Goal: Task Accomplishment & Management: Manage account settings

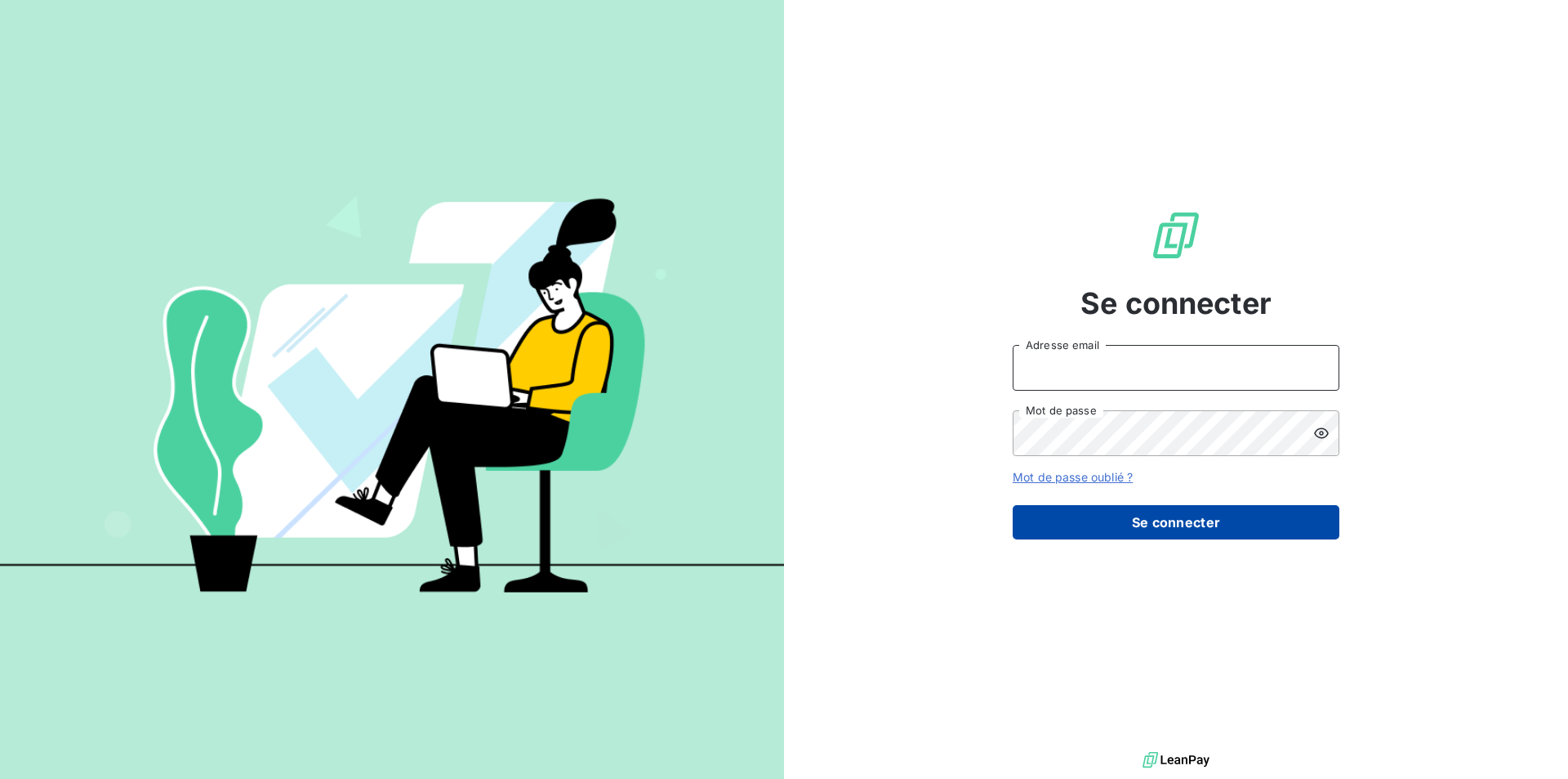
type input "[PERSON_NAME][EMAIL_ADDRESS][DOMAIN_NAME]"
click at [1169, 512] on button "Se connecter" at bounding box center [1176, 522] width 326 height 35
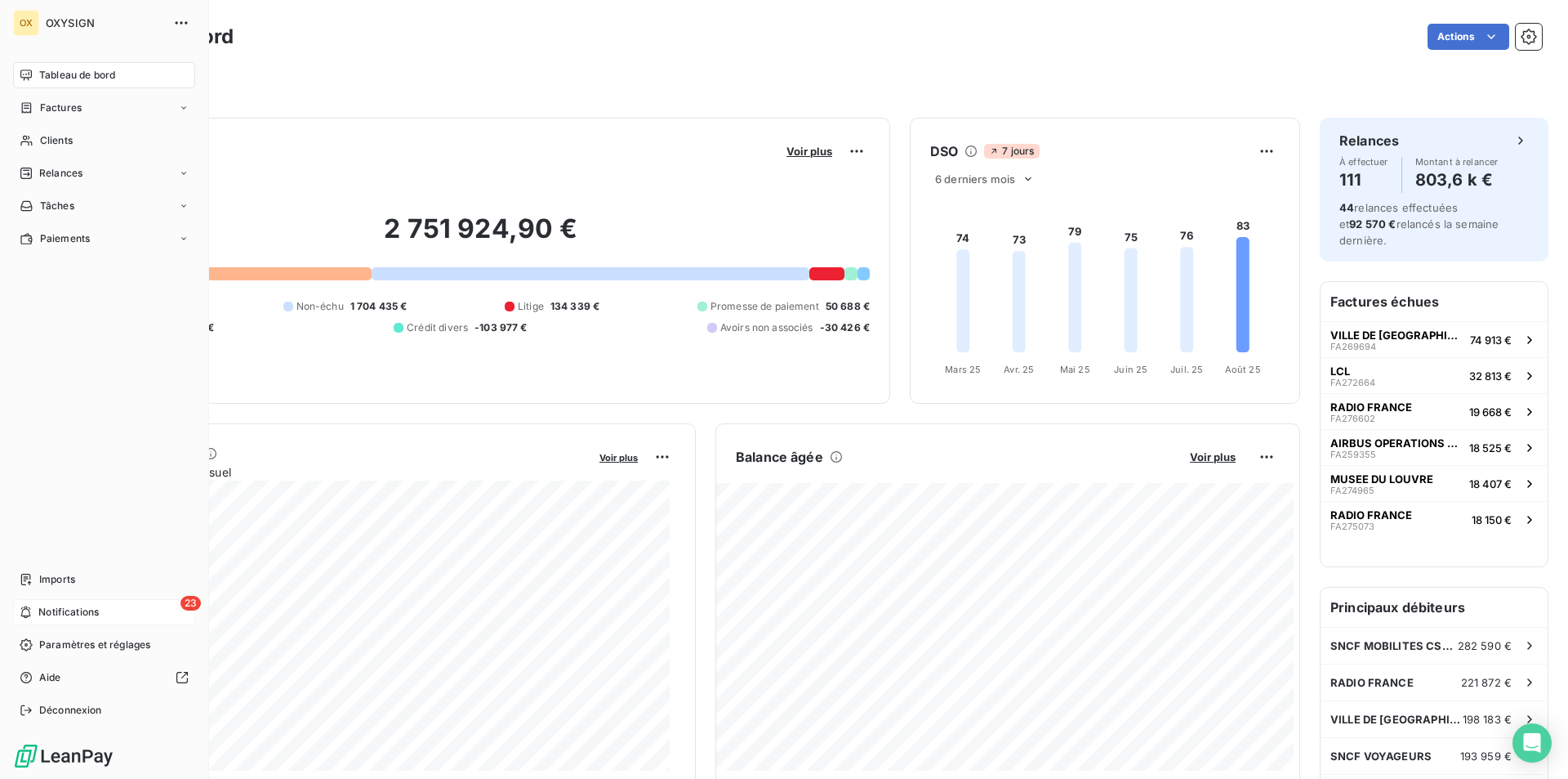
click at [98, 616] on span "Notifications" at bounding box center [68, 612] width 60 height 15
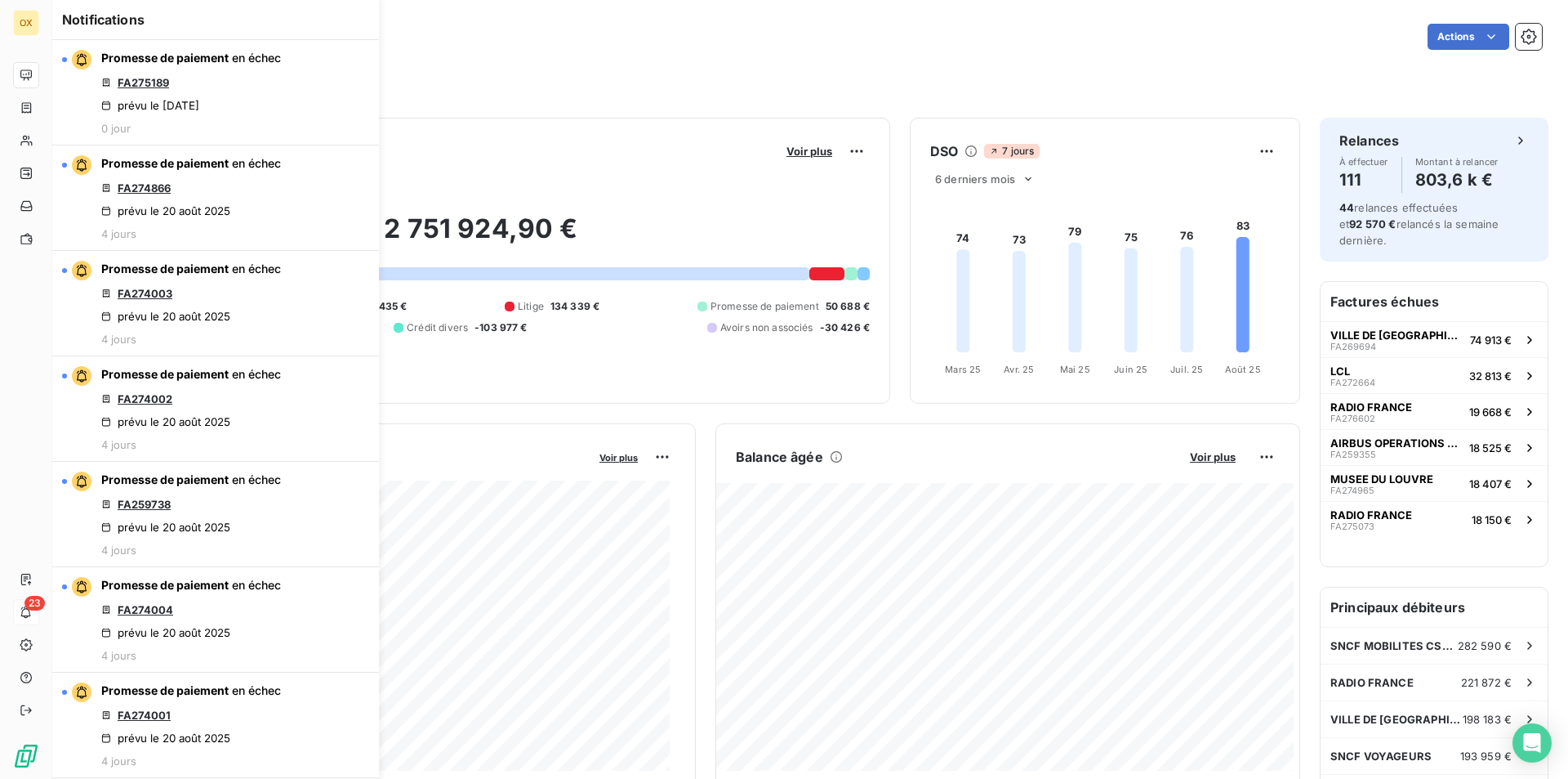
click at [553, 59] on div "Filtrer" at bounding box center [810, 76] width 1463 height 44
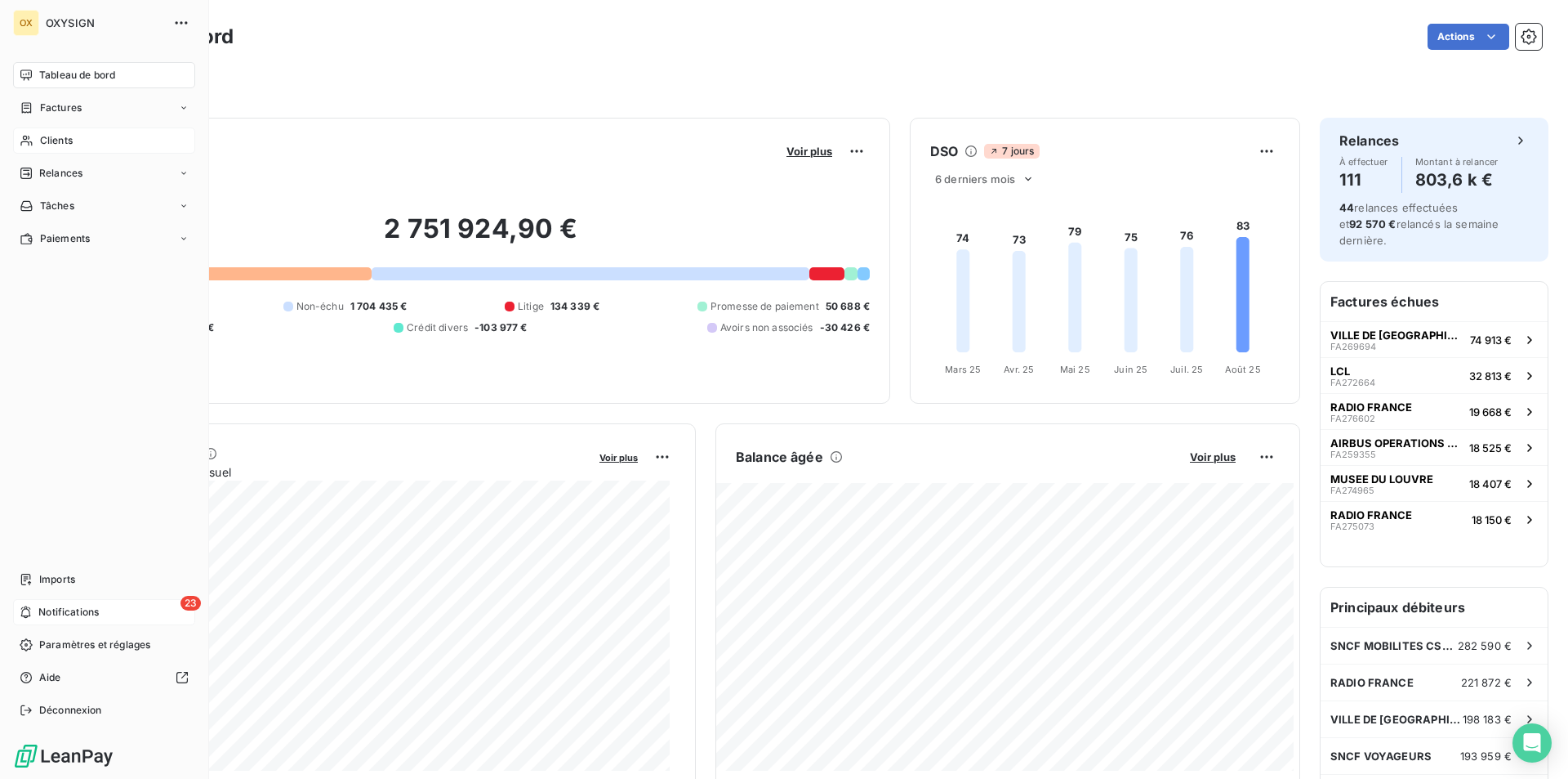
click at [65, 150] on div "Clients" at bounding box center [104, 140] width 182 height 26
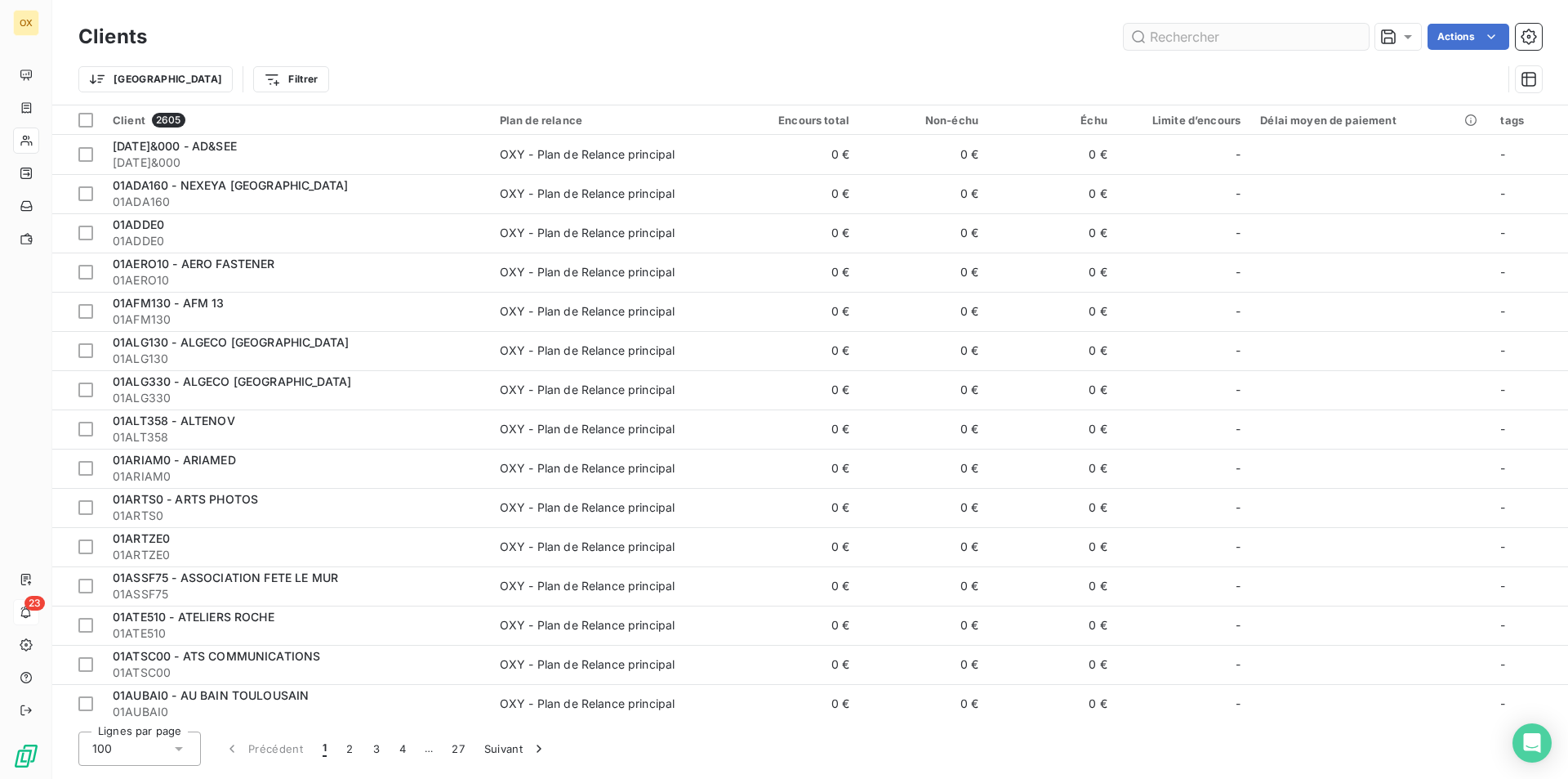
click at [1218, 40] on input "text" at bounding box center [1246, 36] width 245 height 26
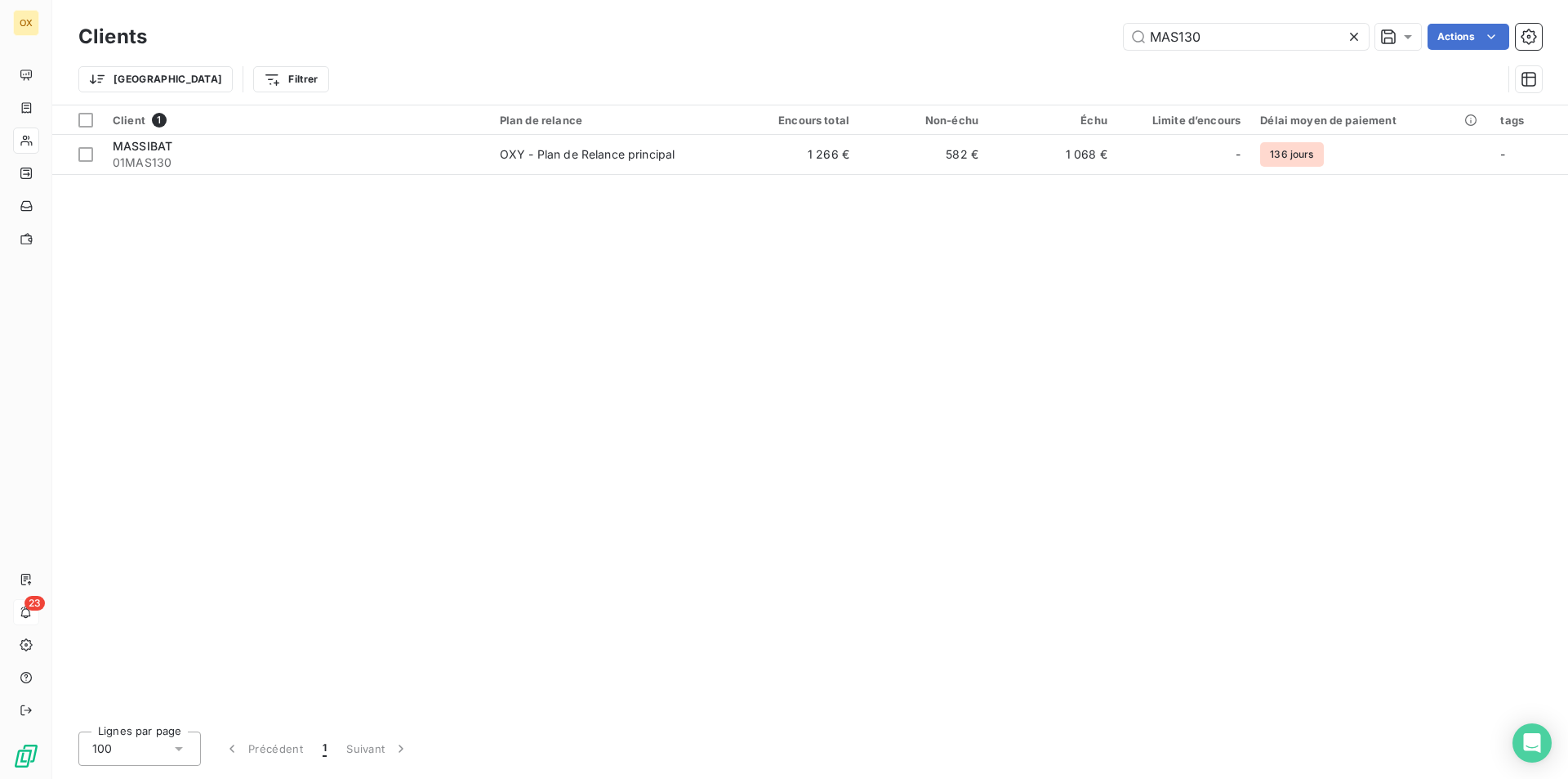
type input "MAS130"
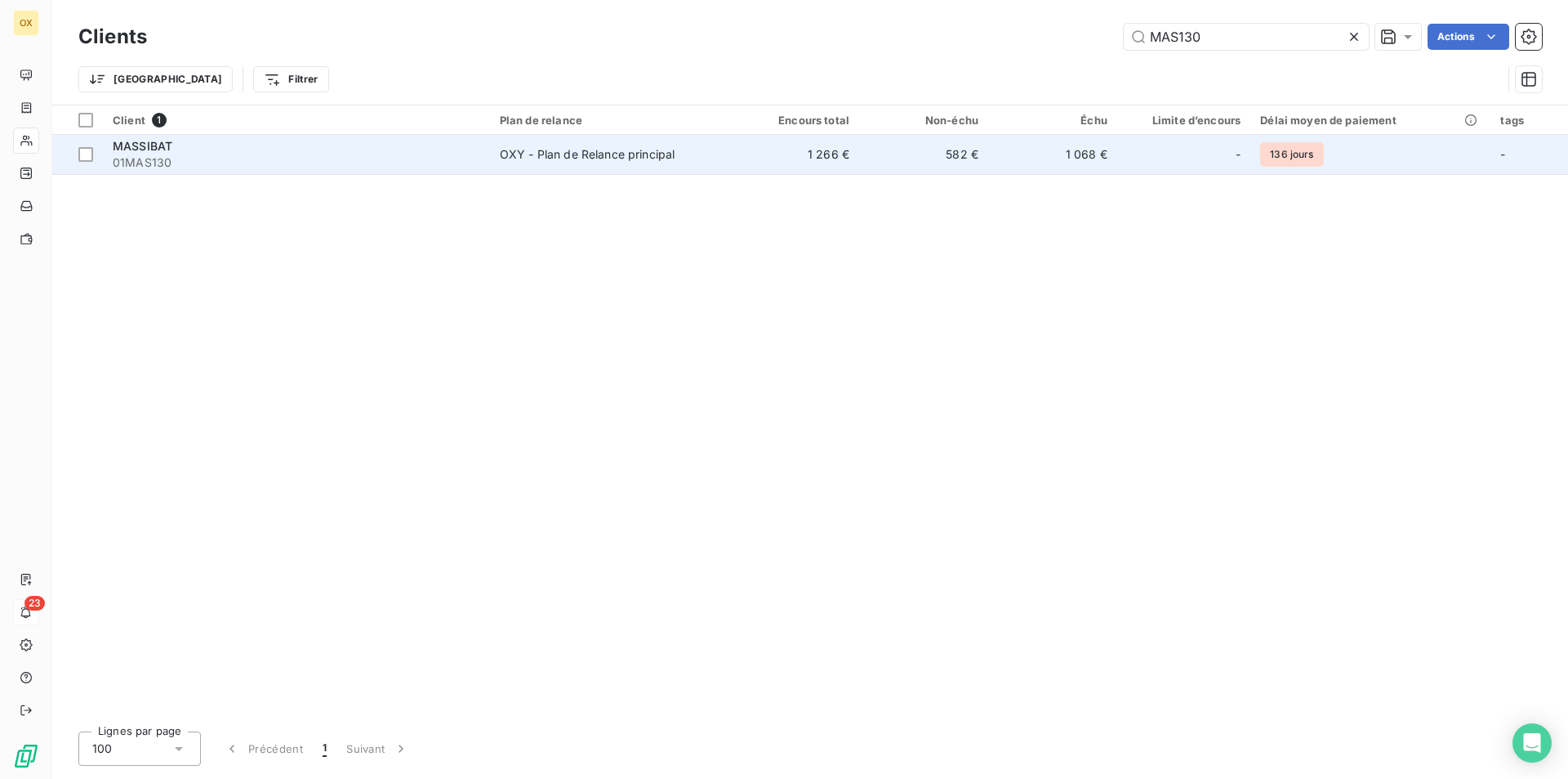
click at [720, 144] on td "OXY - Plan de Relance principal" at bounding box center [610, 154] width 240 height 39
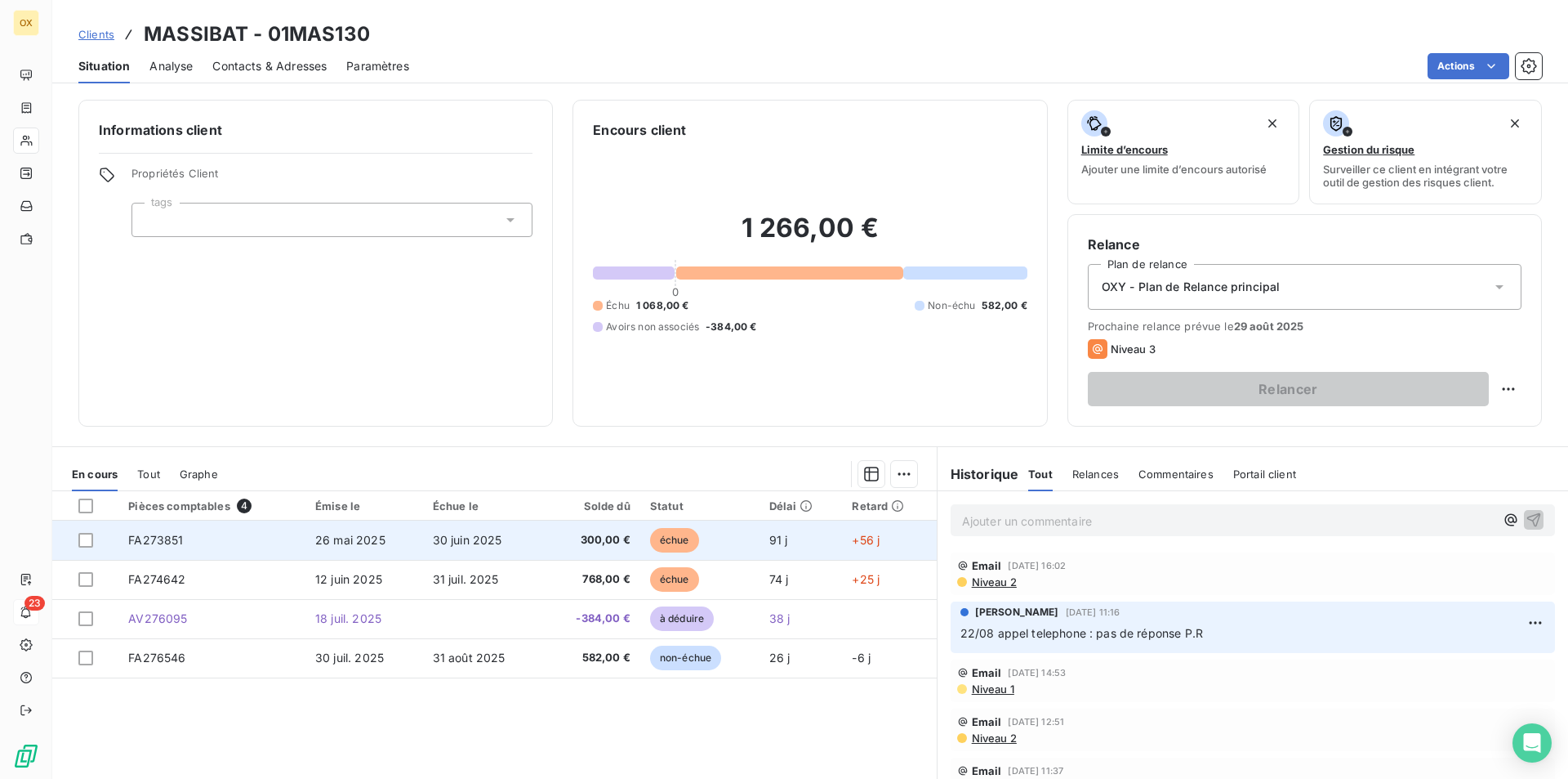
click at [770, 535] on span "91 j" at bounding box center [779, 539] width 19 height 14
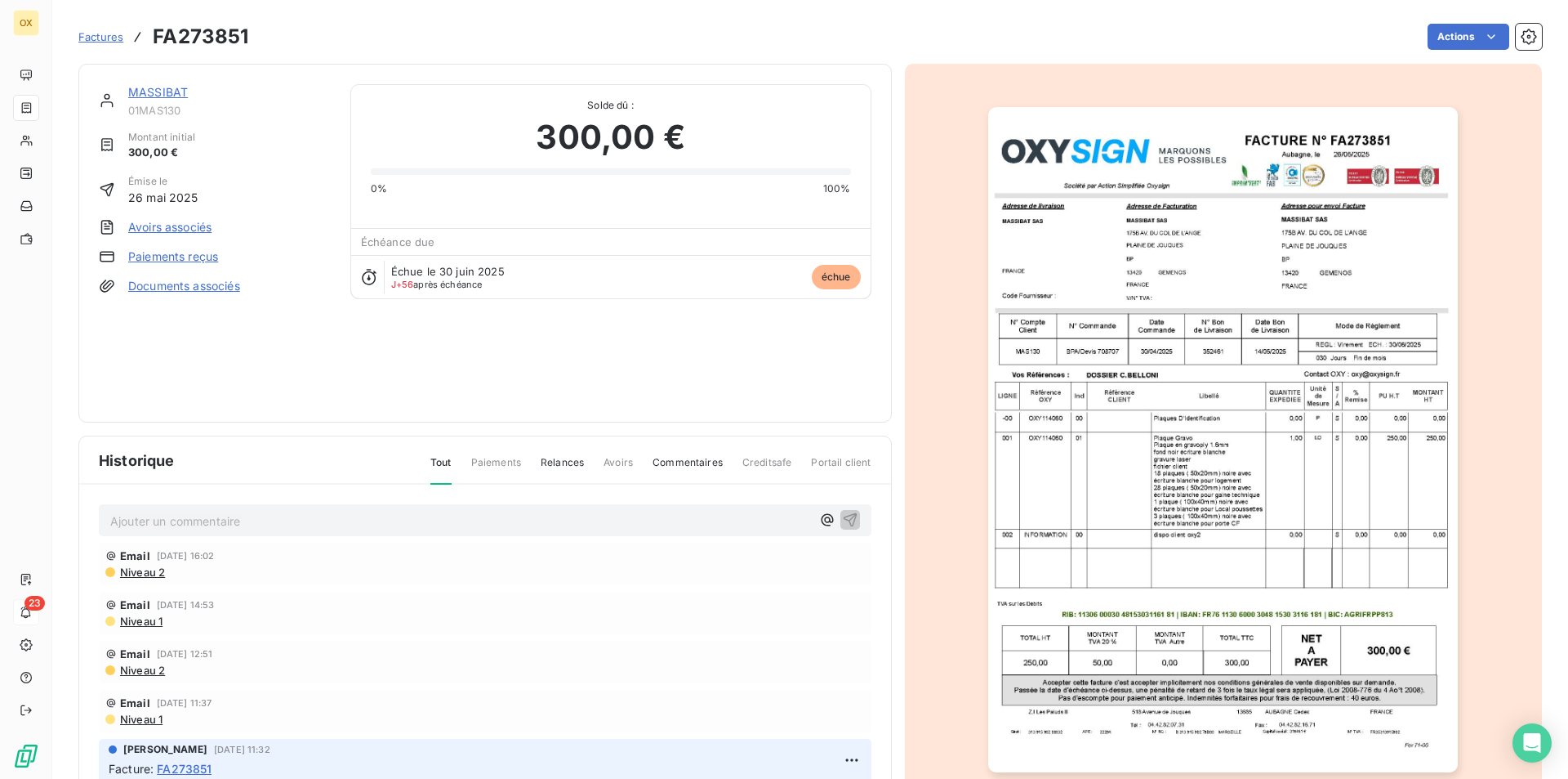
click at [1153, 394] on img "button" at bounding box center [1223, 440] width 470 height 665
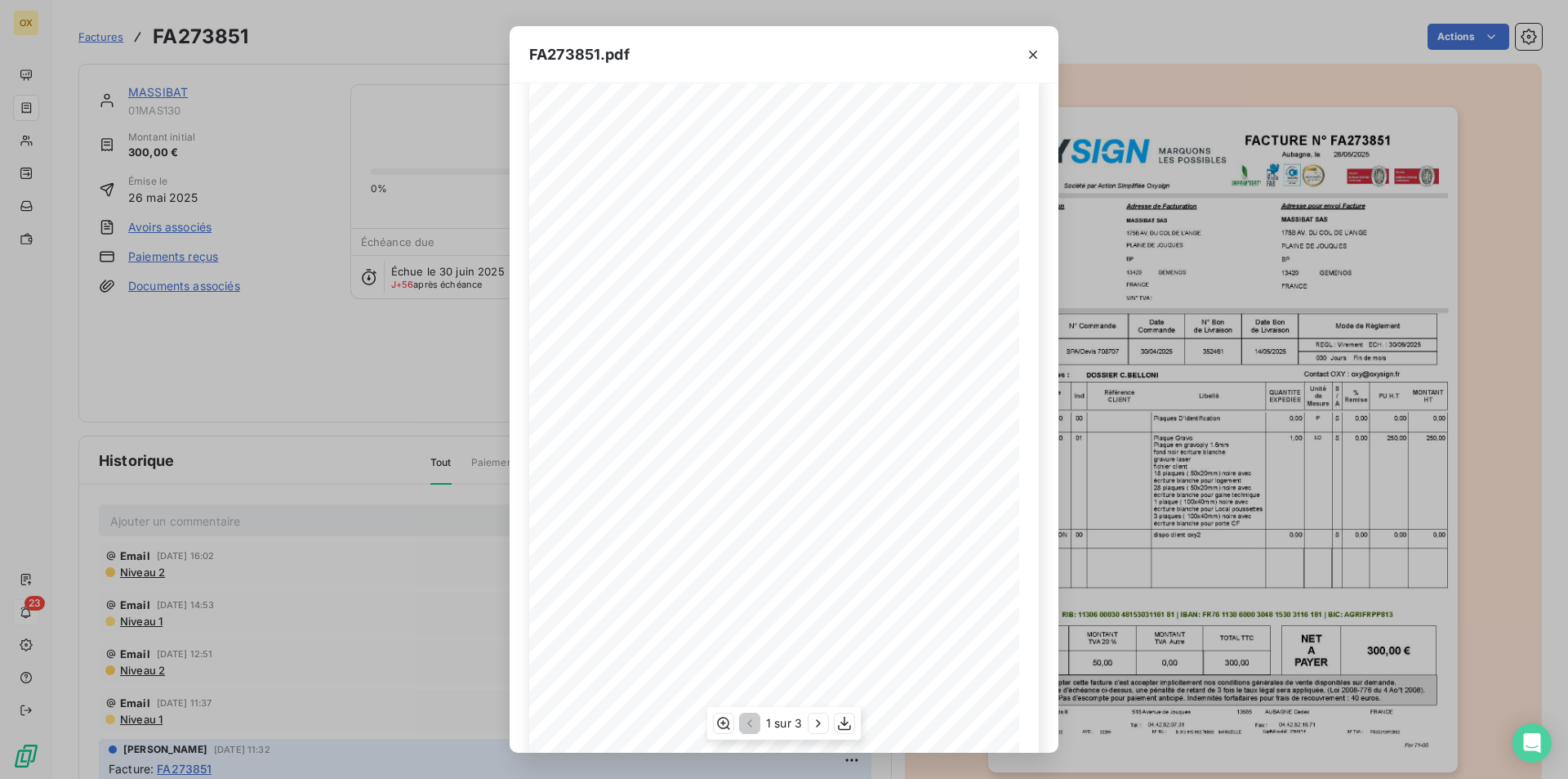
scroll to position [63, 0]
click at [845, 723] on icon "button" at bounding box center [844, 723] width 16 height 16
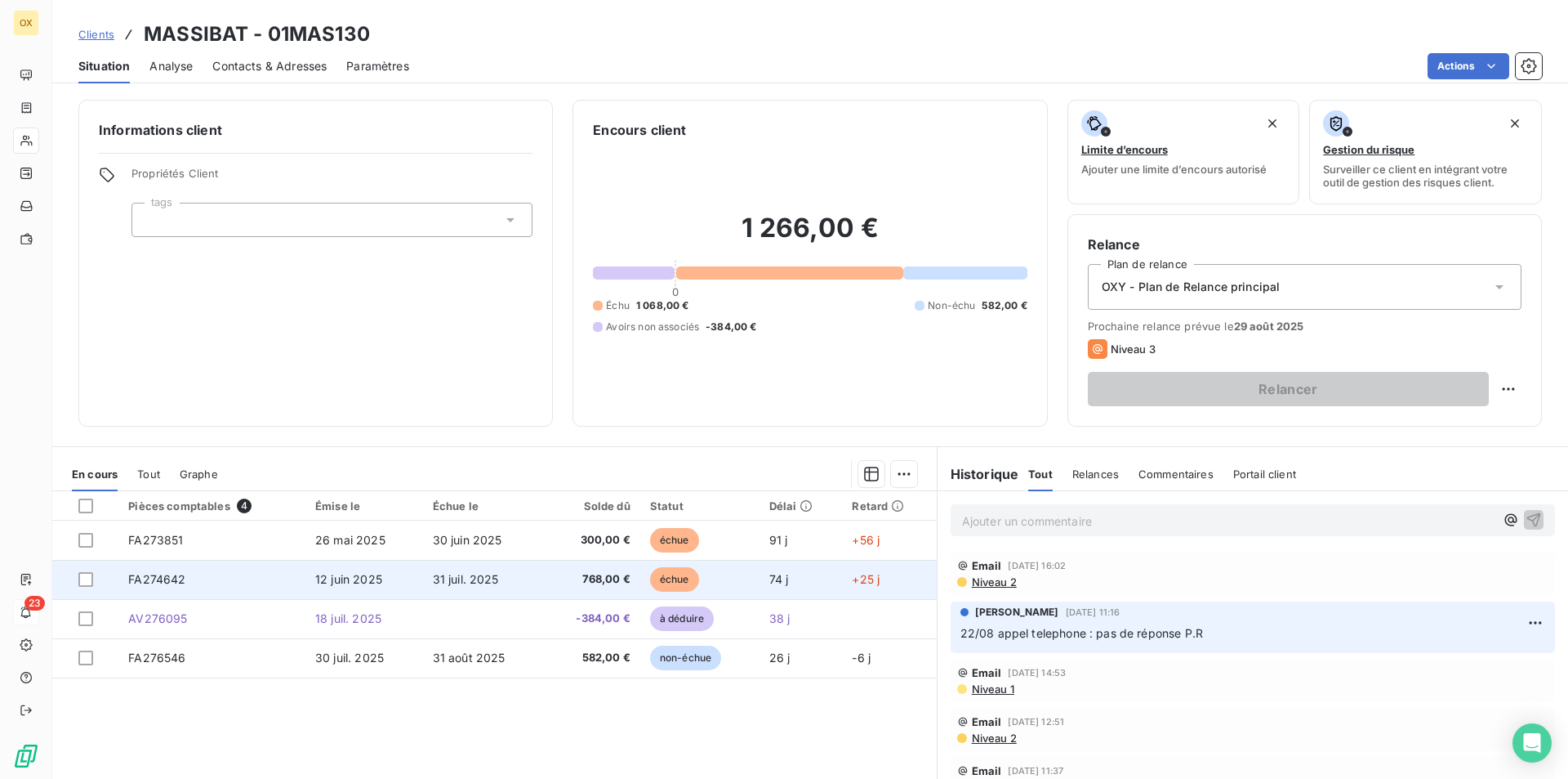
click at [543, 569] on td "768,00 €" at bounding box center [591, 579] width 97 height 39
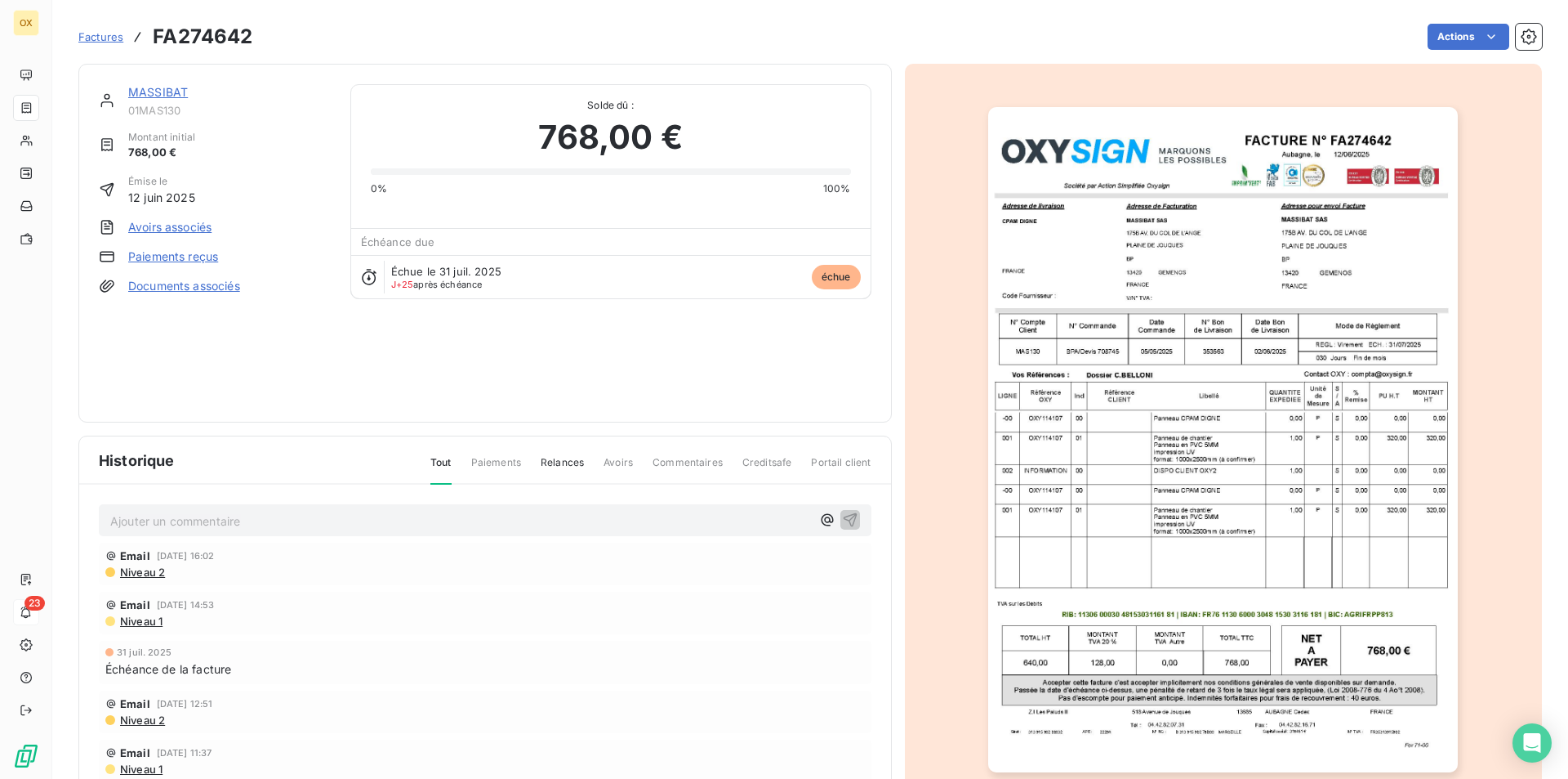
click at [1307, 340] on img "button" at bounding box center [1223, 440] width 470 height 665
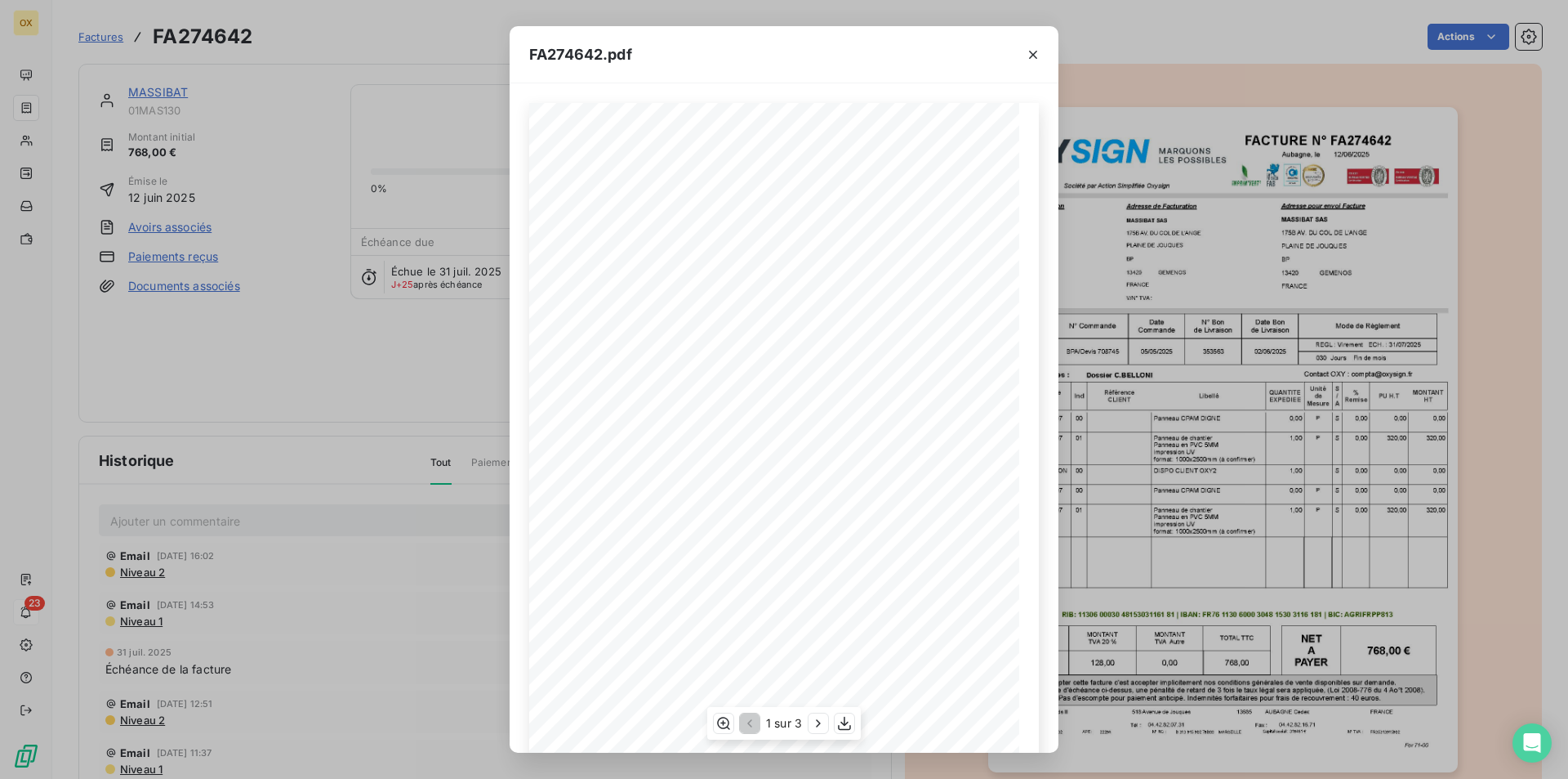
scroll to position [63, 0]
click at [846, 721] on icon "button" at bounding box center [844, 723] width 16 height 16
click at [1258, 421] on div "FA274642.pdf FACTURE N° Aubagne, le [DATE] FA274642 Société par Action Simplifi…" at bounding box center [784, 390] width 1568 height 779
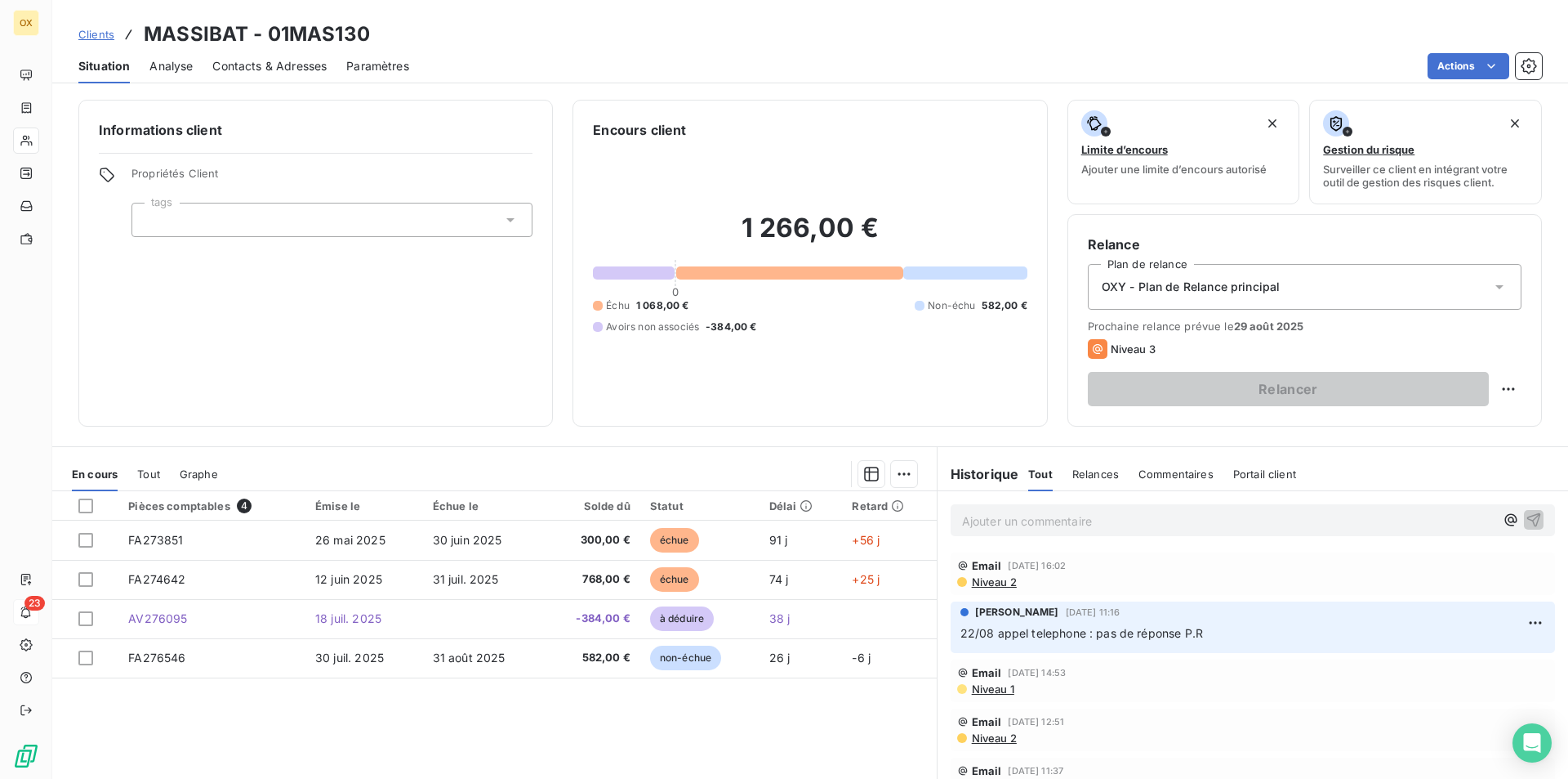
click at [262, 67] on span "Contacts & Adresses" at bounding box center [269, 66] width 114 height 16
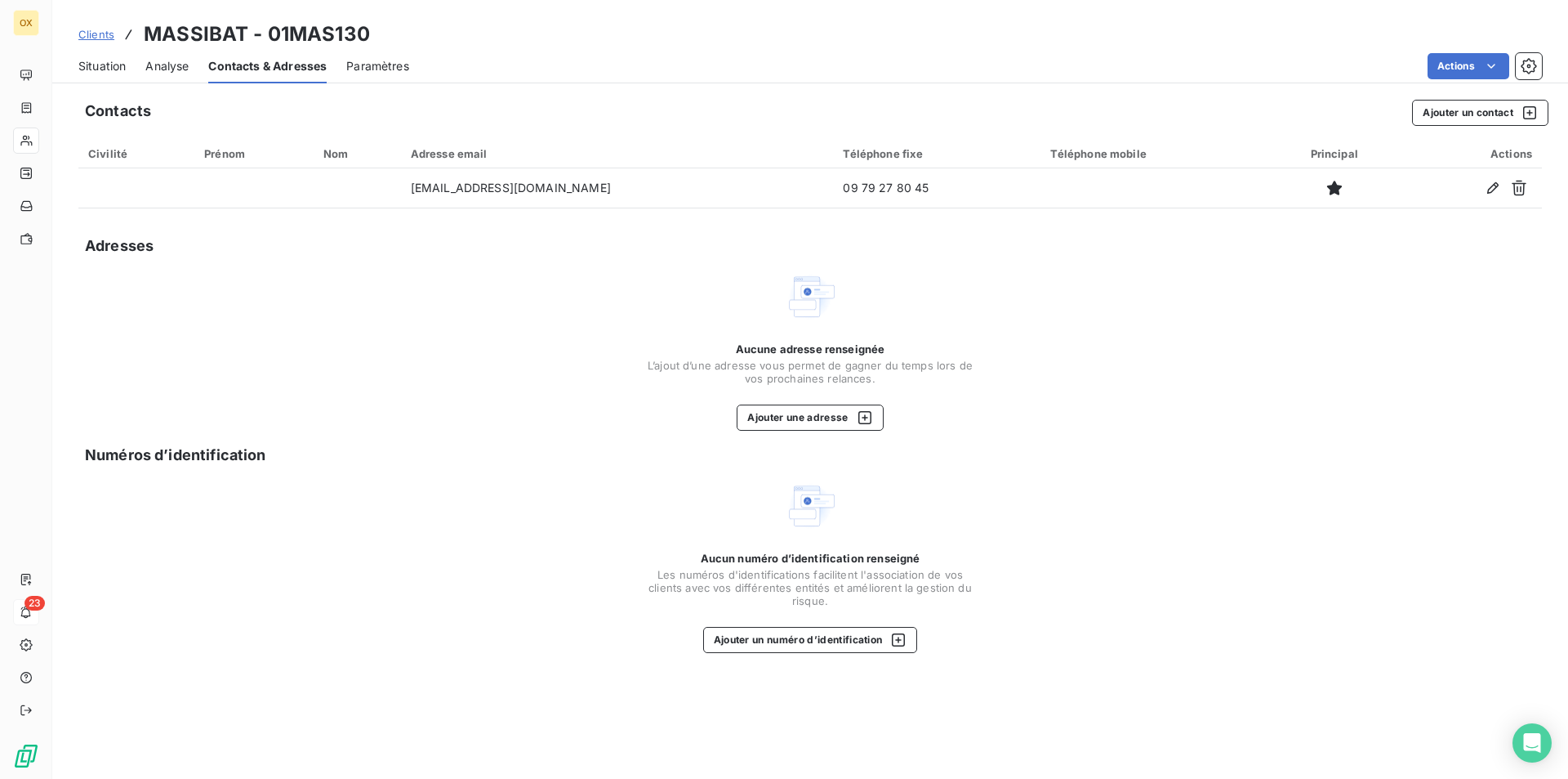
click at [112, 59] on span "Situation" at bounding box center [101, 66] width 47 height 16
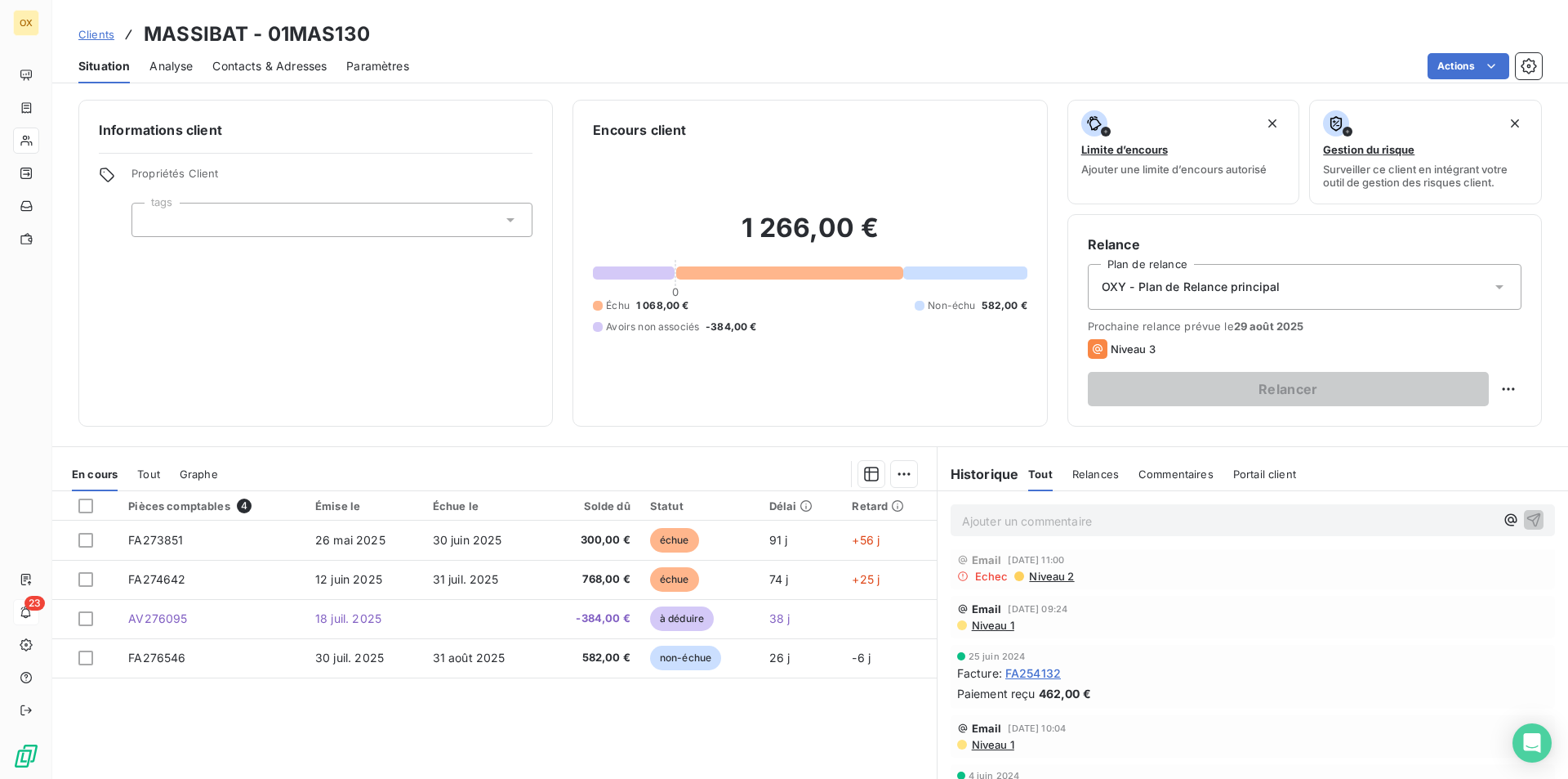
scroll to position [654, 0]
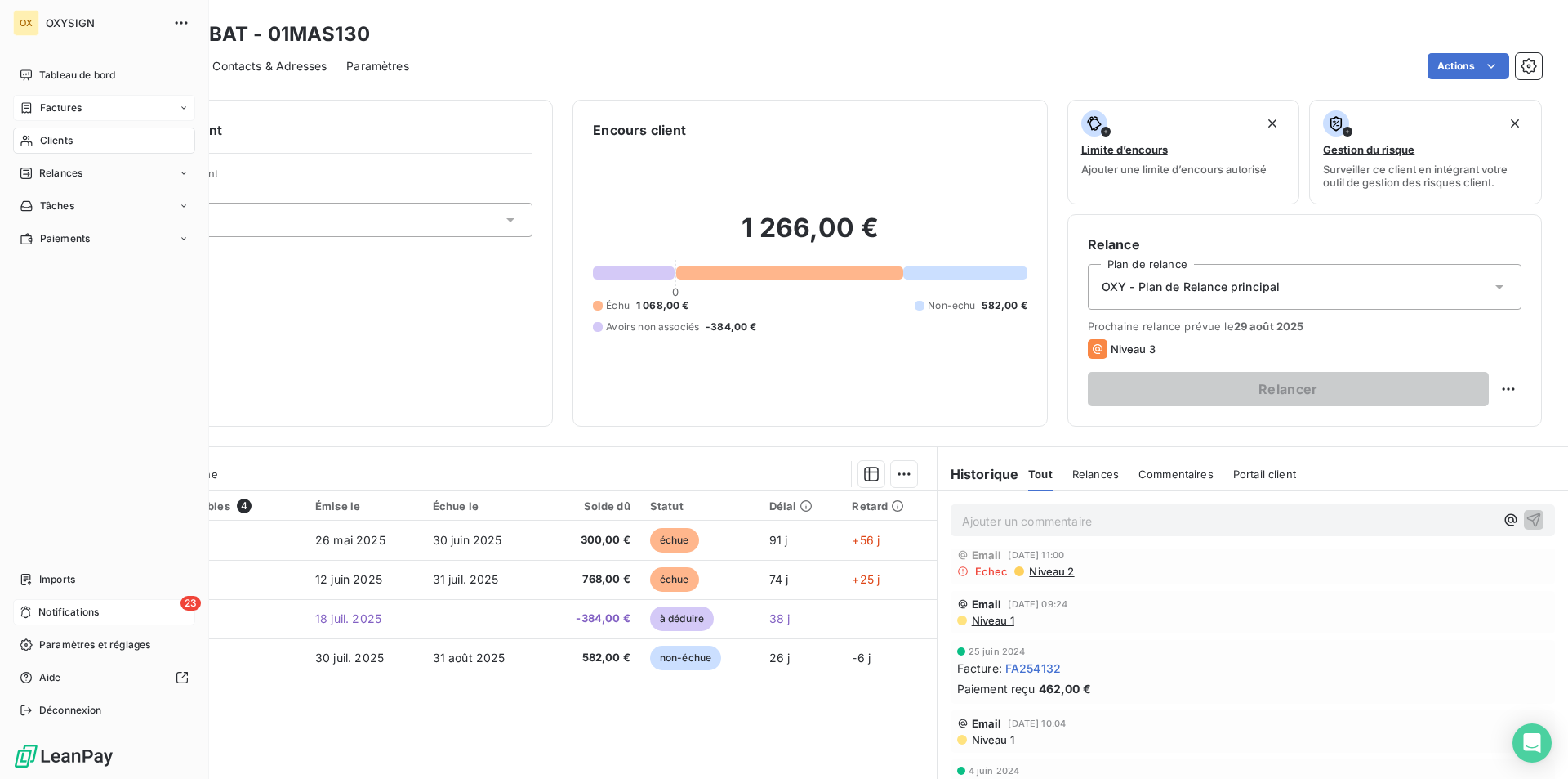
click at [98, 111] on div "Factures" at bounding box center [104, 107] width 182 height 26
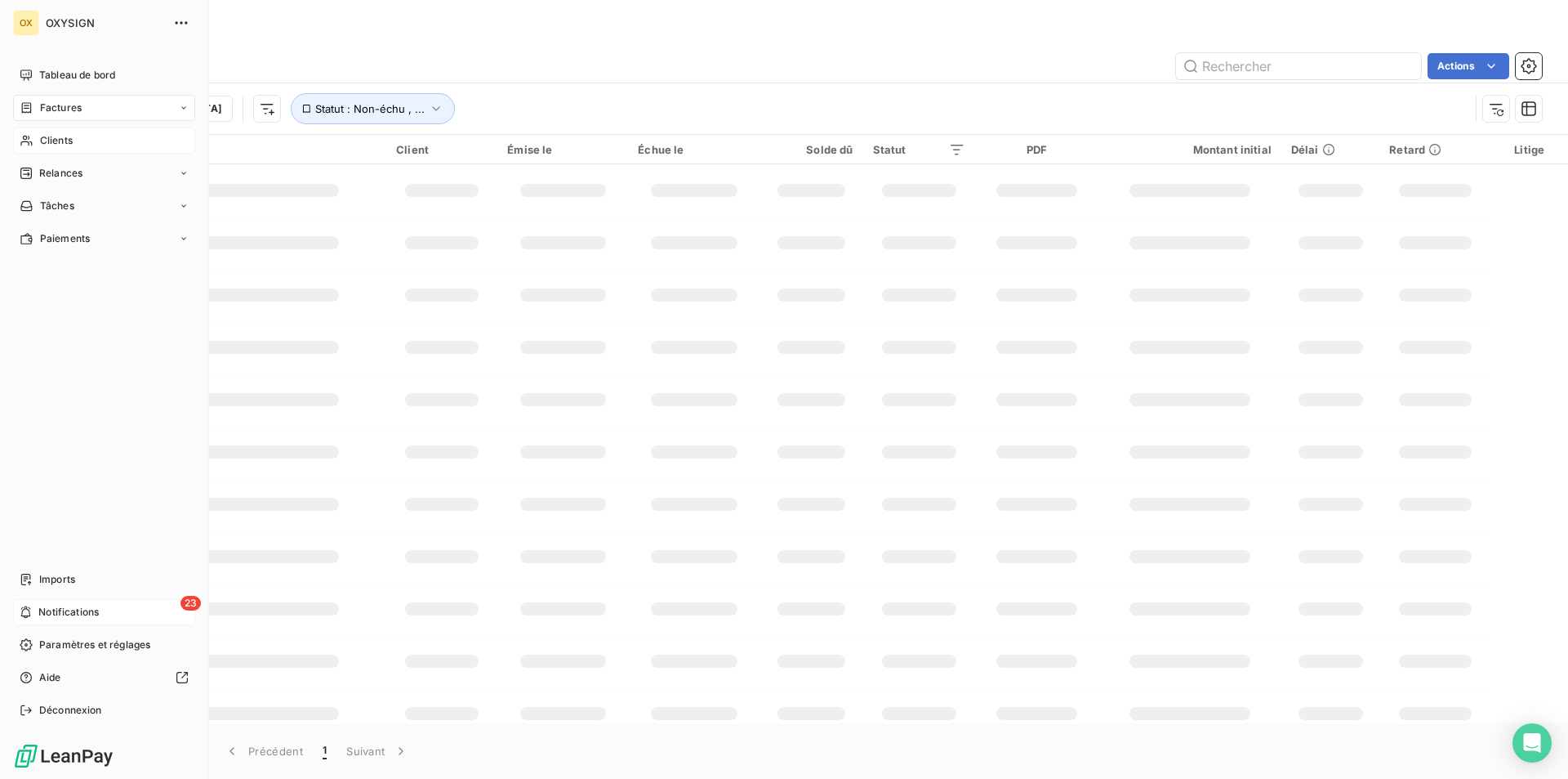
click at [46, 139] on span "Clients" at bounding box center [56, 140] width 33 height 15
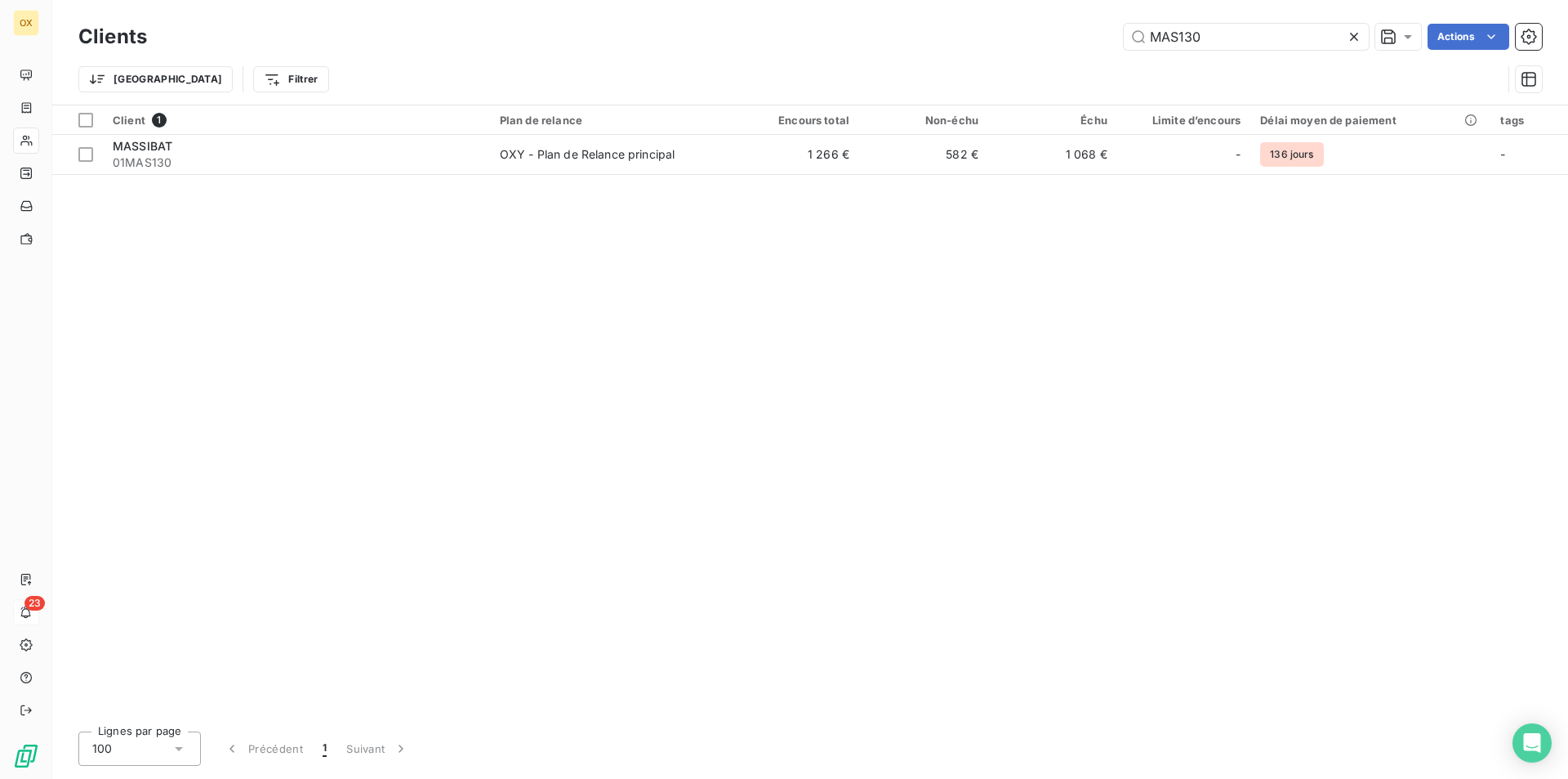
click at [1349, 32] on icon at bounding box center [1354, 36] width 16 height 16
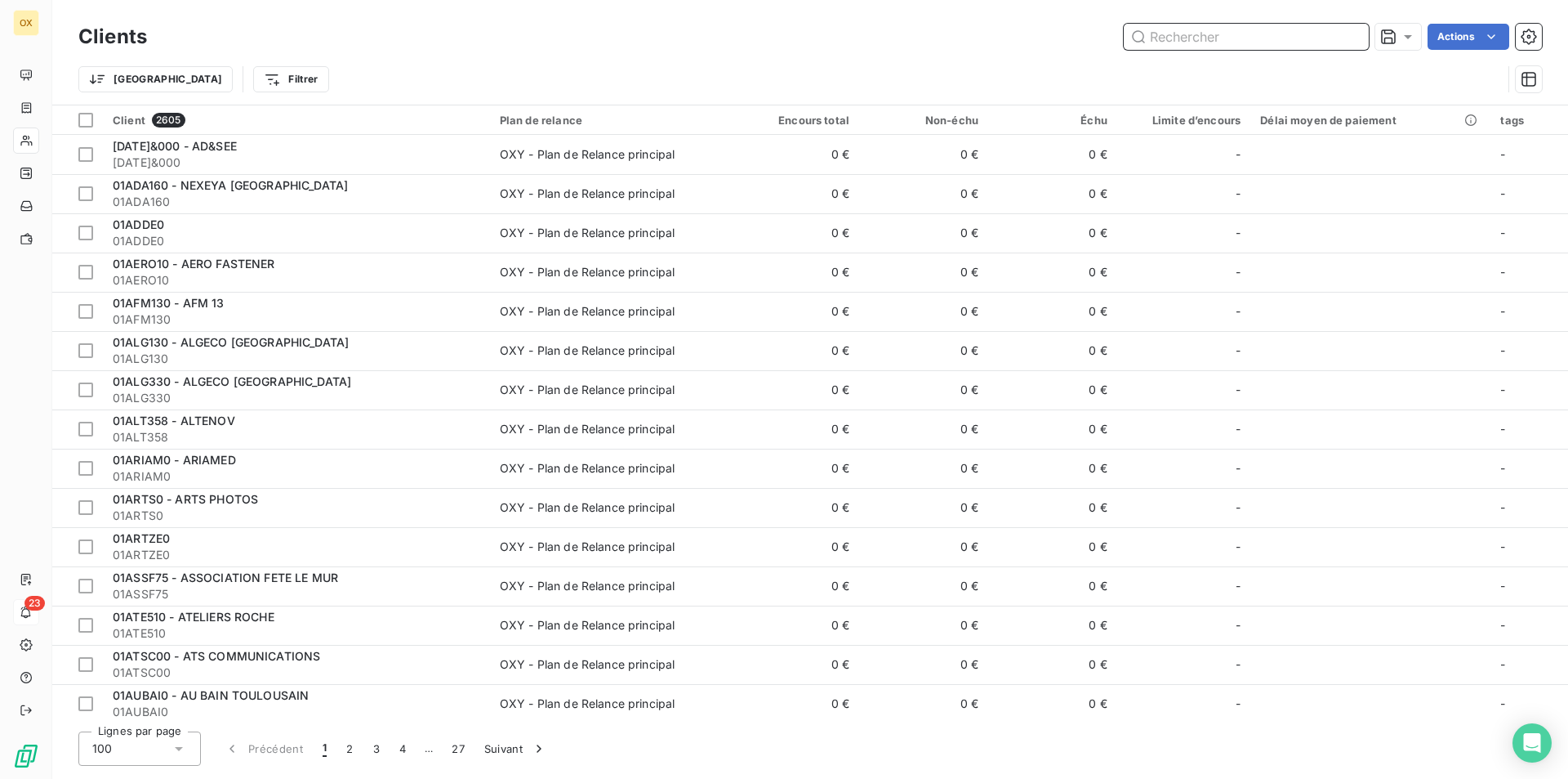
click at [1351, 40] on input "text" at bounding box center [1246, 36] width 245 height 26
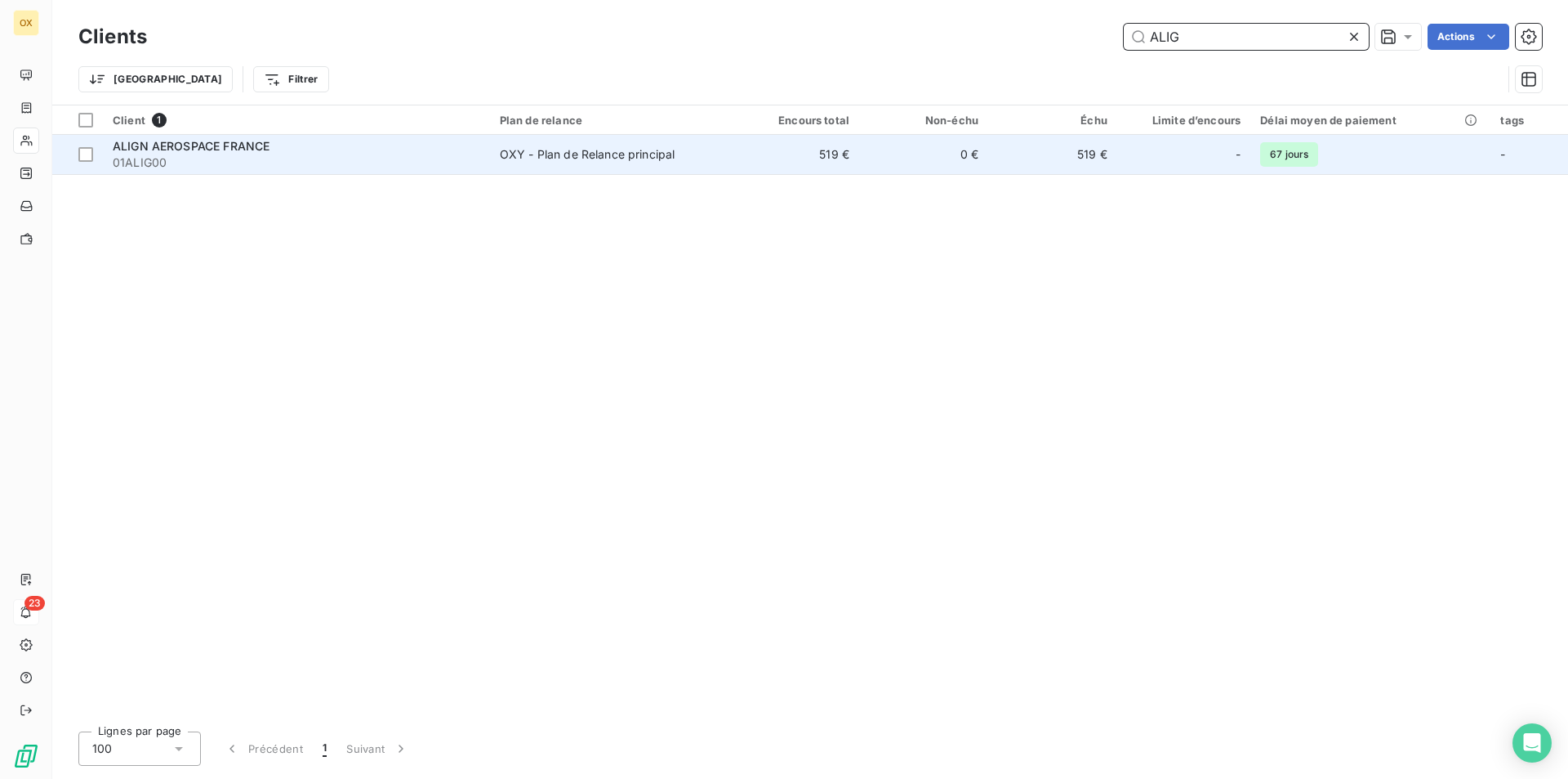
type input "ALIG"
click at [587, 157] on div "OXY - Plan de Relance principal" at bounding box center [588, 154] width 176 height 16
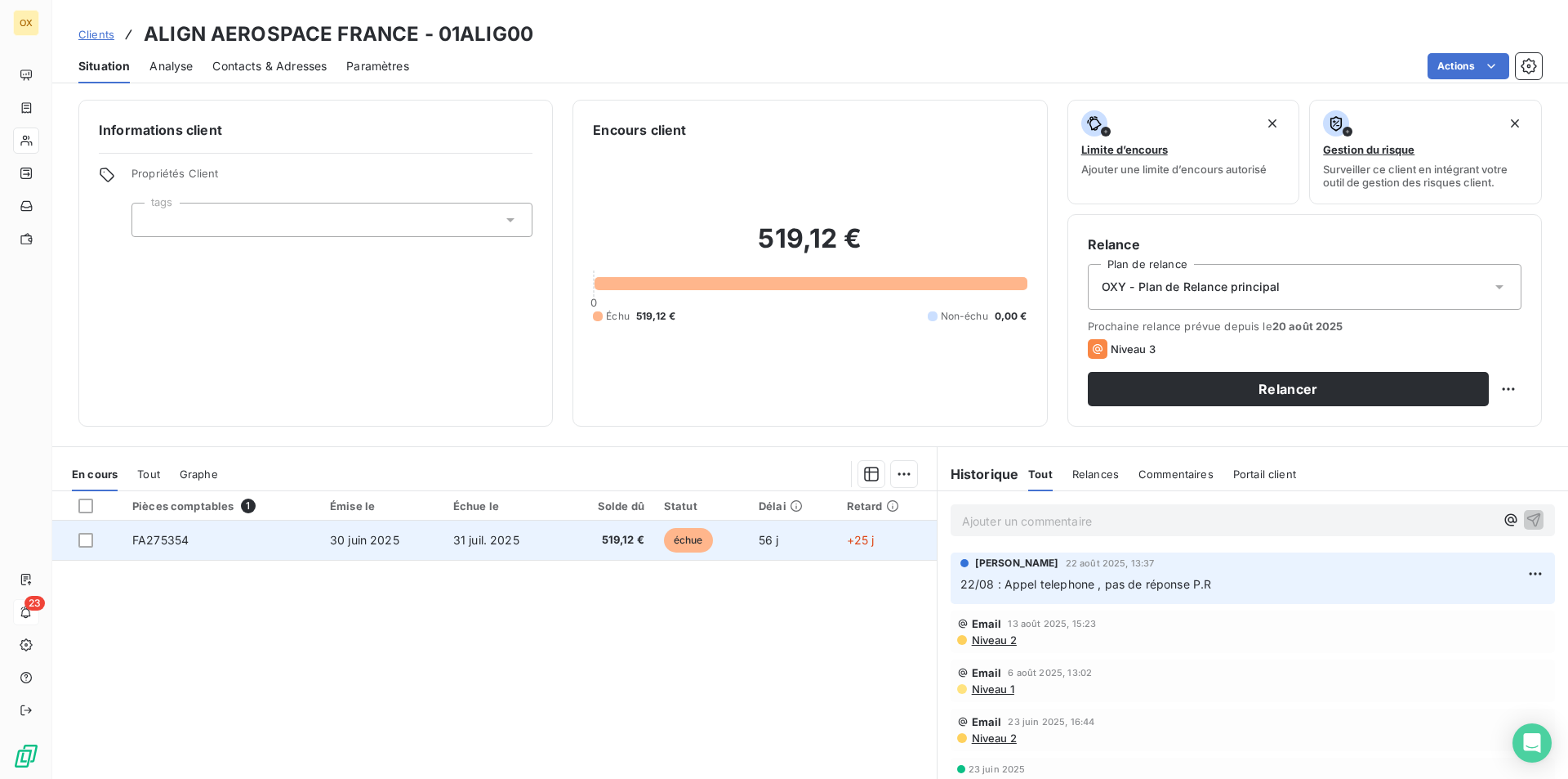
click at [417, 539] on td "30 juin 2025" at bounding box center [381, 540] width 123 height 39
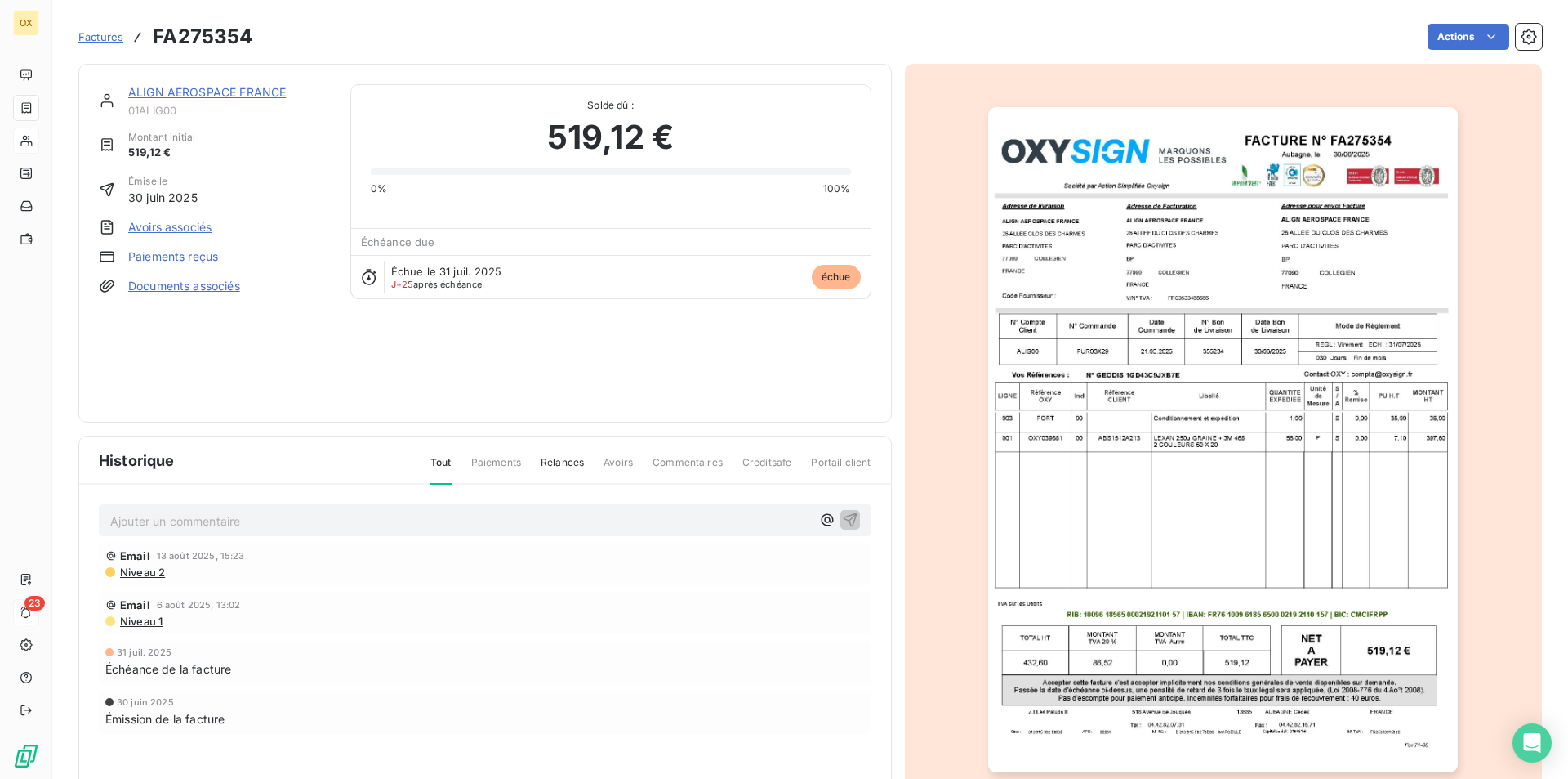
click at [1121, 299] on img "button" at bounding box center [1223, 440] width 470 height 665
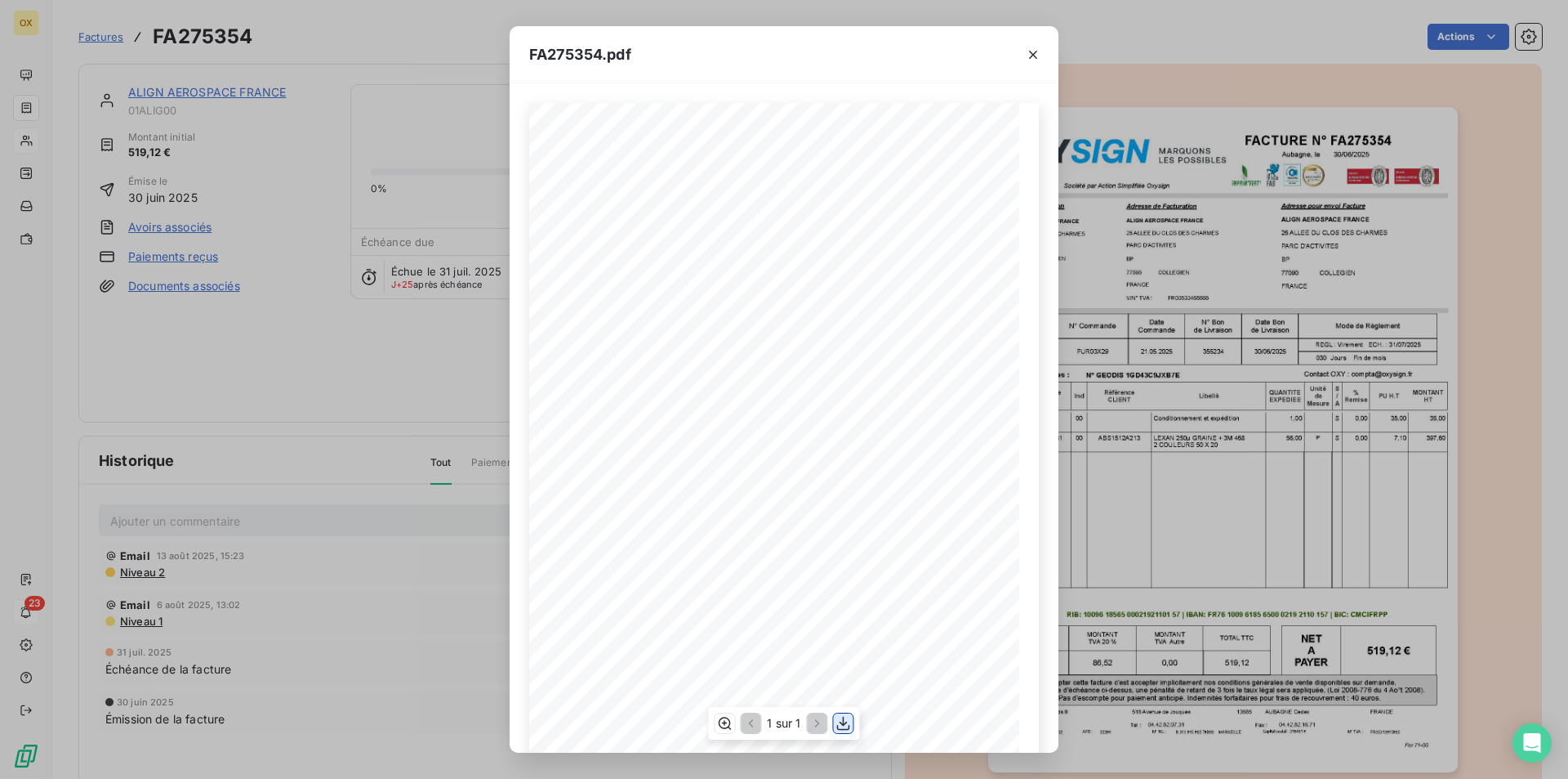
click at [843, 725] on icon "button" at bounding box center [843, 724] width 13 height 14
click at [1152, 424] on div "FA275354.pdf FACTURE N° Aubagne, le [DATE] FA275354 Société par Action Simplifi…" at bounding box center [784, 390] width 1568 height 779
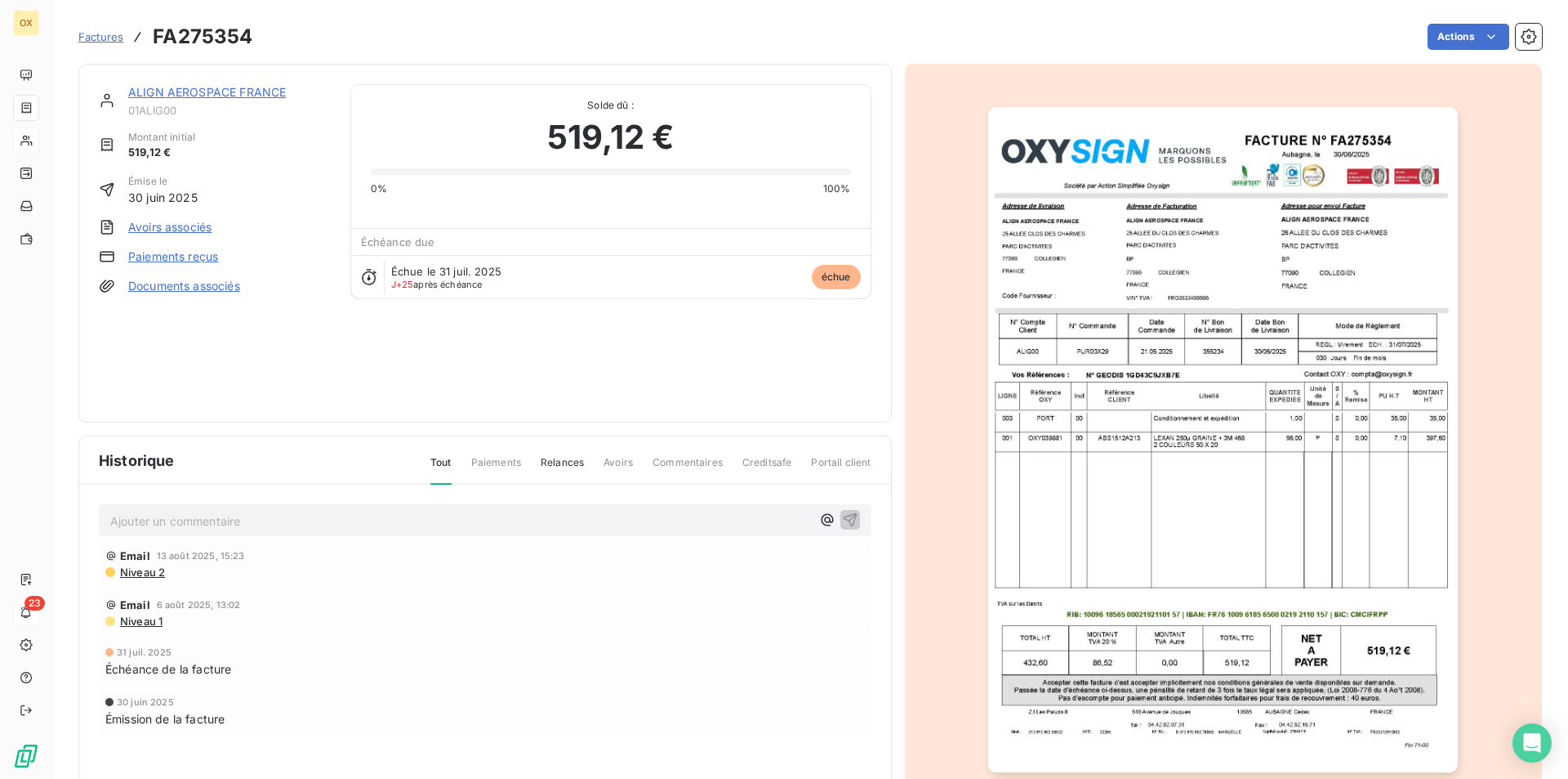
click at [103, 37] on span "Factures" at bounding box center [100, 36] width 45 height 13
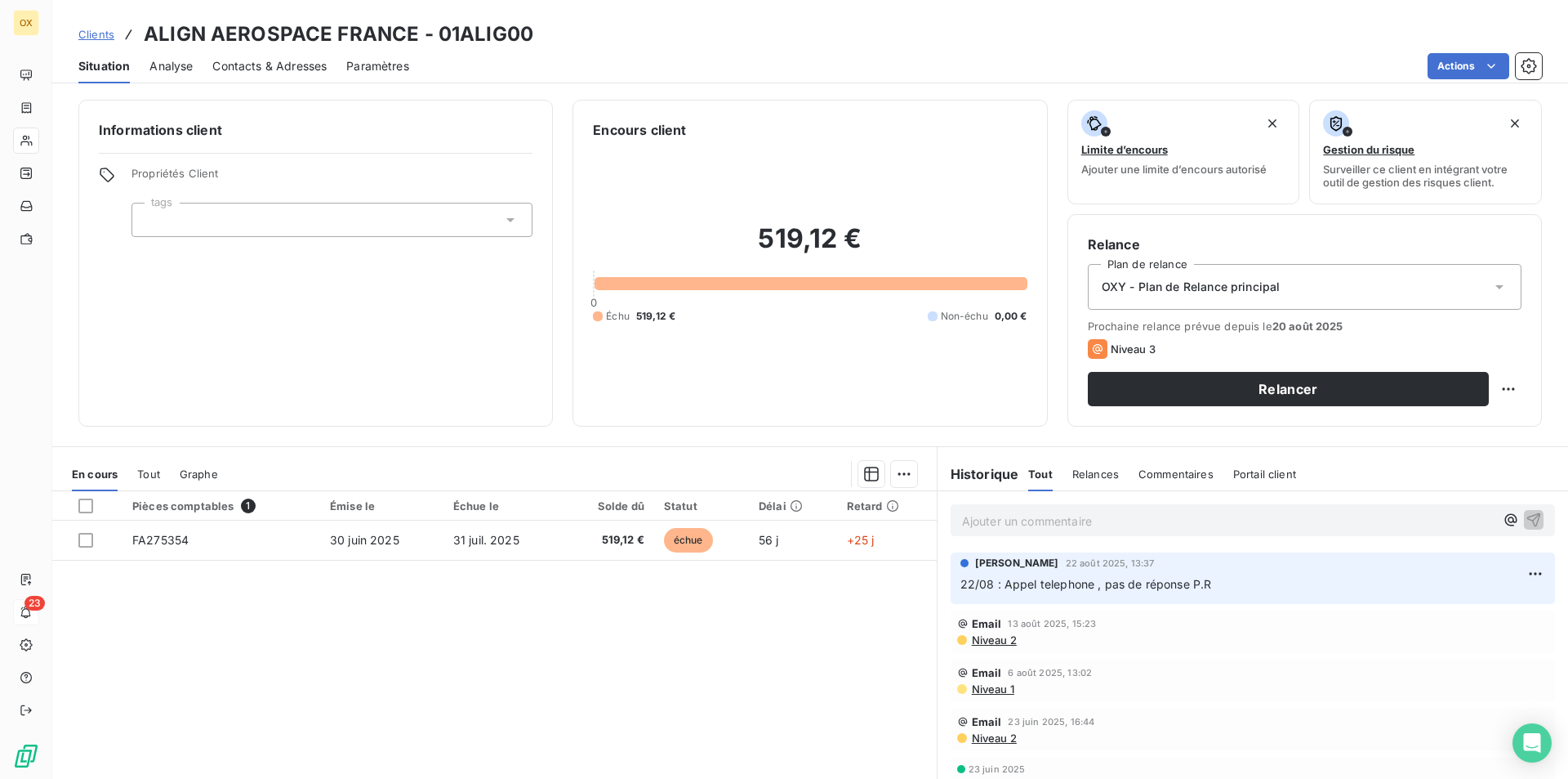
click at [254, 59] on span "Contacts & Adresses" at bounding box center [269, 66] width 114 height 16
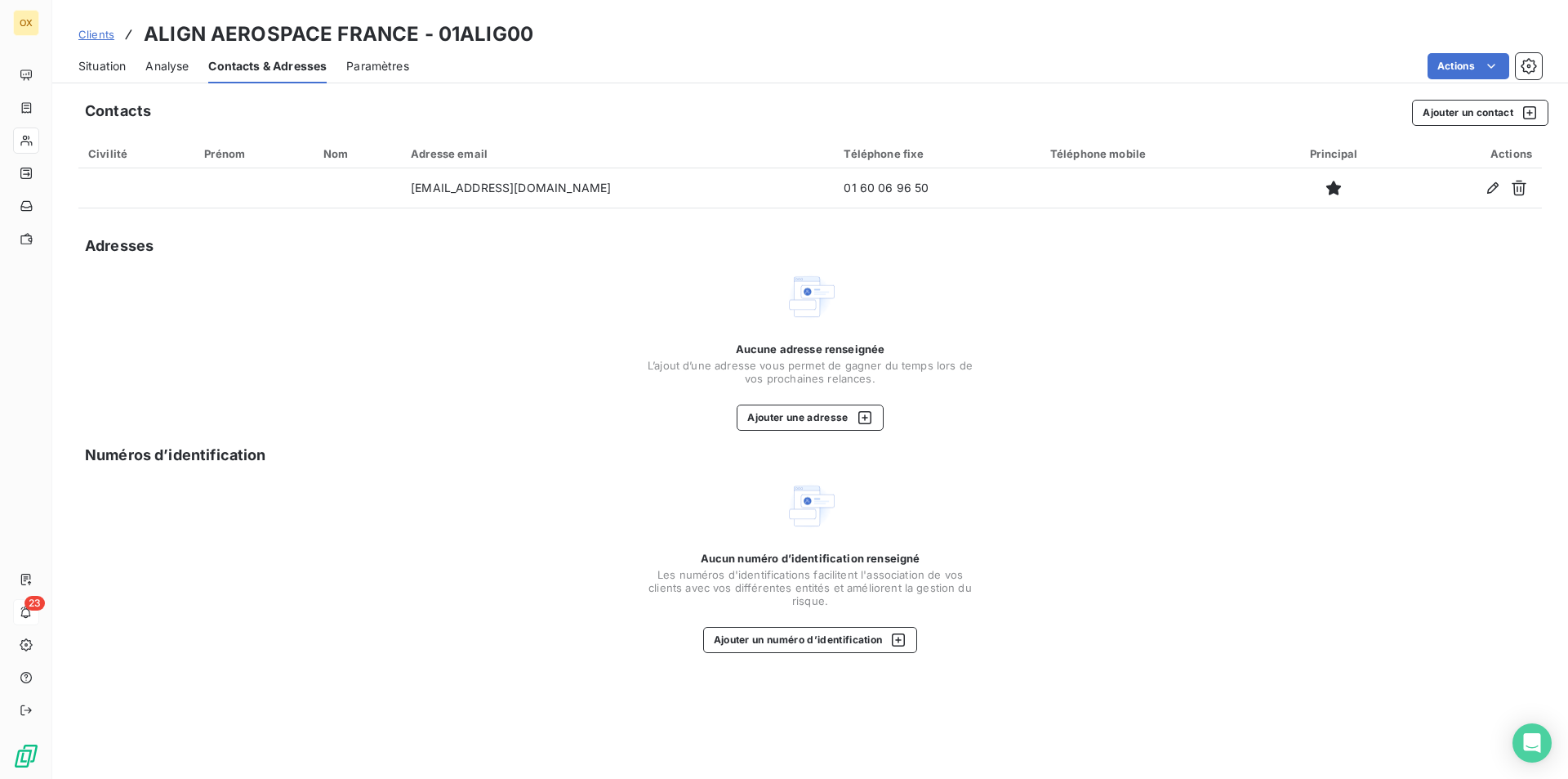
click at [103, 31] on span "Clients" at bounding box center [96, 34] width 36 height 13
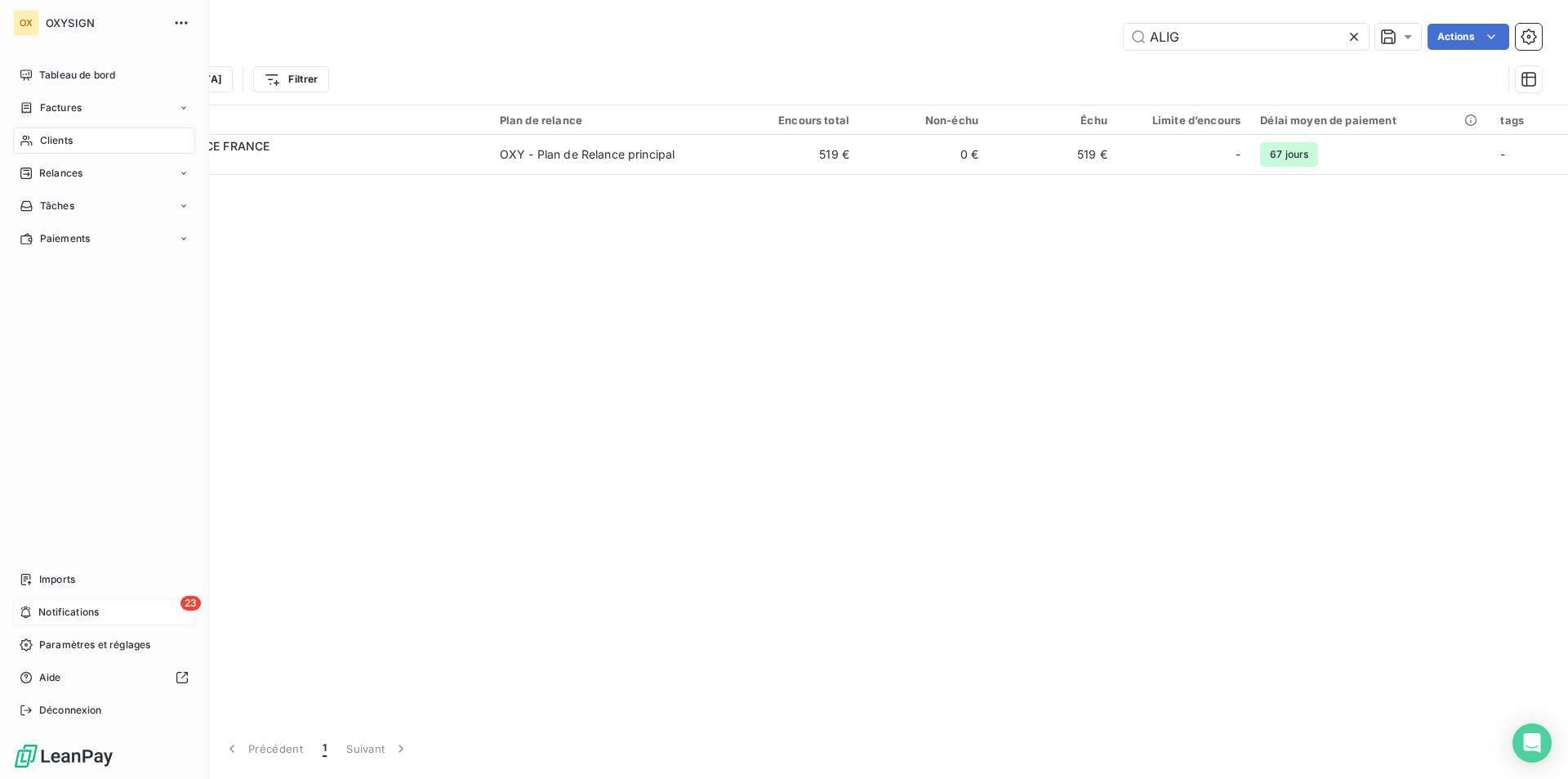
click at [23, 143] on icon at bounding box center [27, 140] width 14 height 13
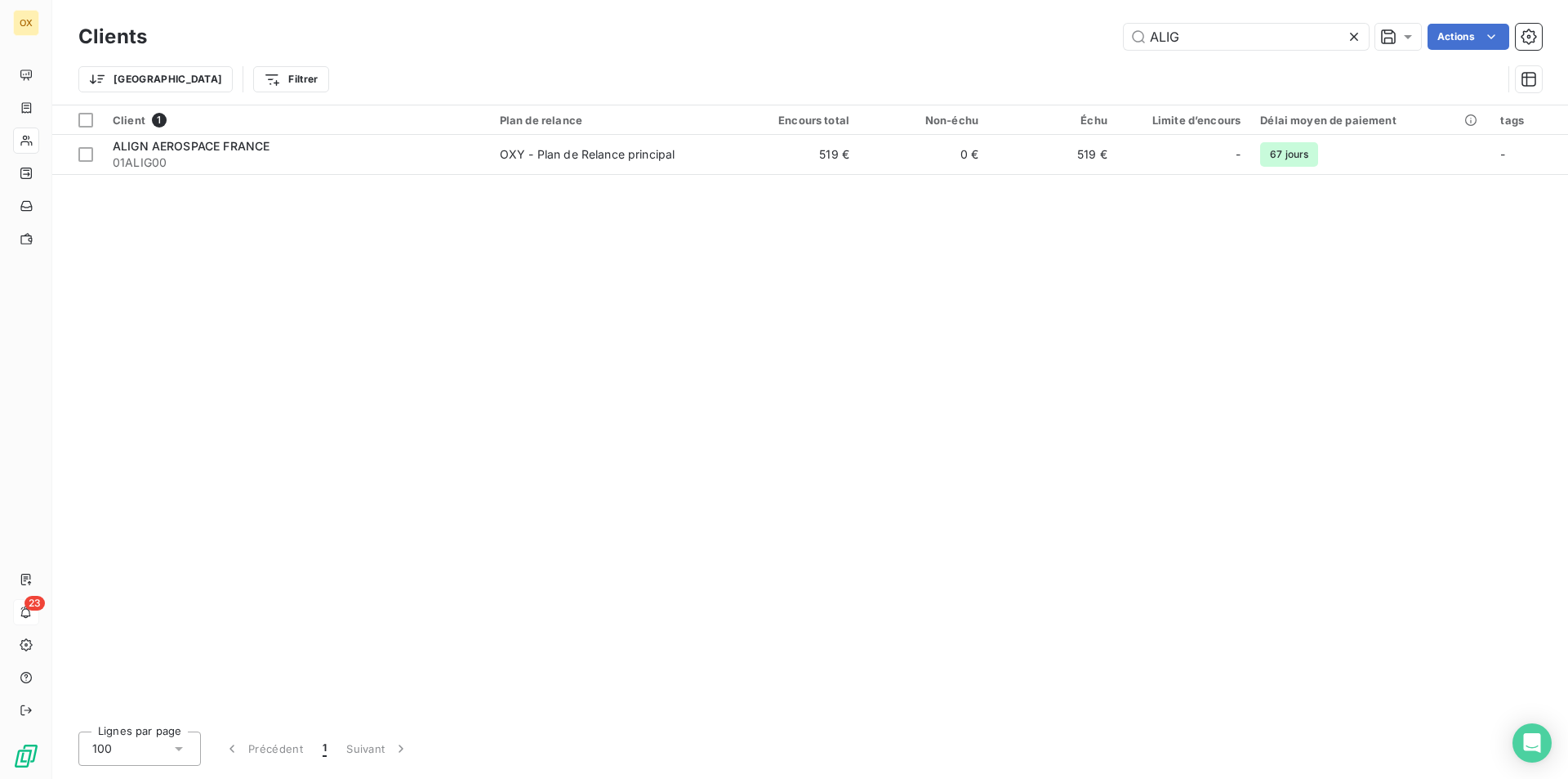
click at [1363, 38] on div at bounding box center [1358, 36] width 23 height 26
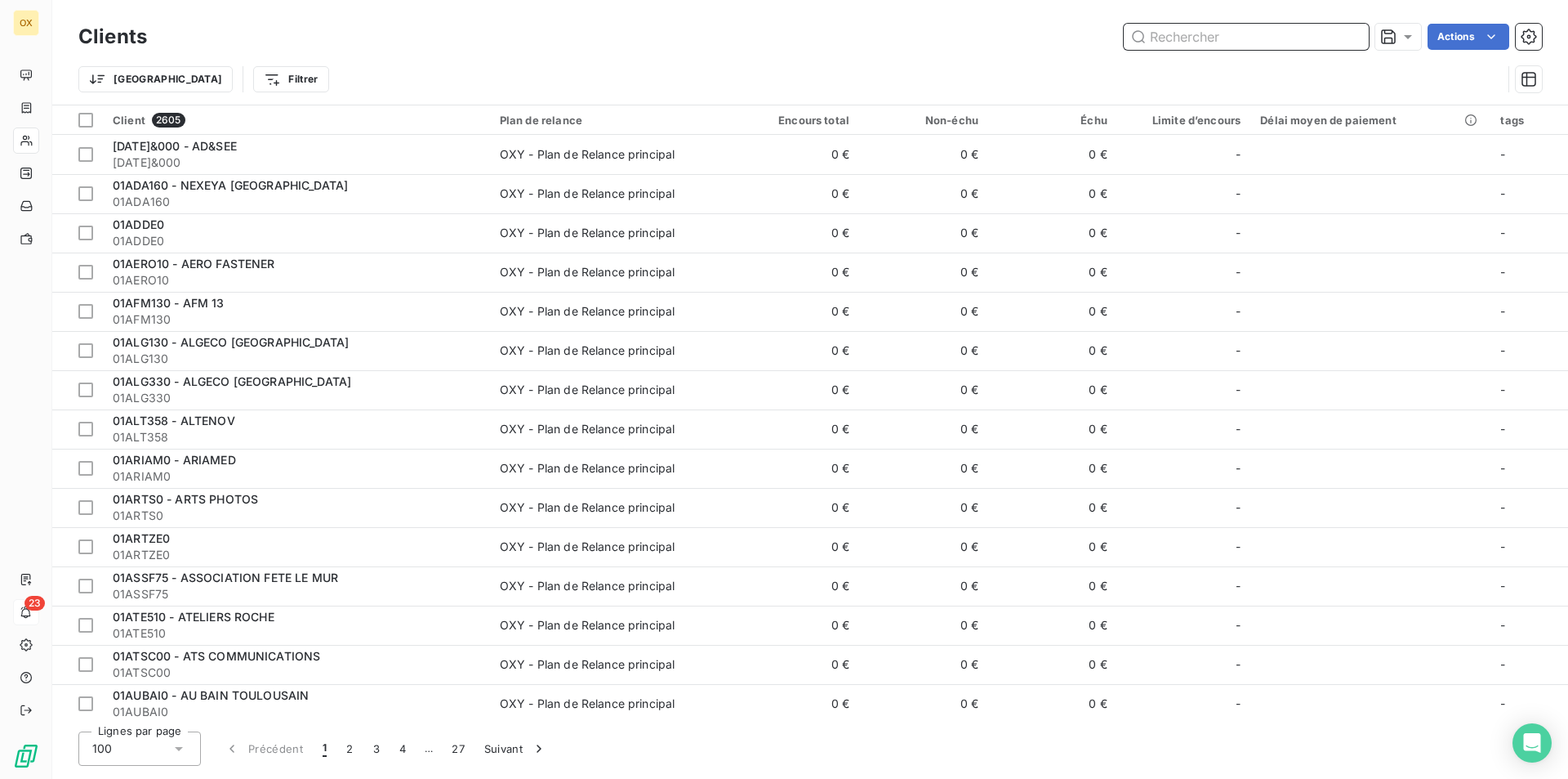
click at [1204, 41] on input "text" at bounding box center [1246, 36] width 245 height 26
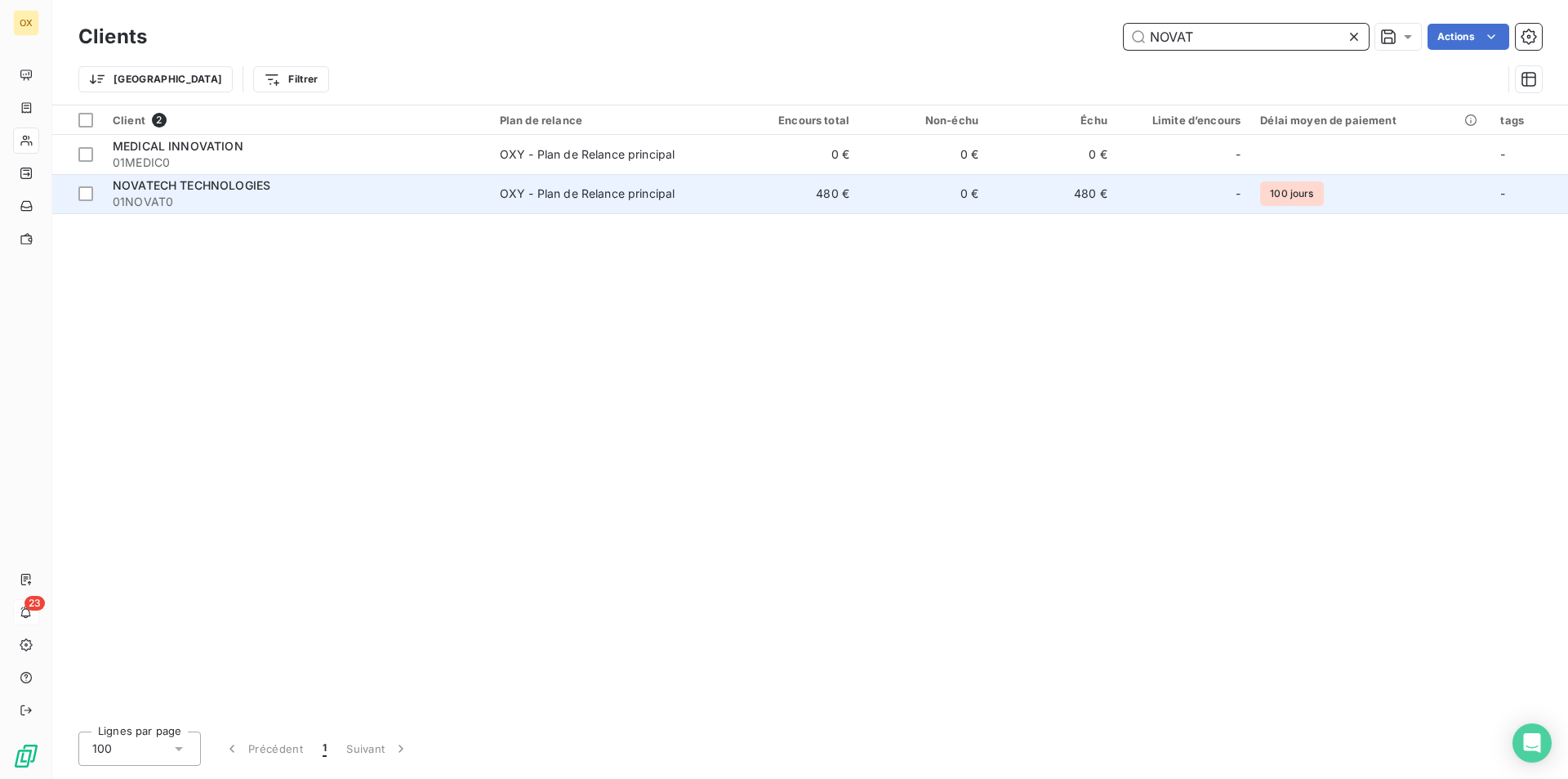
type input "NOVAT"
click at [608, 199] on div "OXY - Plan de Relance principal" at bounding box center [588, 193] width 176 height 16
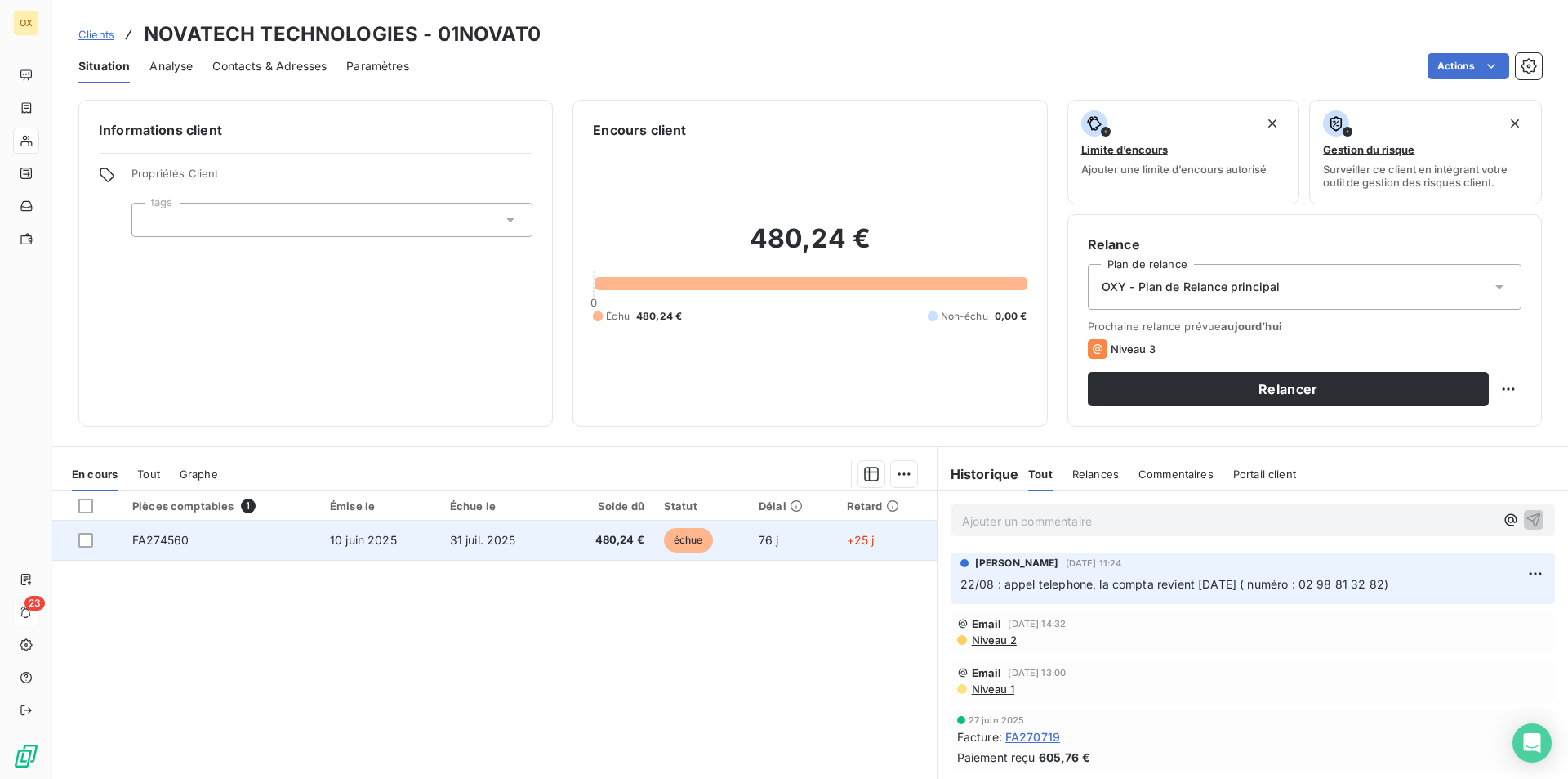
click at [455, 540] on span "31 juil. 2025" at bounding box center [482, 539] width 67 height 14
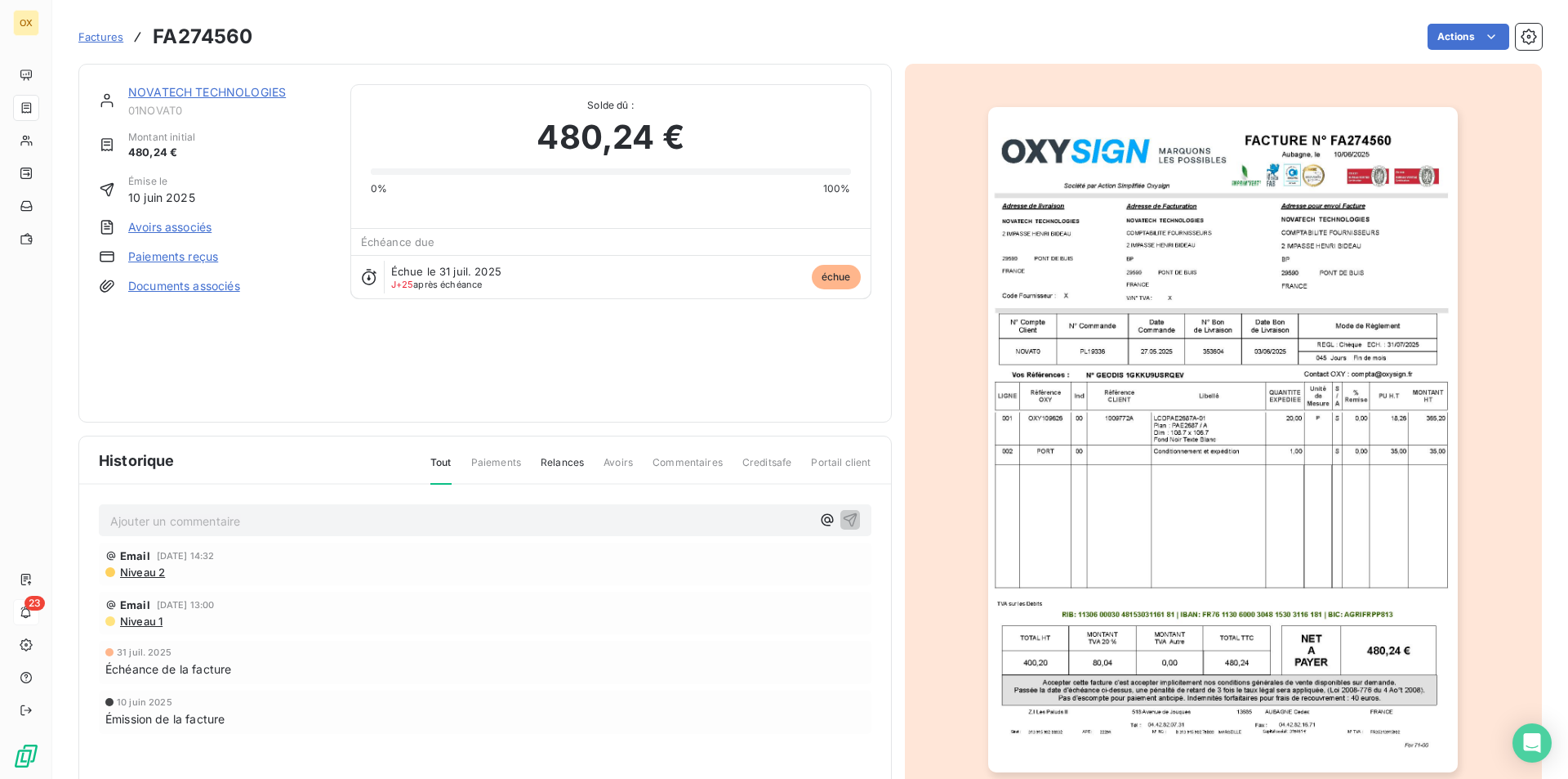
click at [1265, 343] on img "button" at bounding box center [1223, 440] width 470 height 665
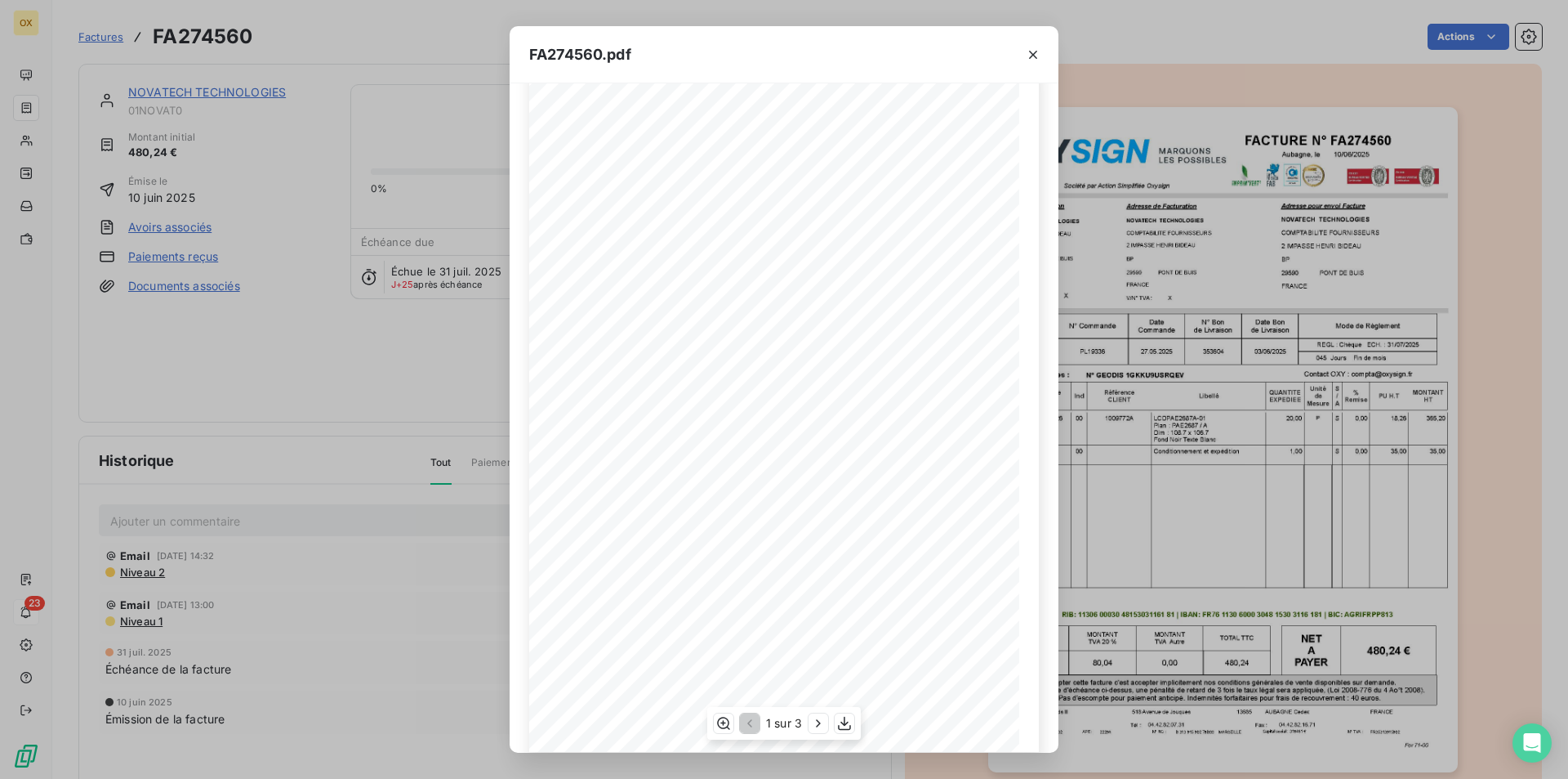
scroll to position [63, 0]
click at [843, 721] on icon "button" at bounding box center [844, 723] width 16 height 16
click at [292, 248] on div "FA274560.pdf FACTURE N° Aubagne, le [DATE] FA274560 Société par Action Simplifi…" at bounding box center [784, 390] width 1568 height 779
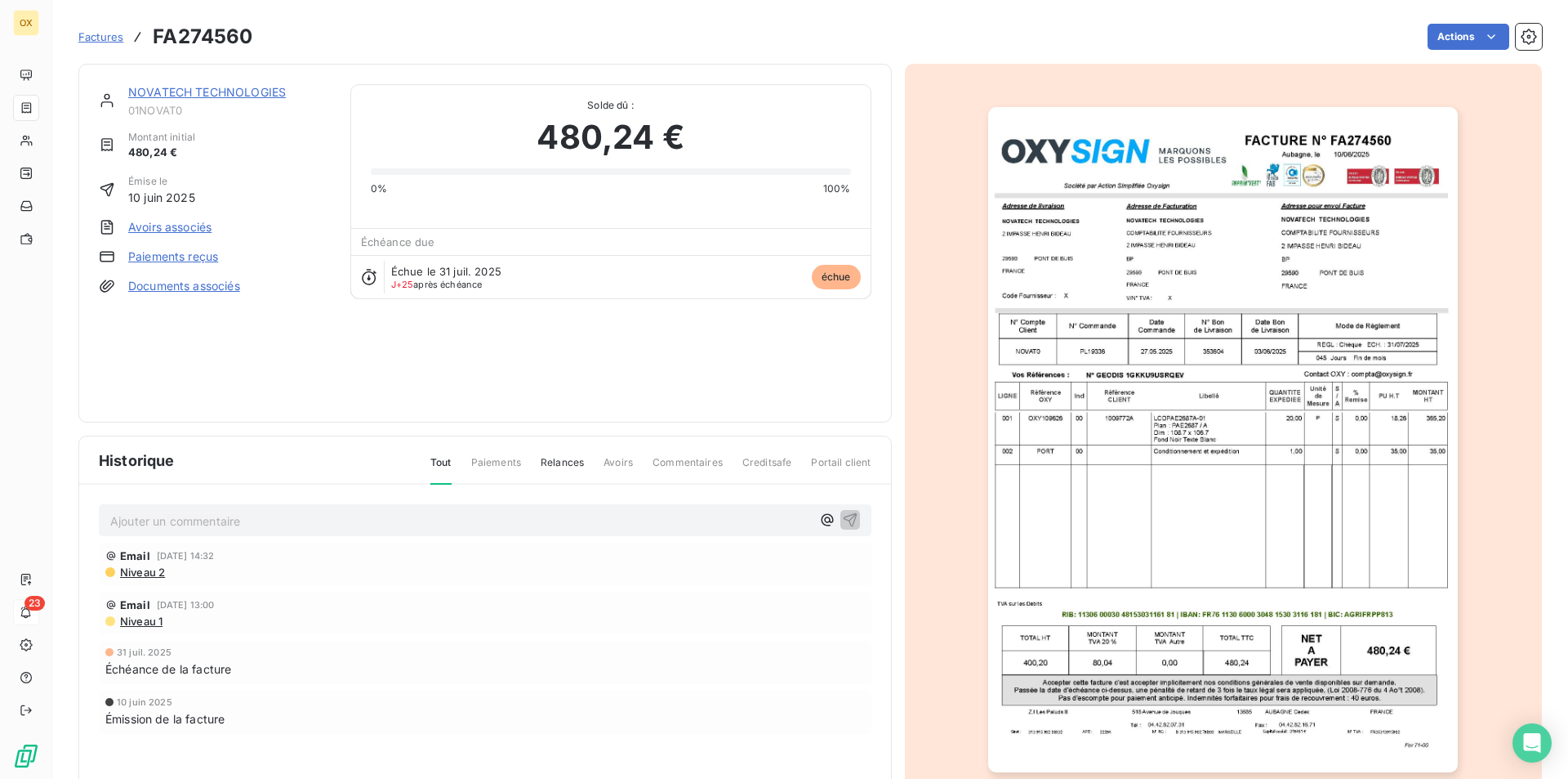
click at [172, 88] on link "NOVATECH TECHNOLOGIES" at bounding box center [208, 92] width 158 height 14
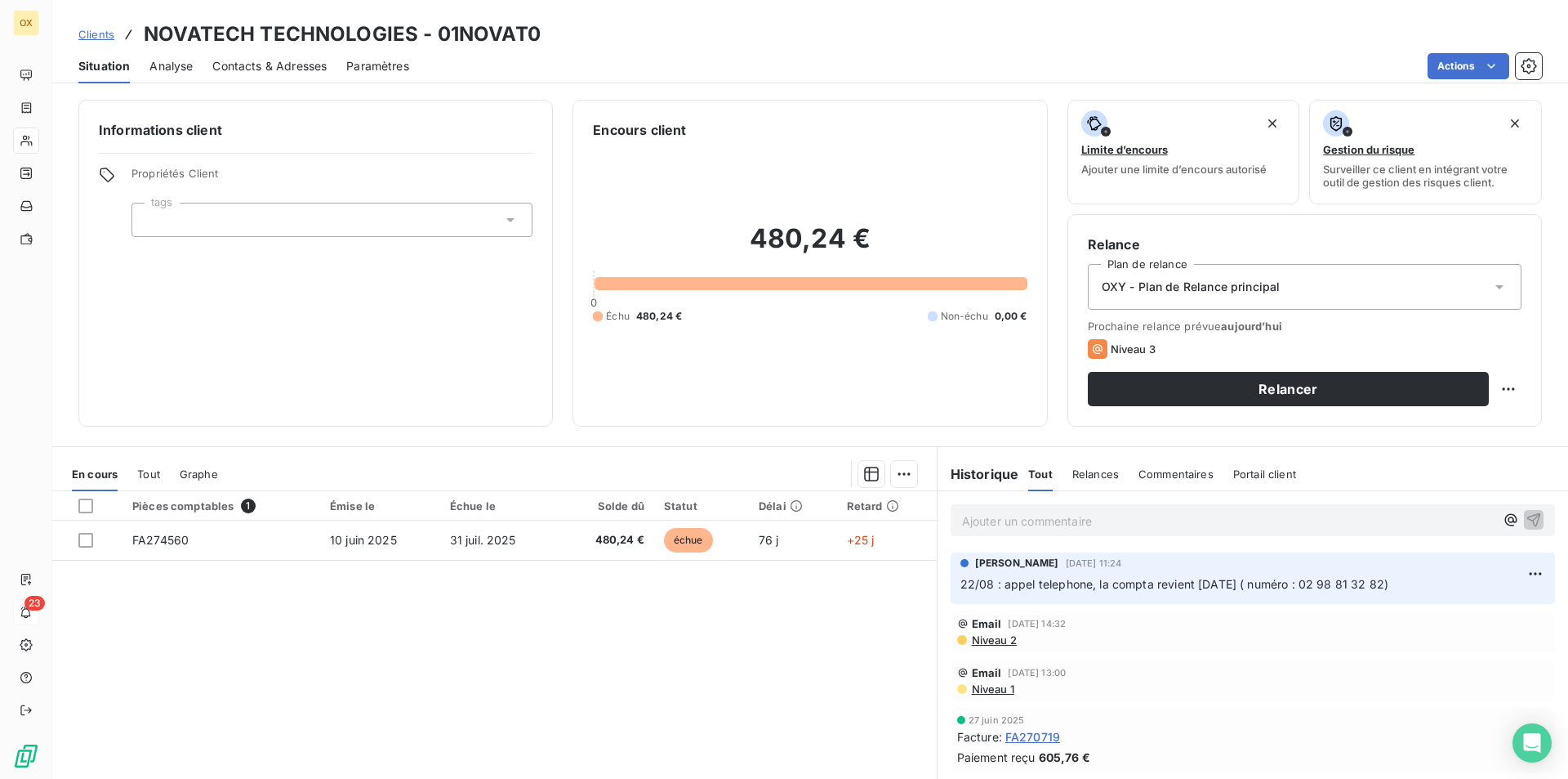
click at [278, 55] on div "Contacts & Adresses" at bounding box center [269, 66] width 114 height 35
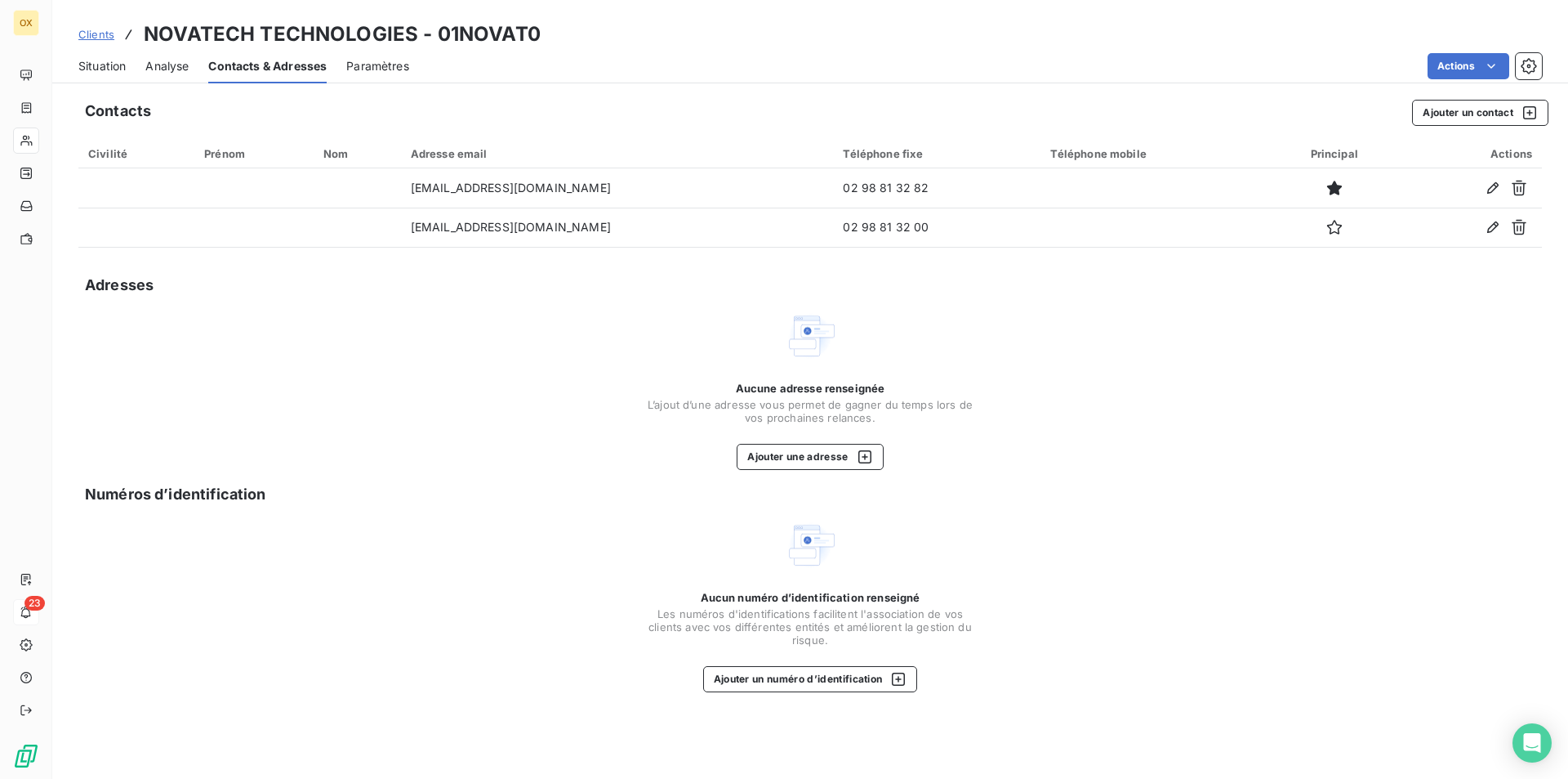
click at [95, 68] on span "Situation" at bounding box center [101, 66] width 47 height 16
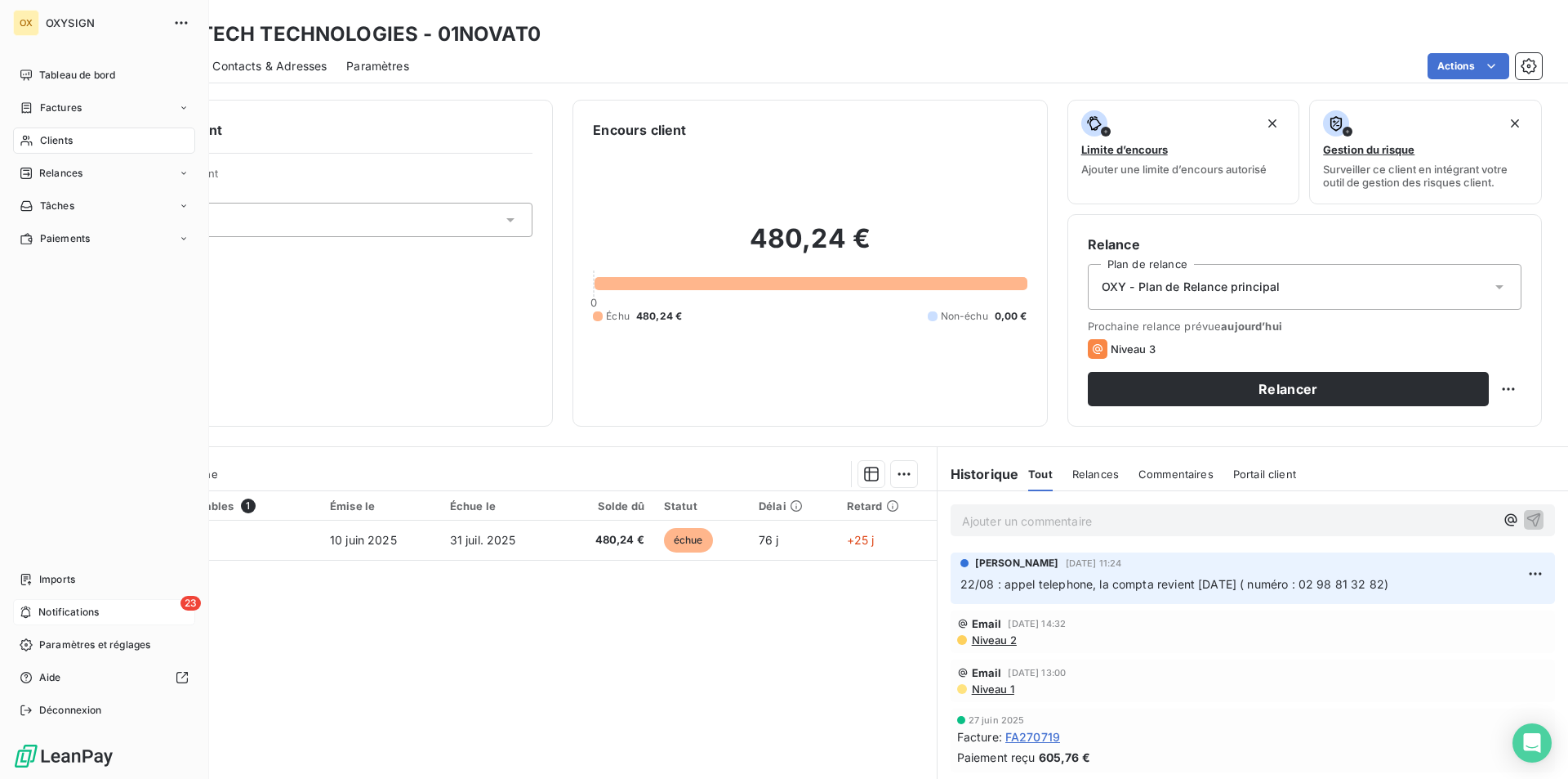
click at [29, 146] on icon at bounding box center [27, 140] width 14 height 13
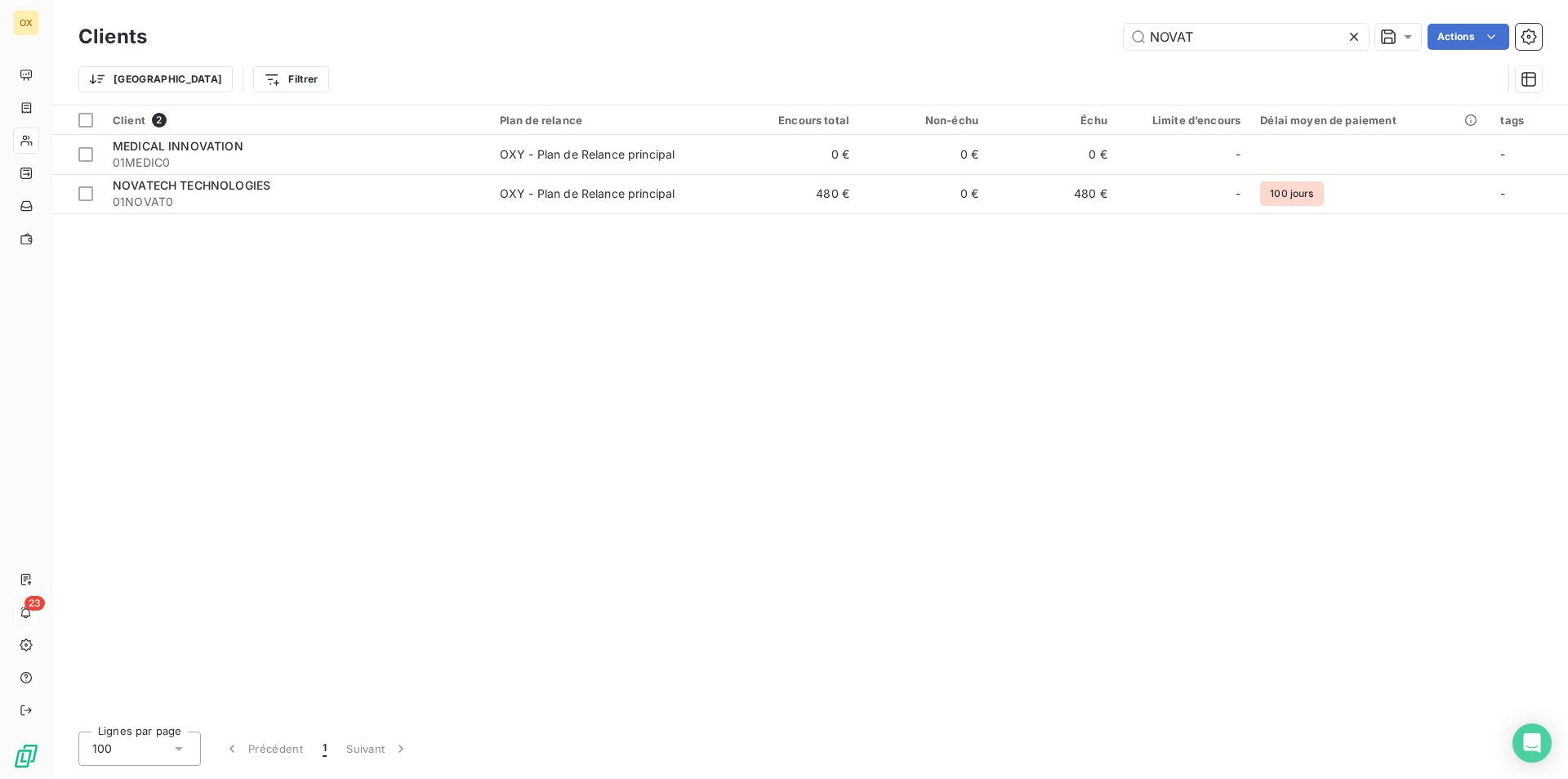
click at [1354, 32] on icon at bounding box center [1354, 36] width 16 height 16
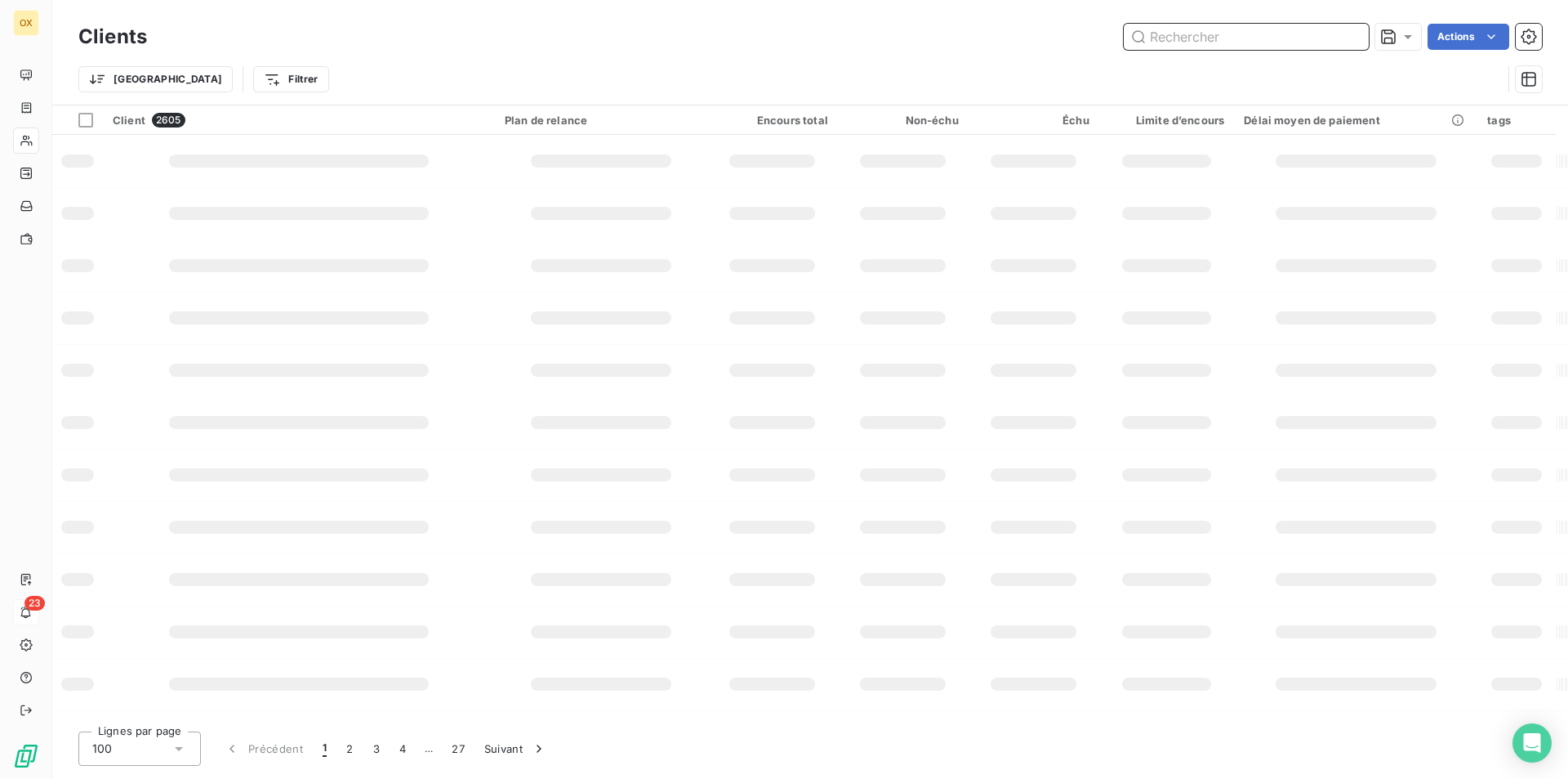
click at [1265, 37] on input "text" at bounding box center [1246, 36] width 245 height 26
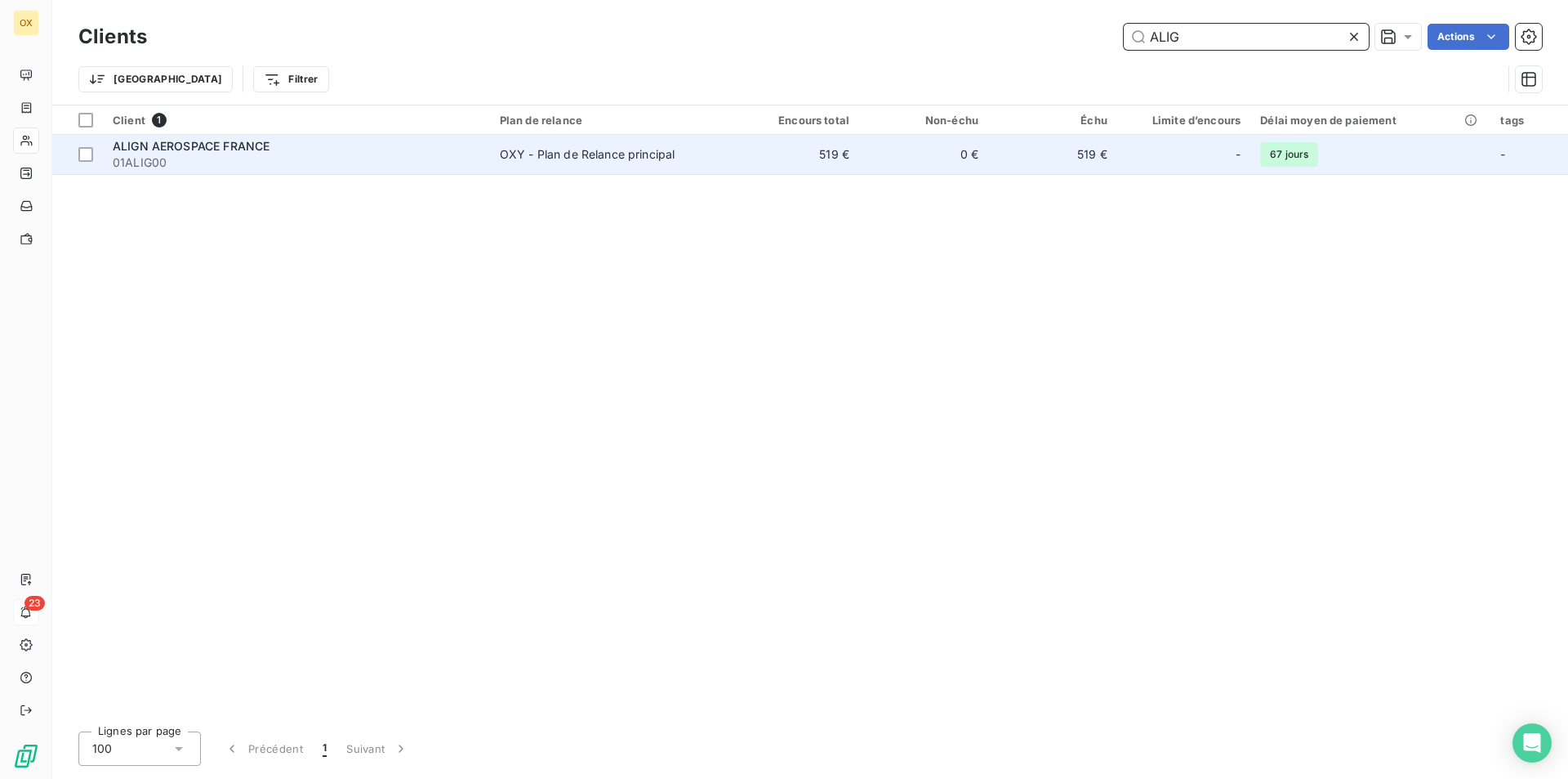
type input "ALIG"
click at [744, 161] on td "519 €" at bounding box center [795, 154] width 129 height 39
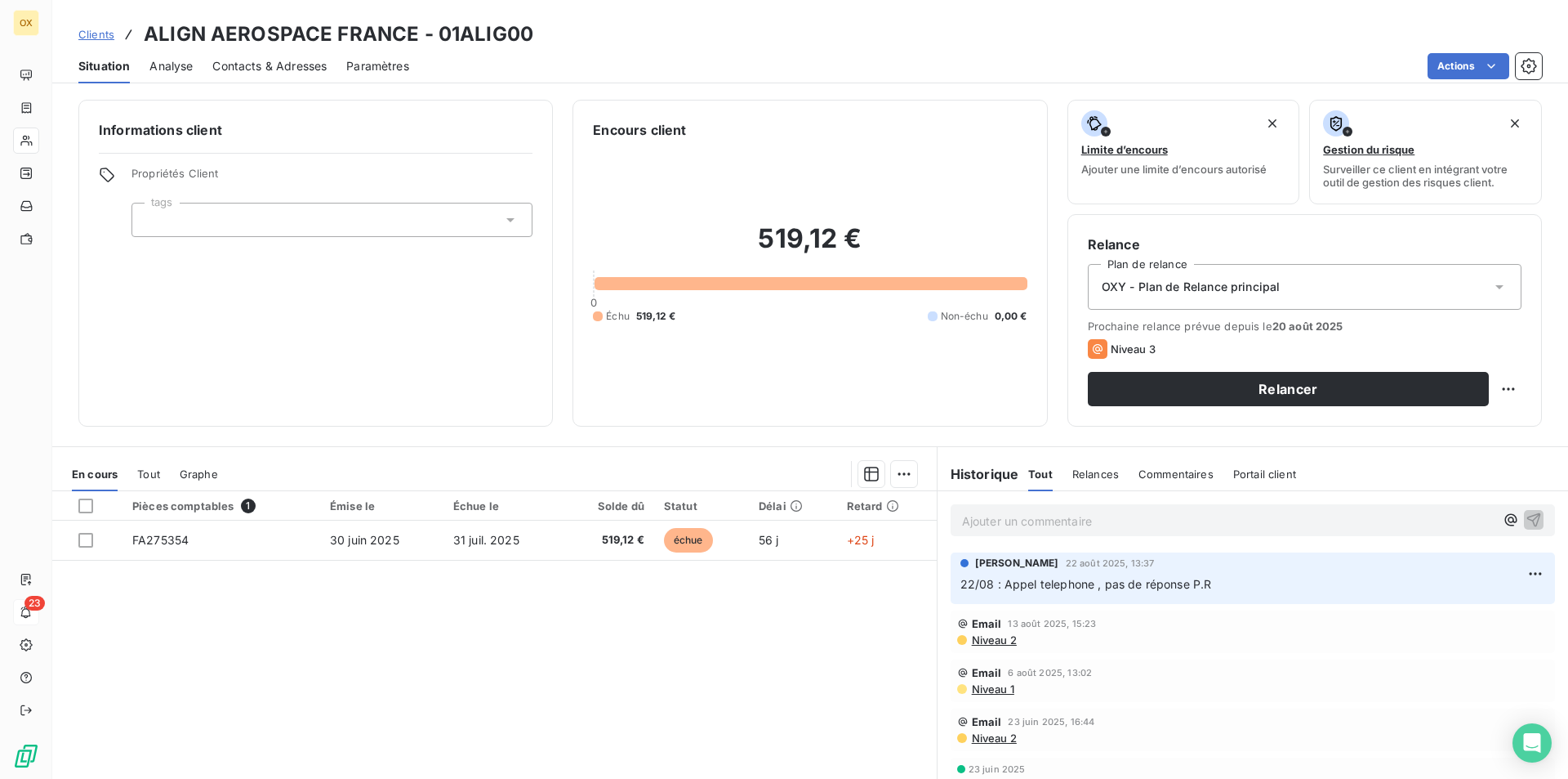
click at [274, 54] on div "Contacts & Adresses" at bounding box center [269, 66] width 114 height 35
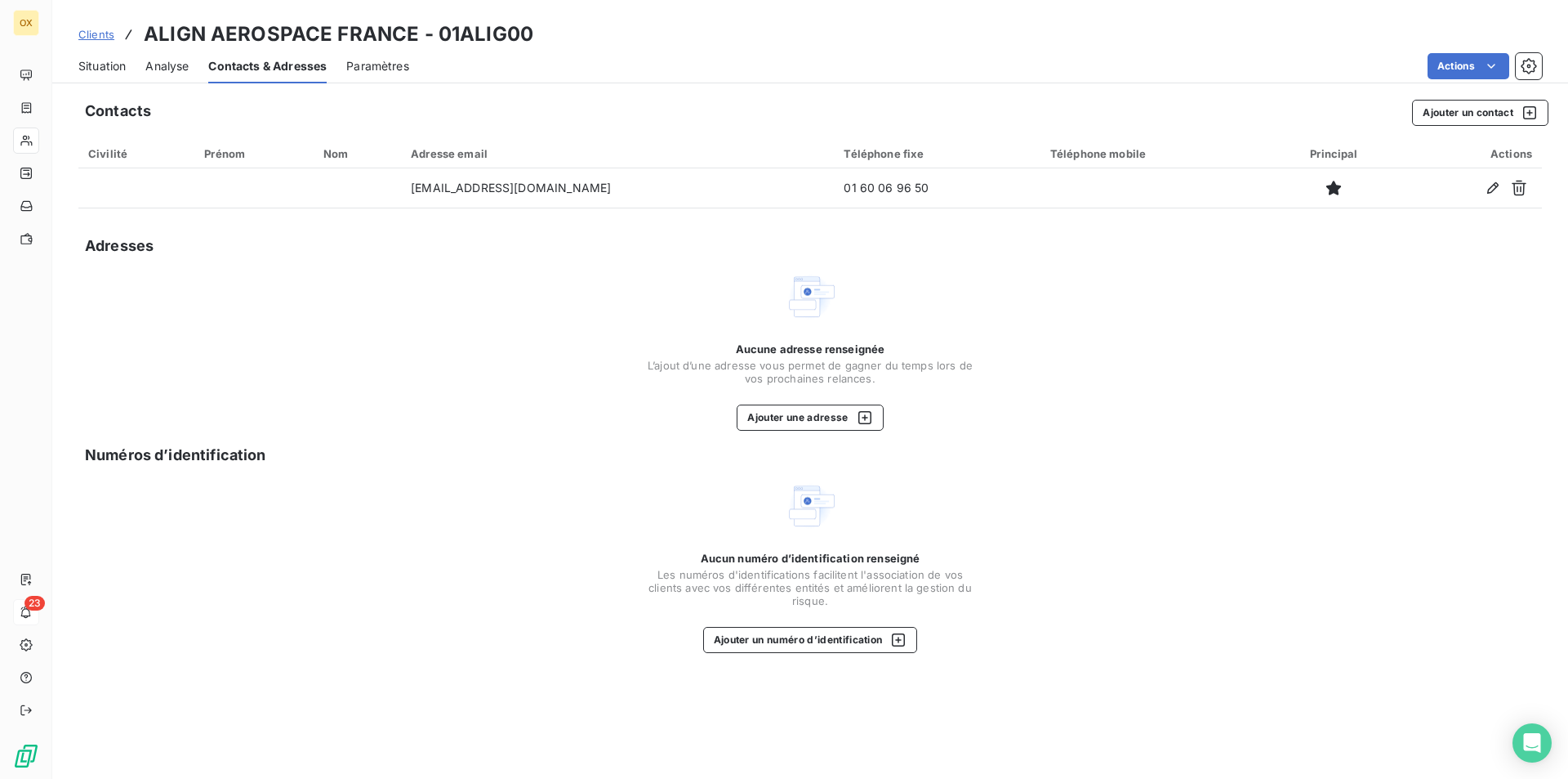
click at [121, 68] on span "Situation" at bounding box center [101, 66] width 47 height 16
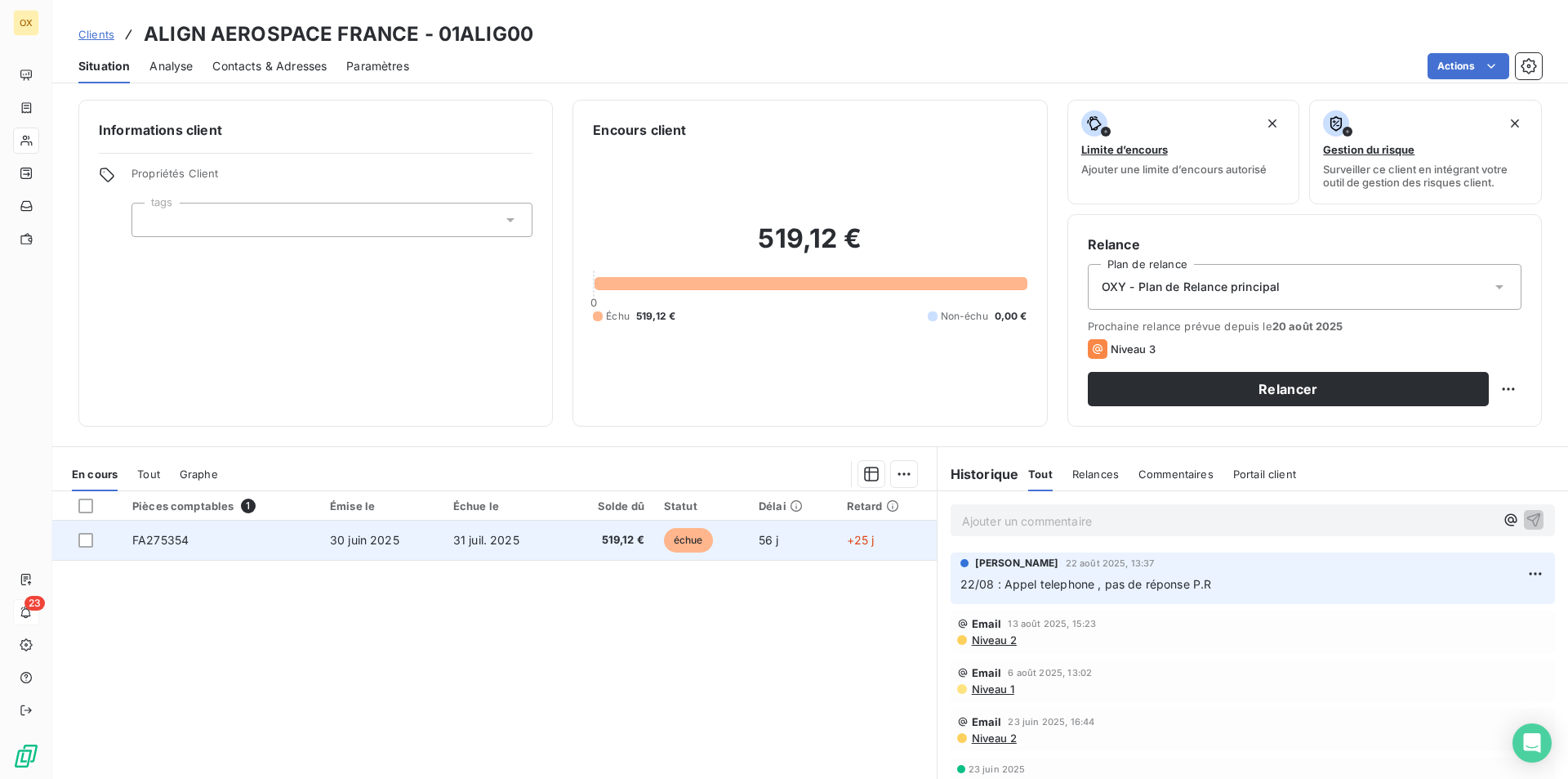
click at [557, 544] on td "31 juil. 2025" at bounding box center [503, 540] width 119 height 39
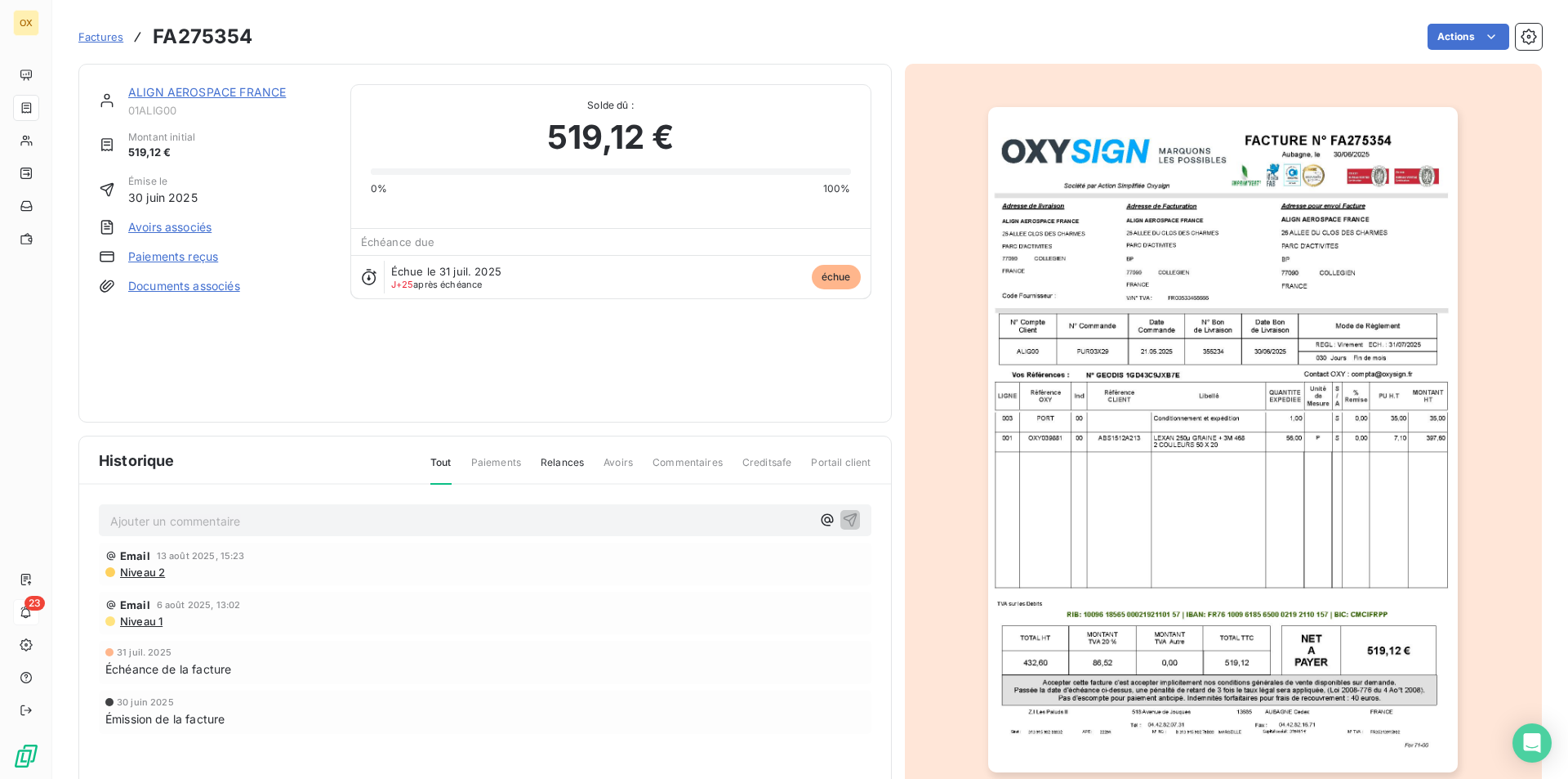
click at [1081, 363] on img "button" at bounding box center [1223, 440] width 470 height 665
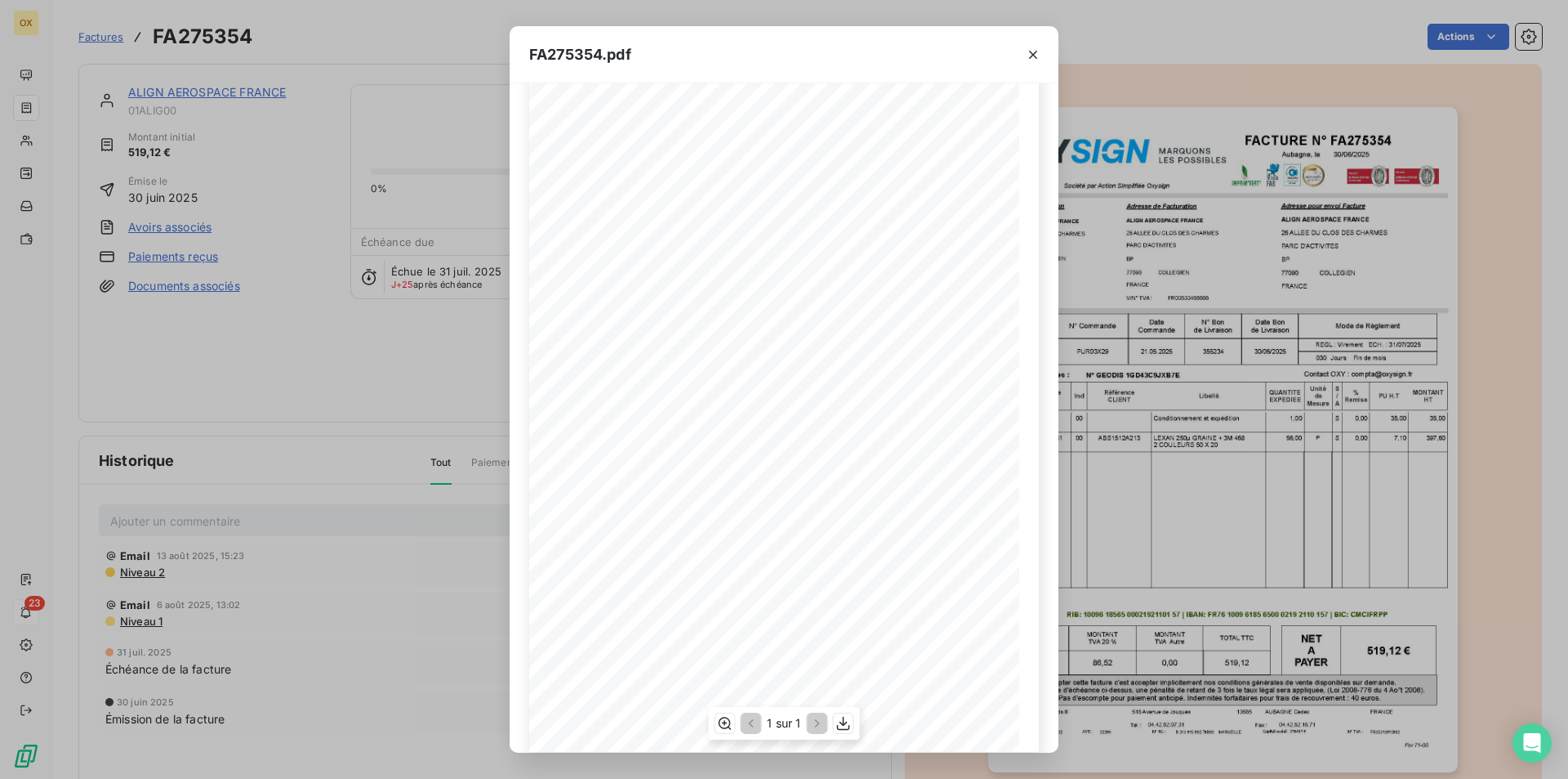
scroll to position [63, 0]
click at [1039, 62] on icon "button" at bounding box center [1033, 54] width 16 height 16
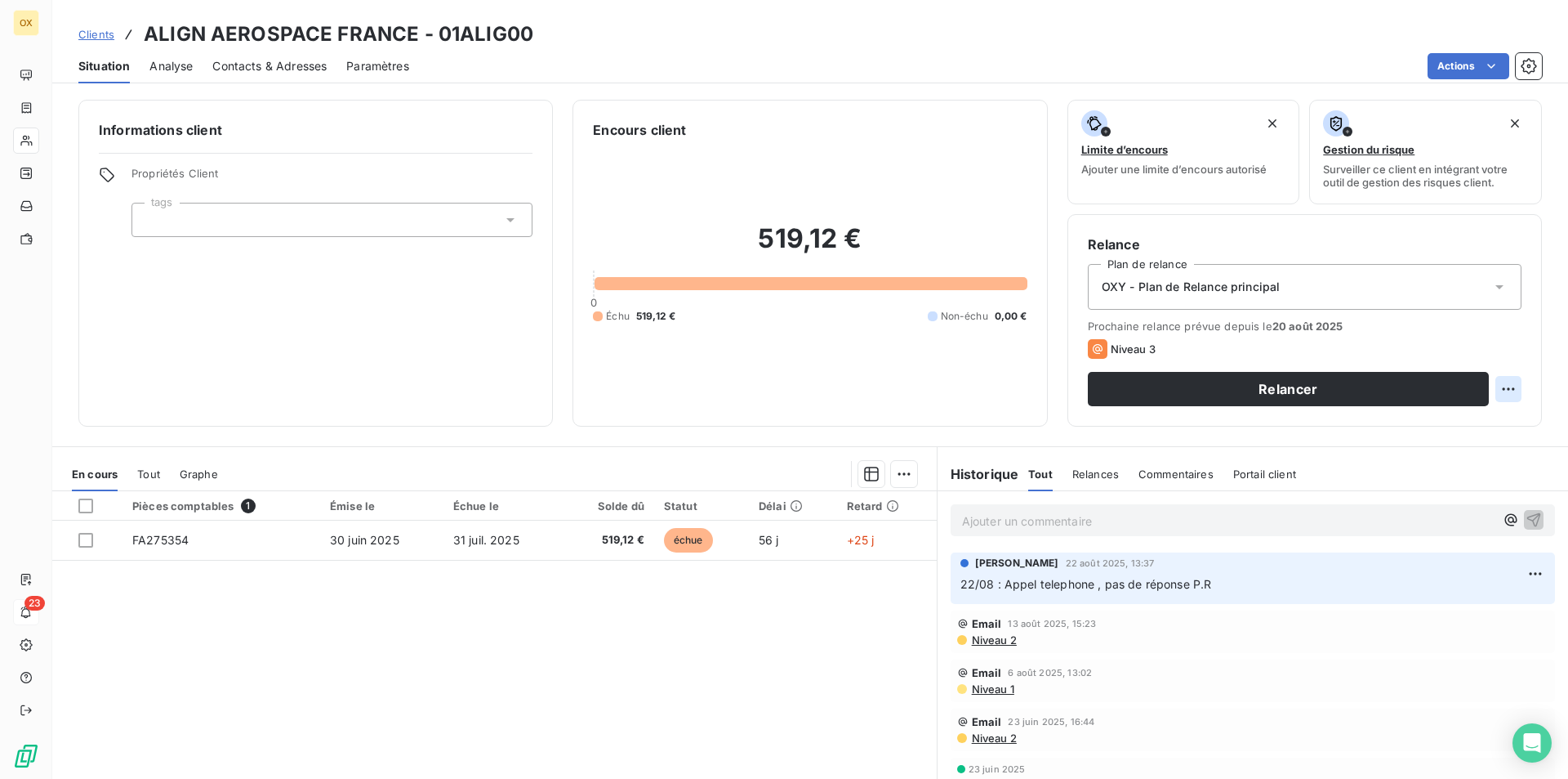
click at [1495, 396] on html "OX 23 Clients ALIGN AEROSPACE FRANCE - 01ALIG00 Situation Analyse Contacts & Ad…" at bounding box center [784, 390] width 1568 height 779
click at [1235, 431] on html "OX 23 Clients ALIGN AEROSPACE FRANCE - 01ALIG00 Situation Analyse Contacts & Ad…" at bounding box center [784, 390] width 1568 height 779
click at [1500, 391] on html "OX 23 Clients ALIGN AEROSPACE FRANCE - 01ALIG00 Situation Analyse Contacts & Ad…" at bounding box center [784, 390] width 1568 height 779
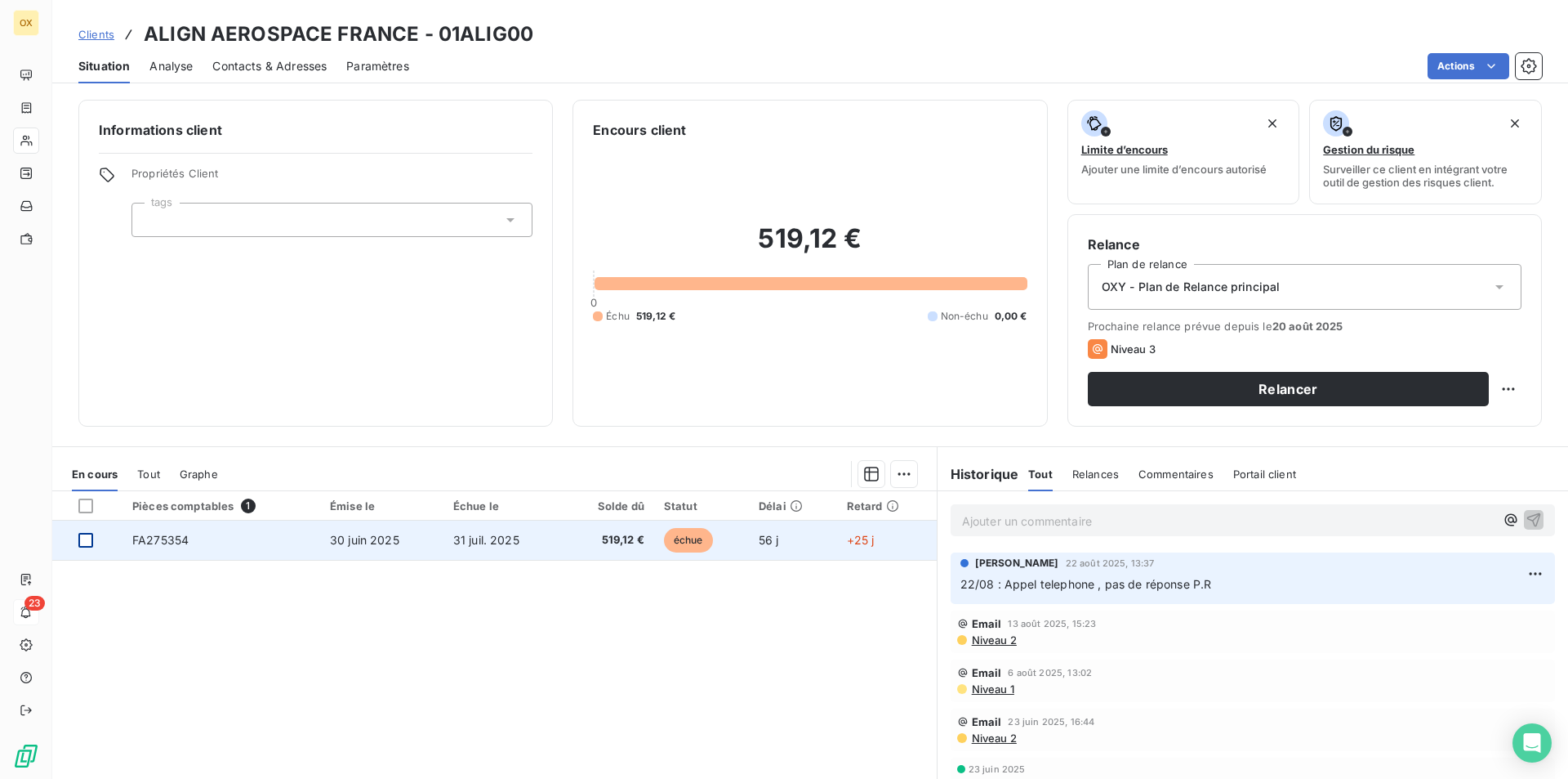
click at [90, 537] on div at bounding box center [85, 539] width 15 height 15
click at [199, 542] on td "FA275354" at bounding box center [221, 540] width 198 height 39
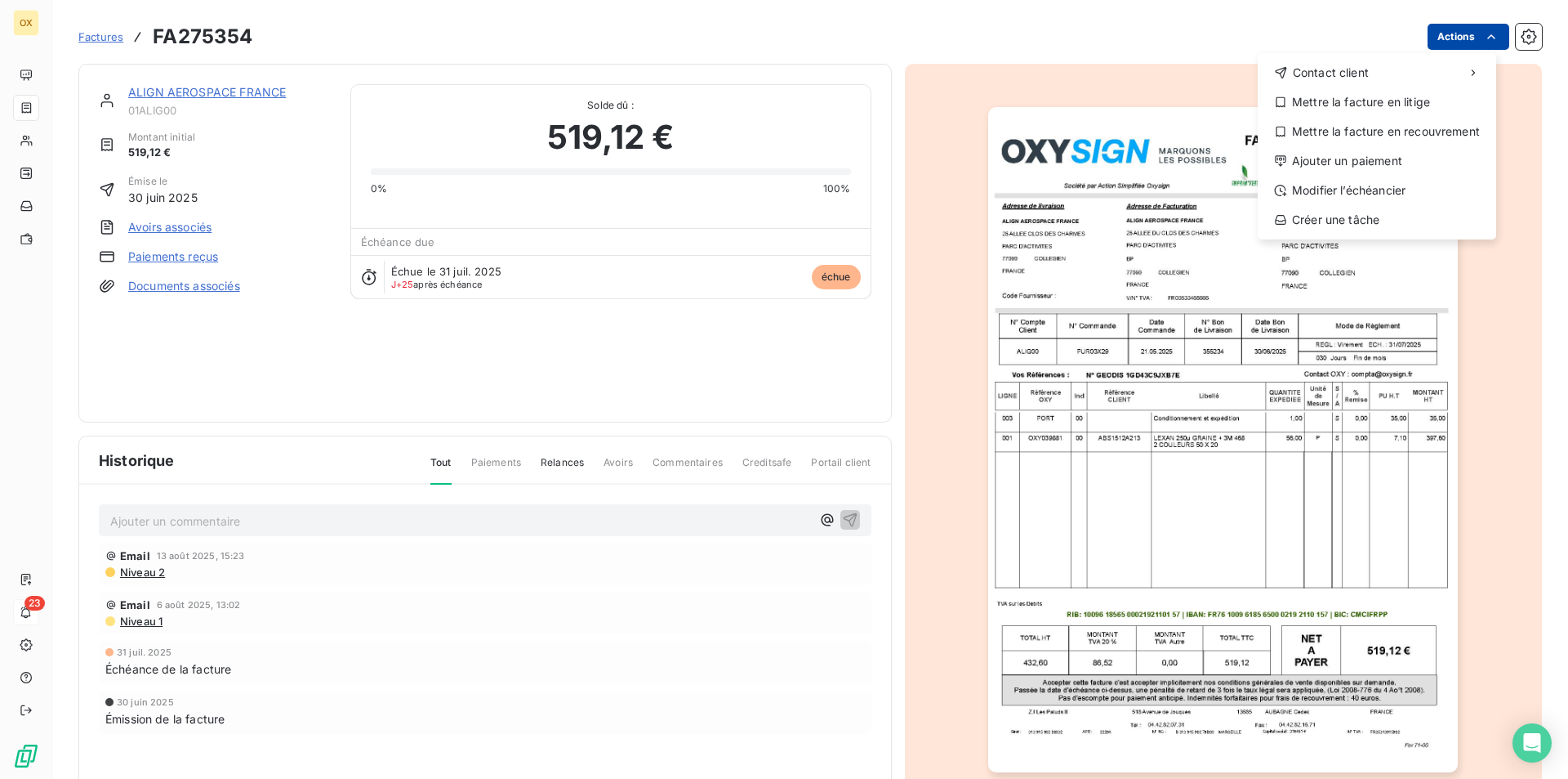
click at [1458, 38] on html "OX 23 Factures FA275354 Actions Contact client Mettre la facture en litige Mett…" at bounding box center [784, 390] width 1568 height 779
click at [1370, 158] on div "Ajouter un paiement" at bounding box center [1377, 161] width 225 height 26
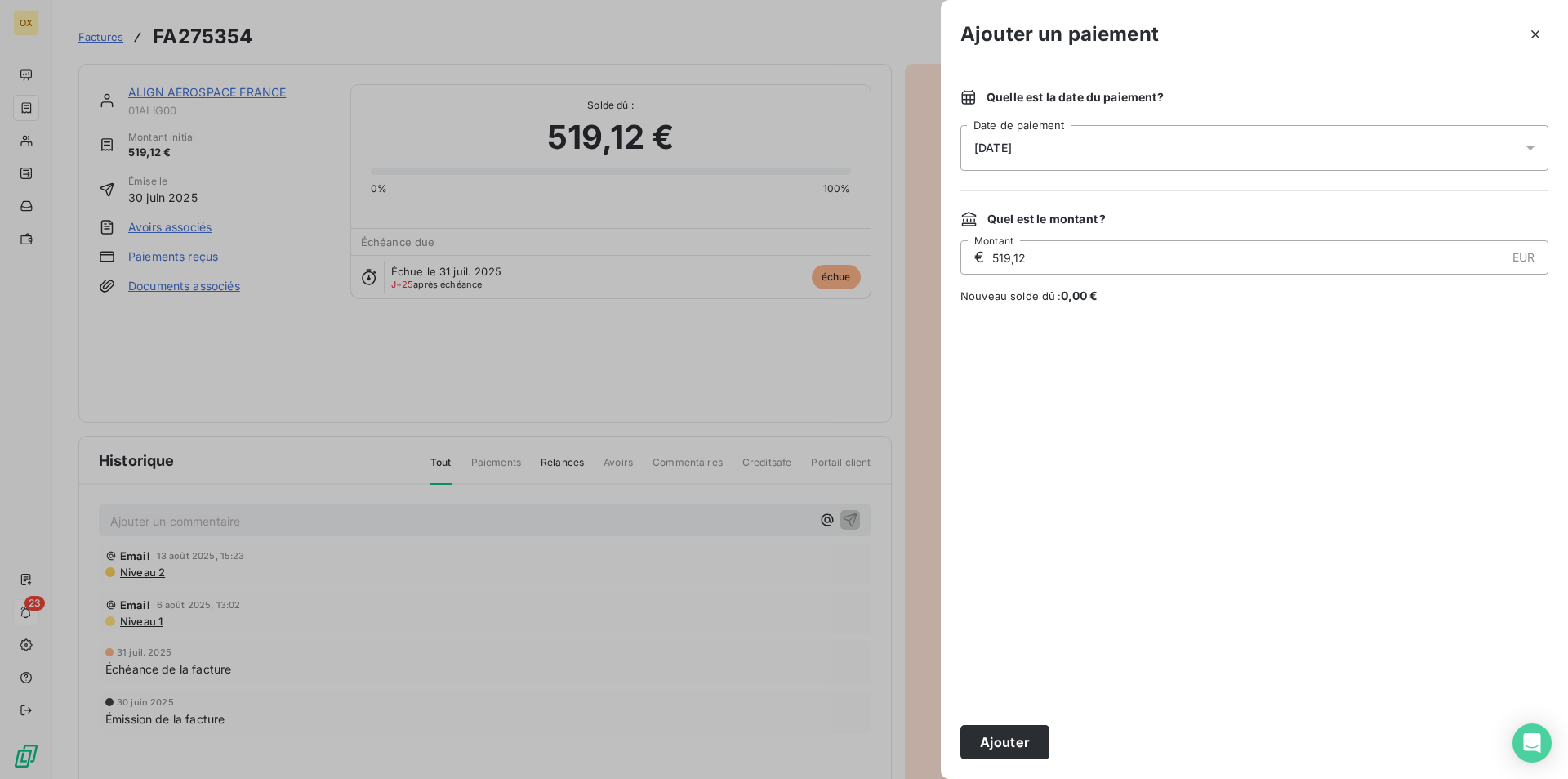
click at [1324, 155] on div "[DATE]" at bounding box center [1254, 148] width 588 height 46
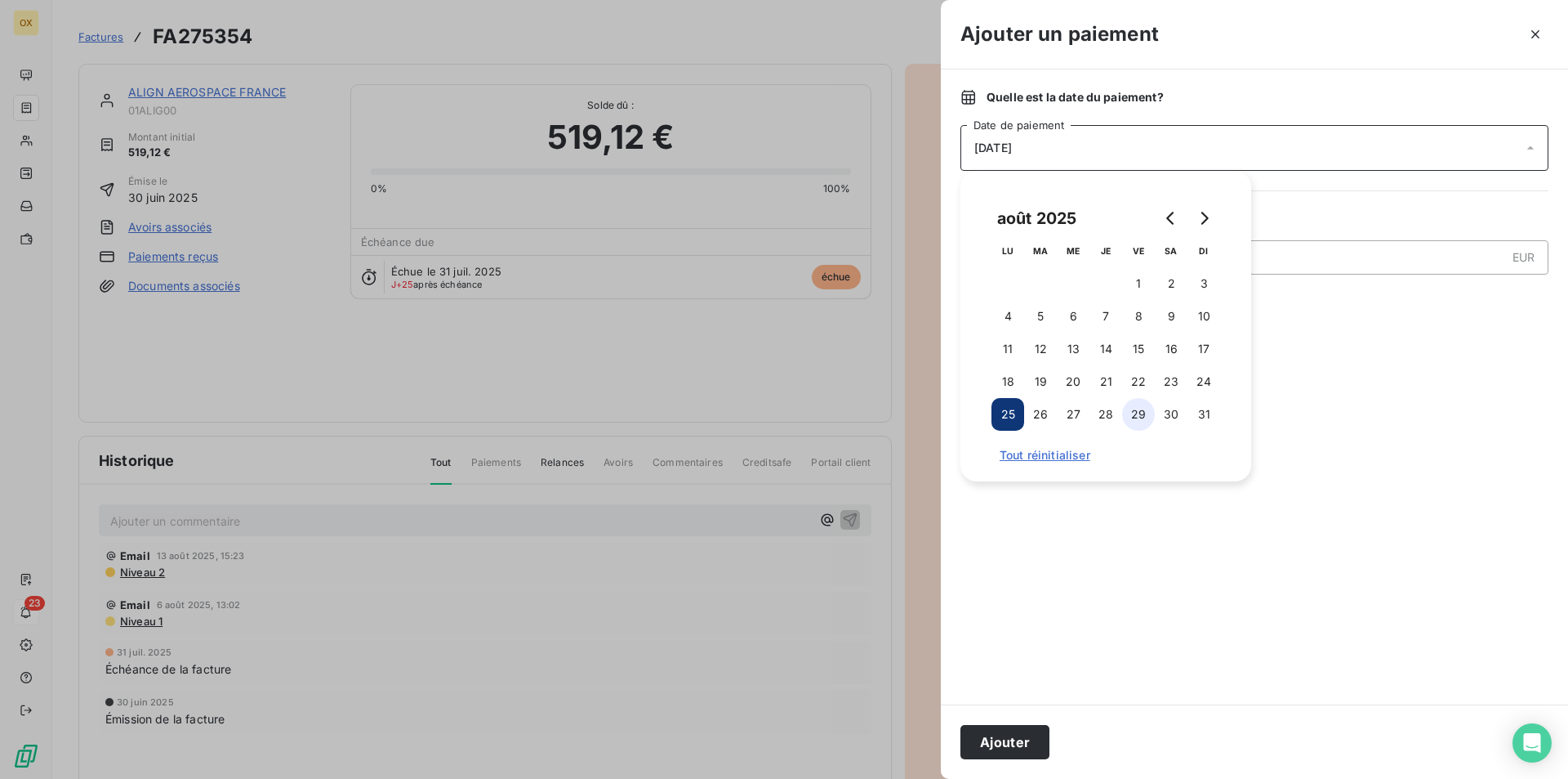
click at [1135, 421] on button "29" at bounding box center [1138, 414] width 33 height 33
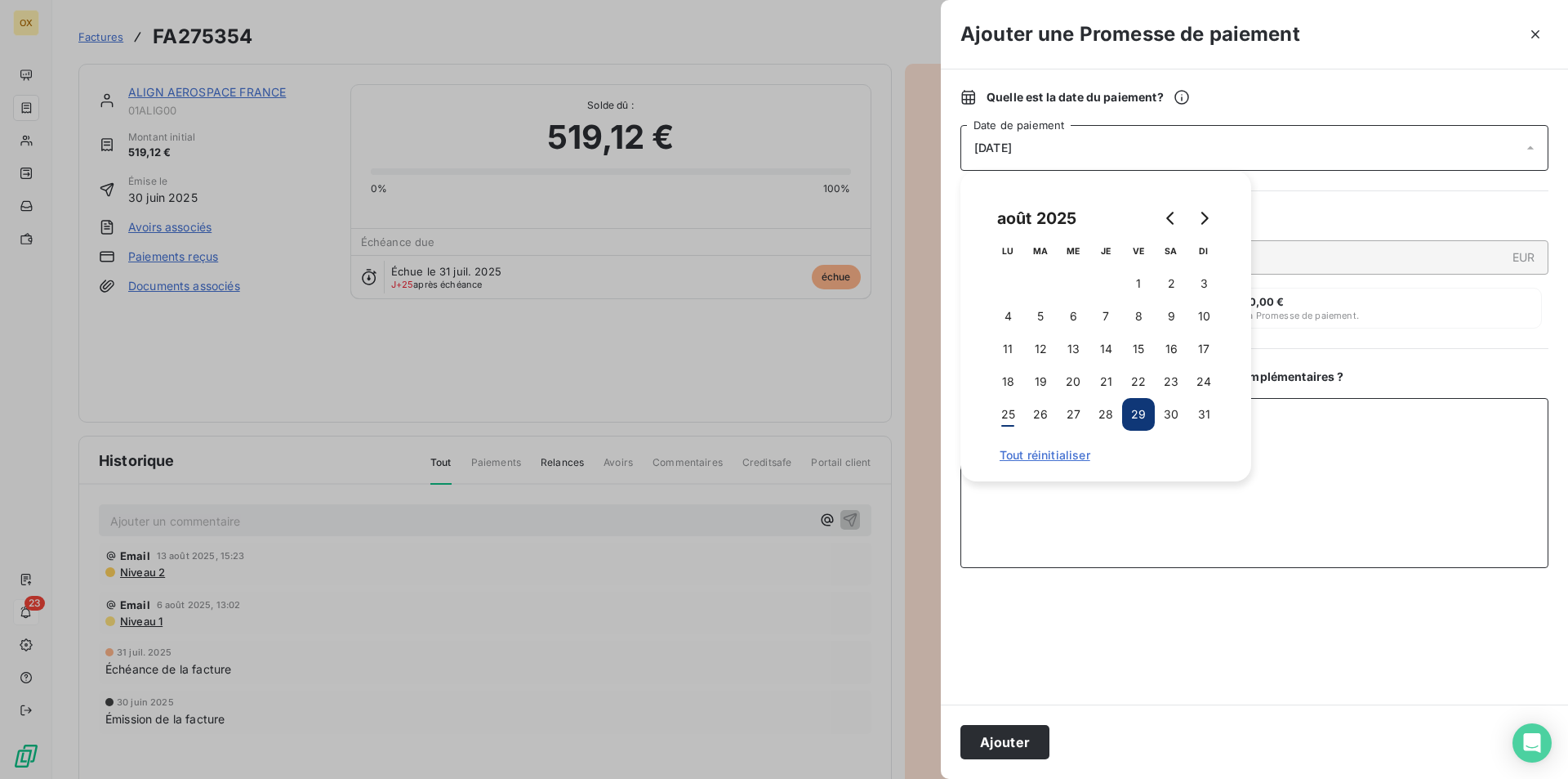
click at [1133, 519] on textarea "Ajouter un commentaire ( facultatif )" at bounding box center [1254, 484] width 588 height 170
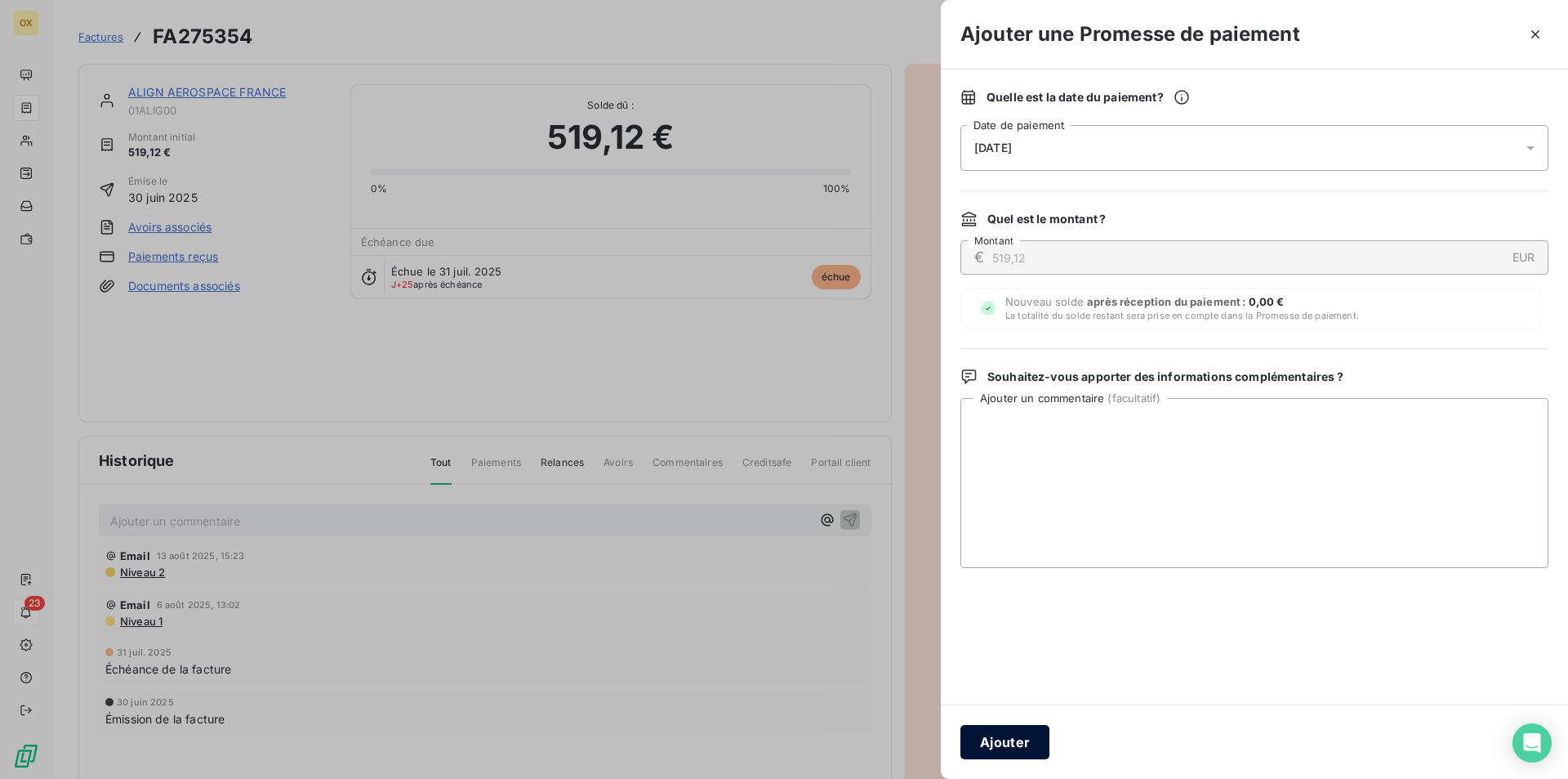
click at [1030, 745] on button "Ajouter" at bounding box center [1005, 742] width 89 height 35
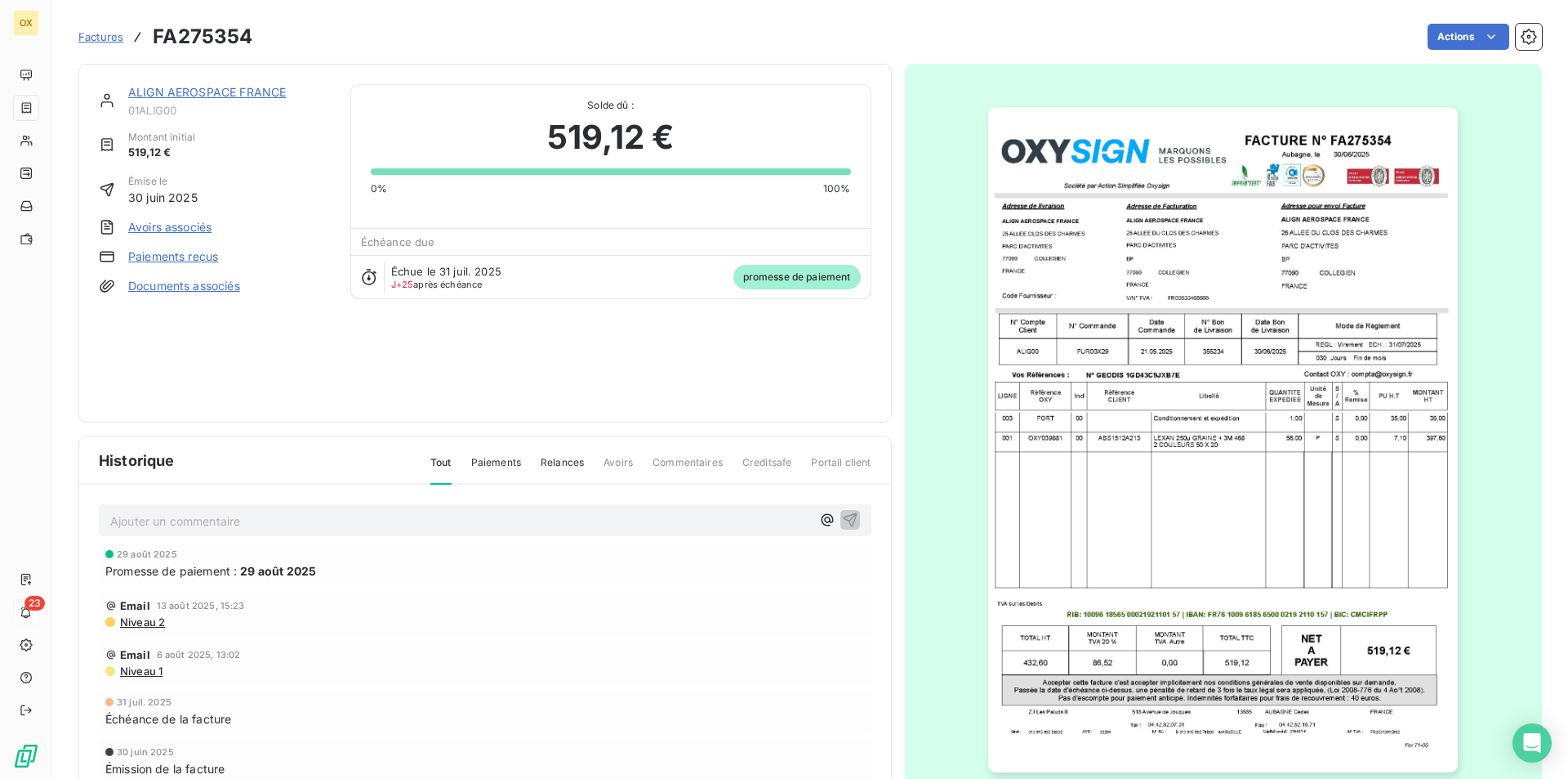
click at [111, 38] on span "Factures" at bounding box center [100, 36] width 45 height 13
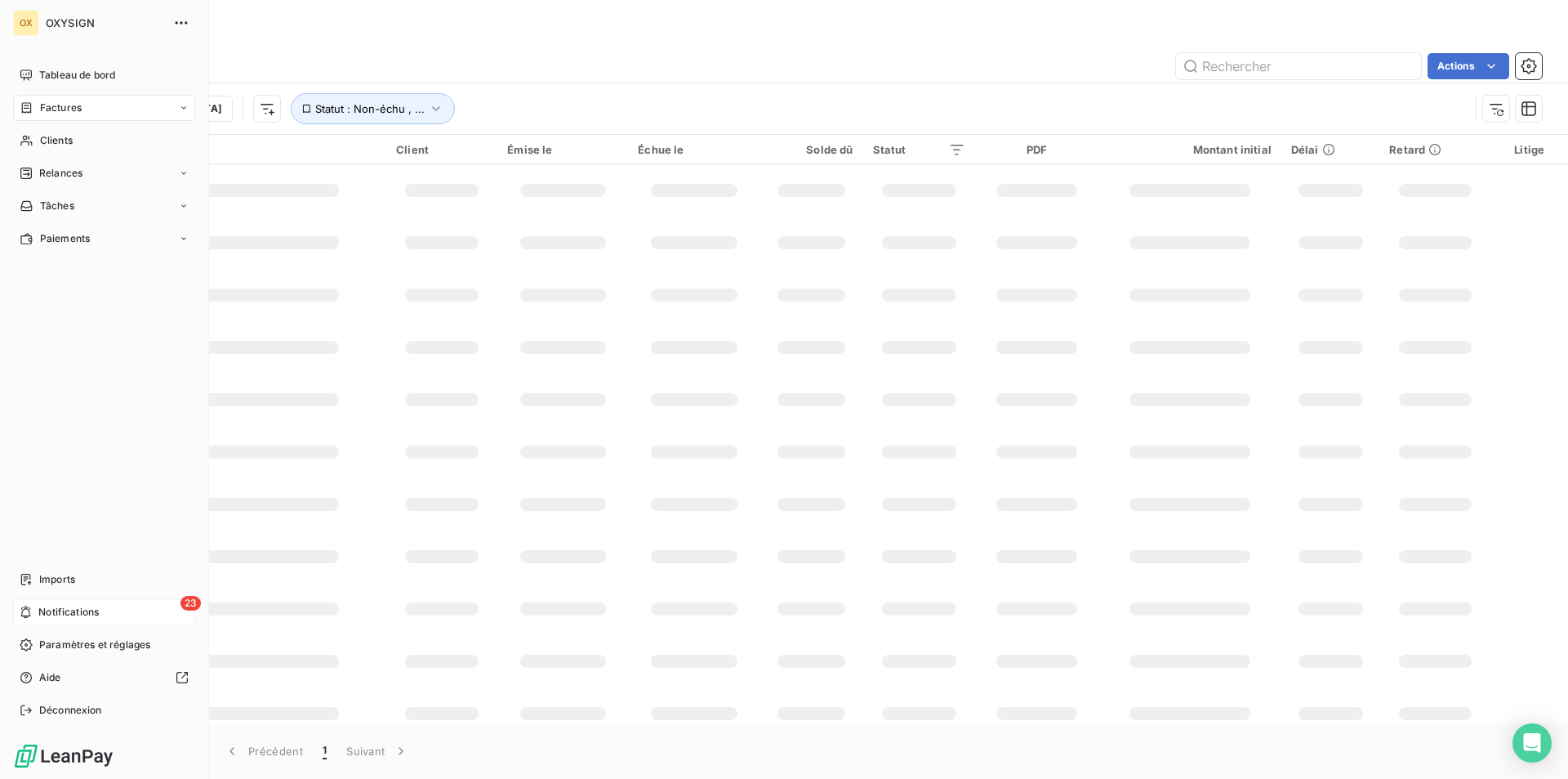
click at [40, 110] on span "Factures" at bounding box center [60, 107] width 42 height 15
click at [89, 211] on div "Clients" at bounding box center [104, 205] width 182 height 26
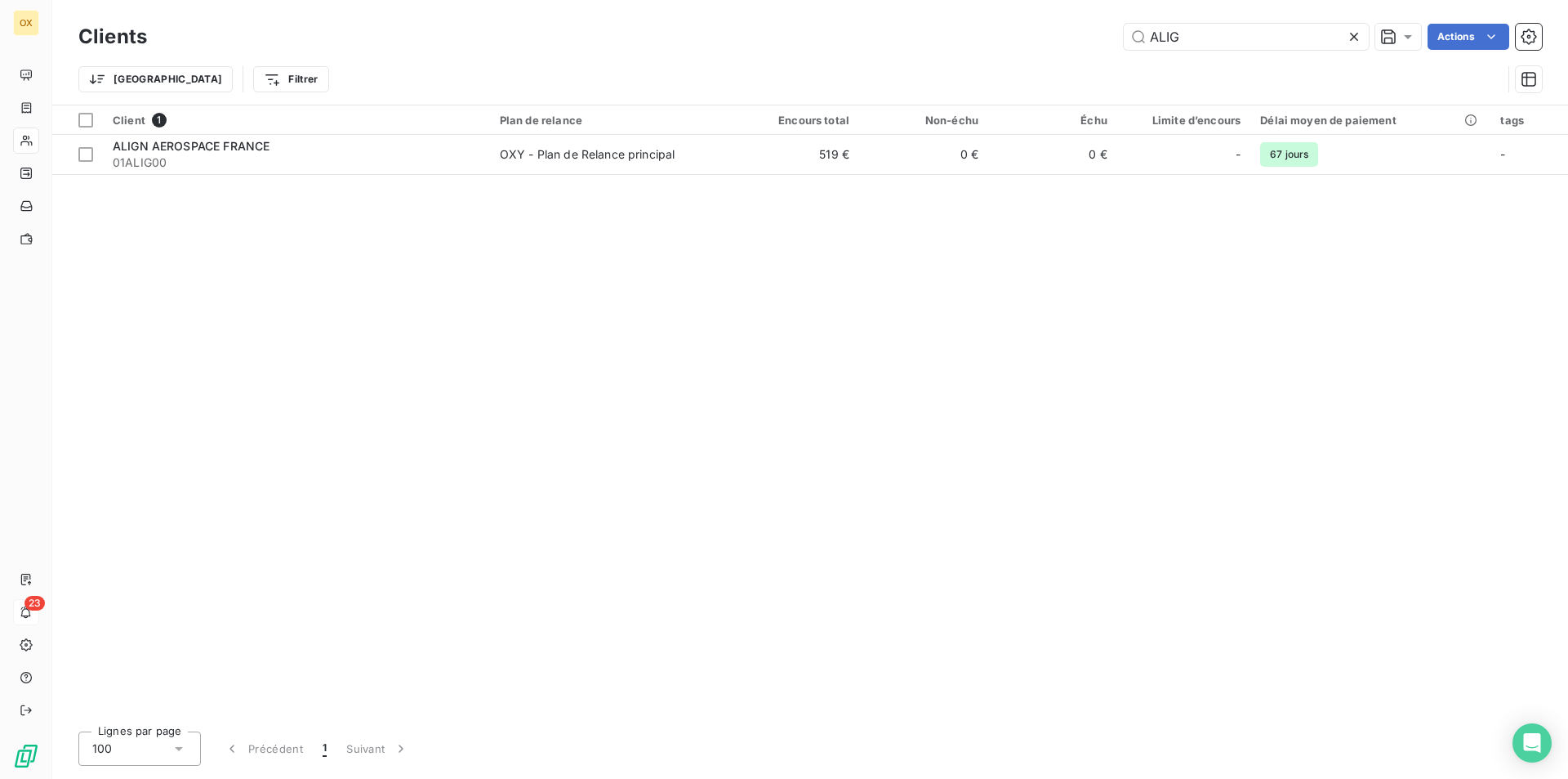
click at [527, 315] on div "Client 1 Plan de relance Encours total Non-échu Échu Limite d’encours Délai moy…" at bounding box center [810, 412] width 1516 height 613
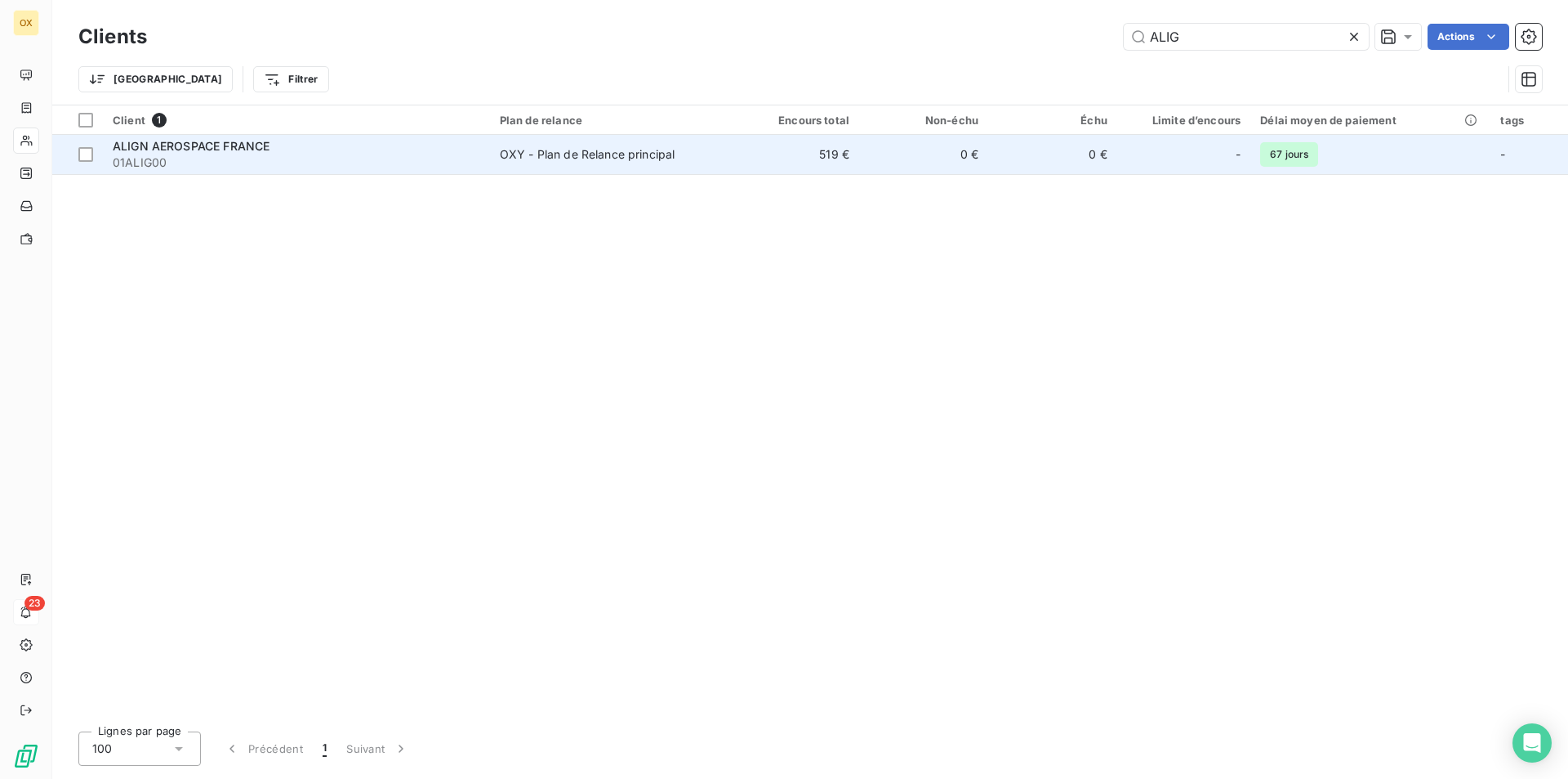
click at [553, 159] on div "OXY - Plan de Relance principal" at bounding box center [588, 154] width 176 height 16
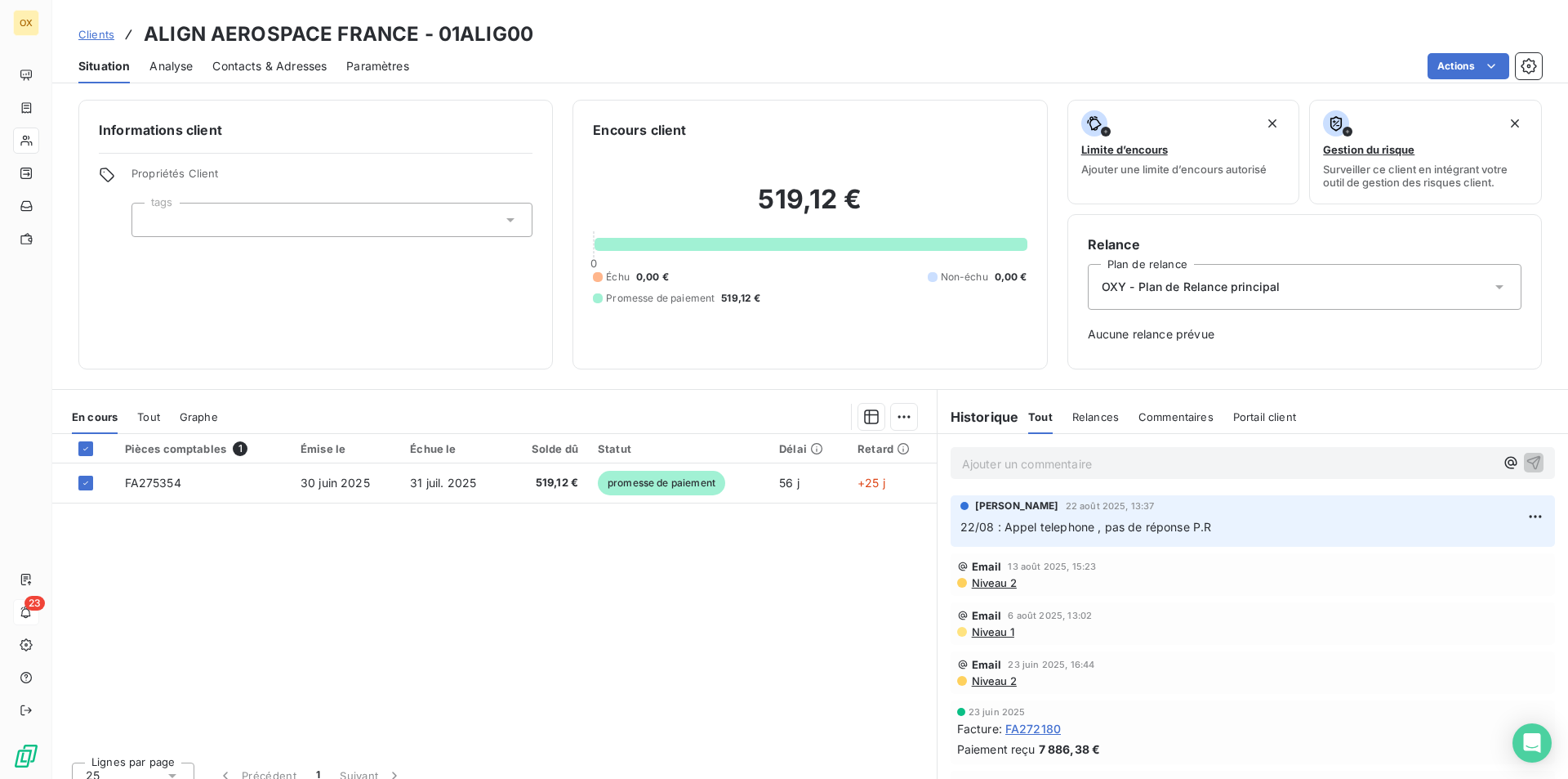
click at [1204, 473] on p "Ajouter un commentaire ﻿" at bounding box center [1228, 463] width 532 height 20
click at [1525, 460] on icon "button" at bounding box center [1533, 461] width 16 height 16
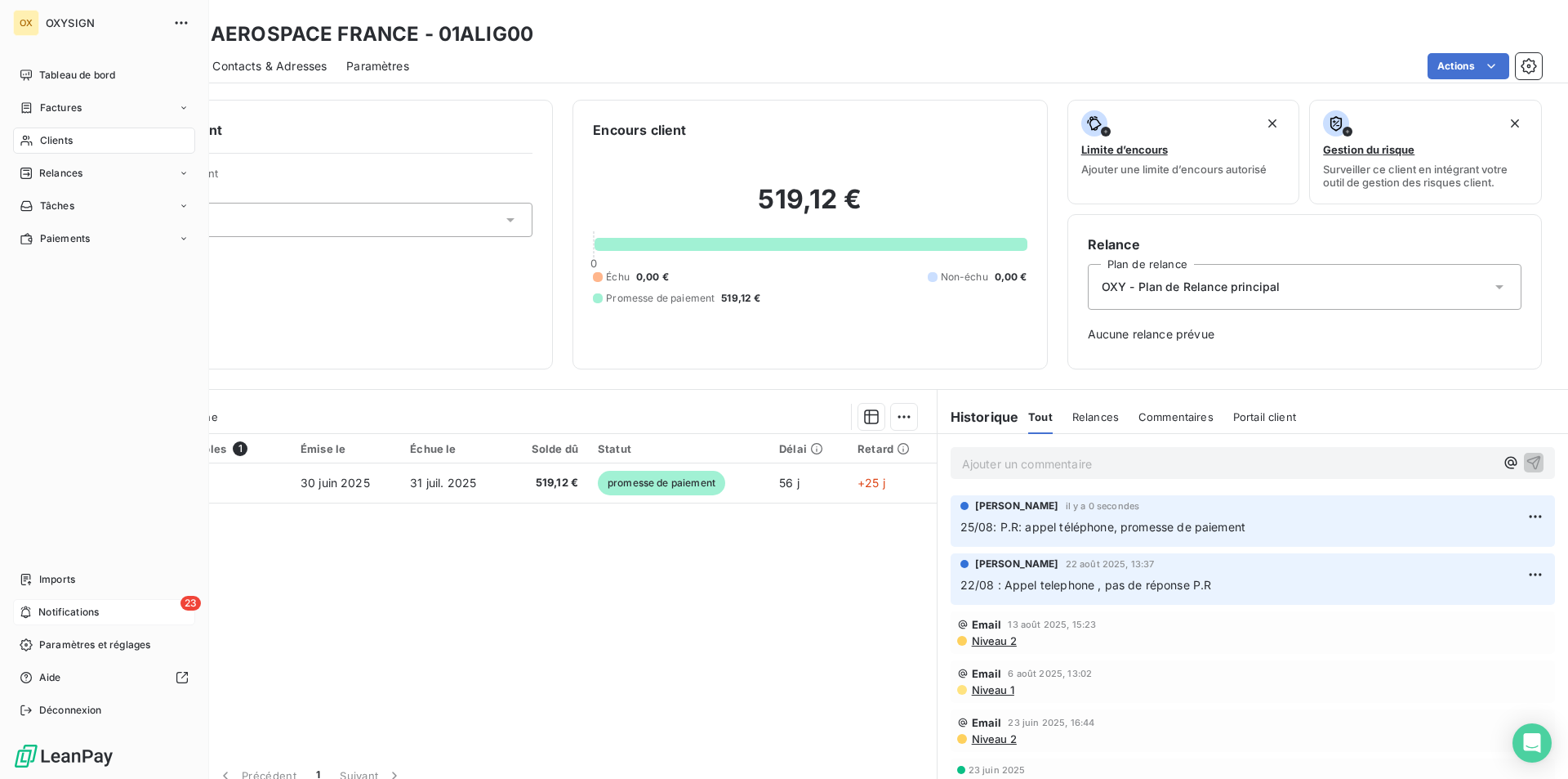
click at [29, 138] on icon at bounding box center [26, 141] width 12 height 11
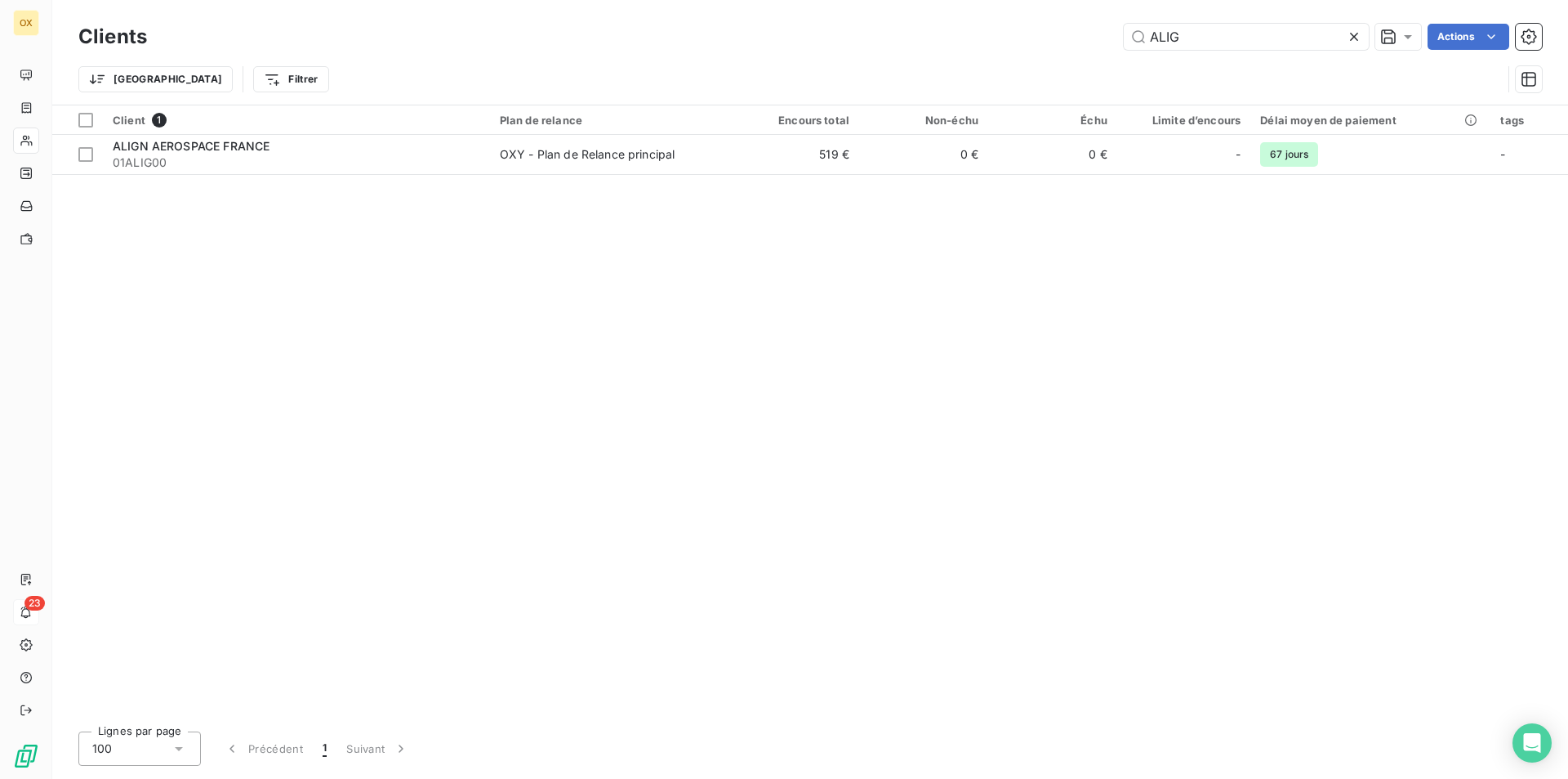
click at [1355, 32] on icon at bounding box center [1354, 36] width 16 height 16
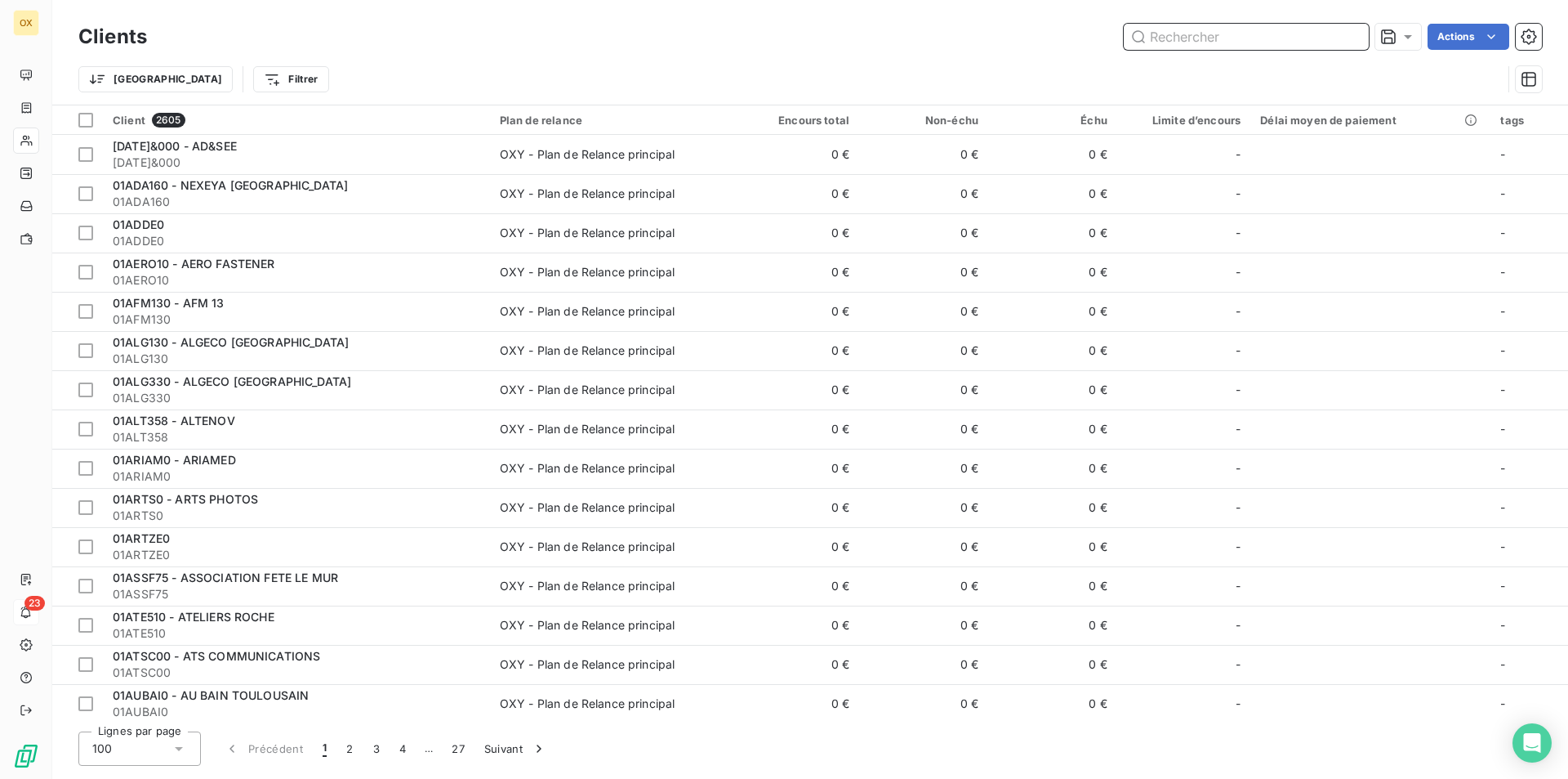
click at [1355, 32] on input "text" at bounding box center [1246, 36] width 245 height 26
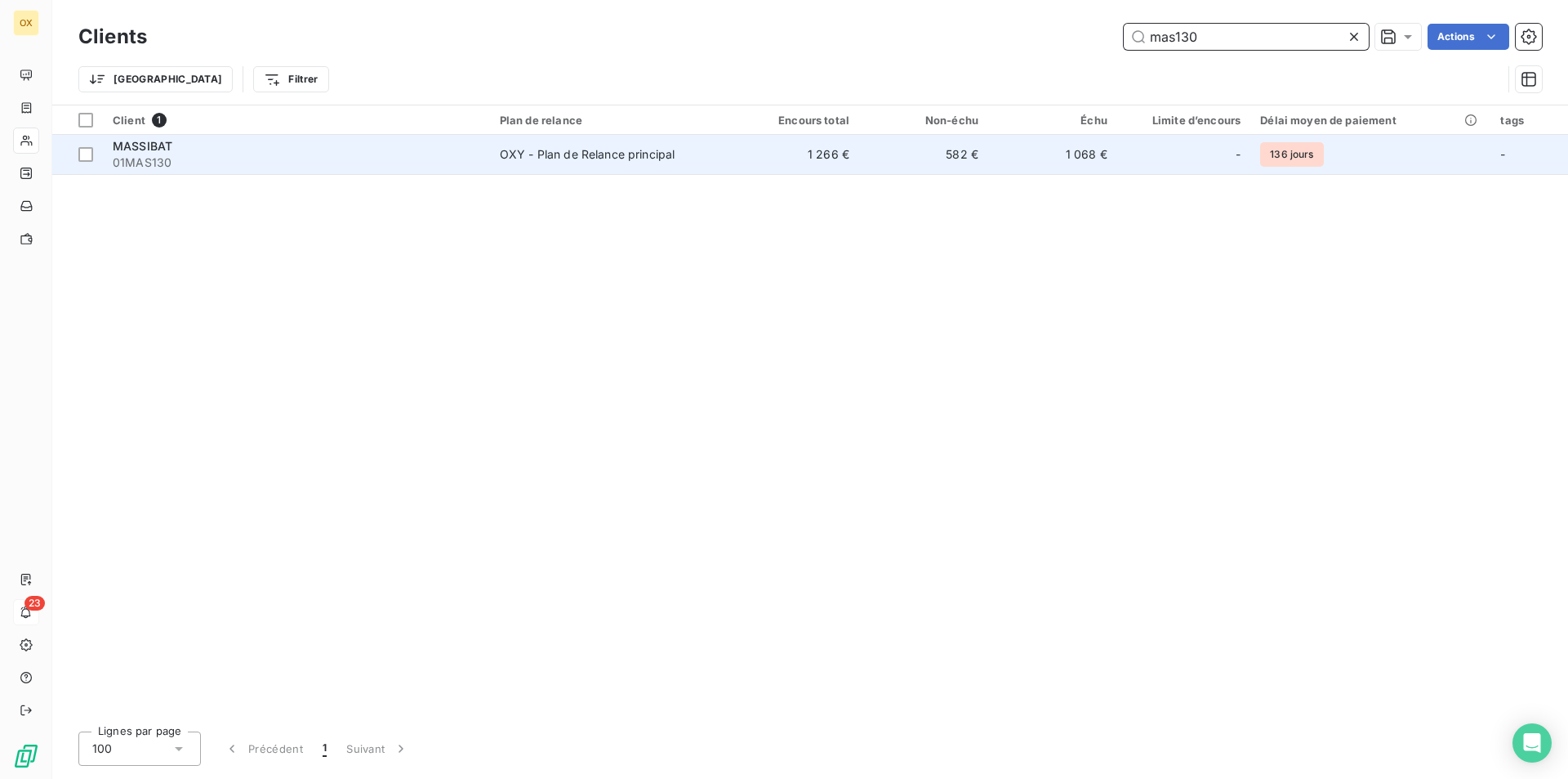
type input "mas130"
click at [331, 153] on div "MASSIBAT" at bounding box center [296, 146] width 367 height 16
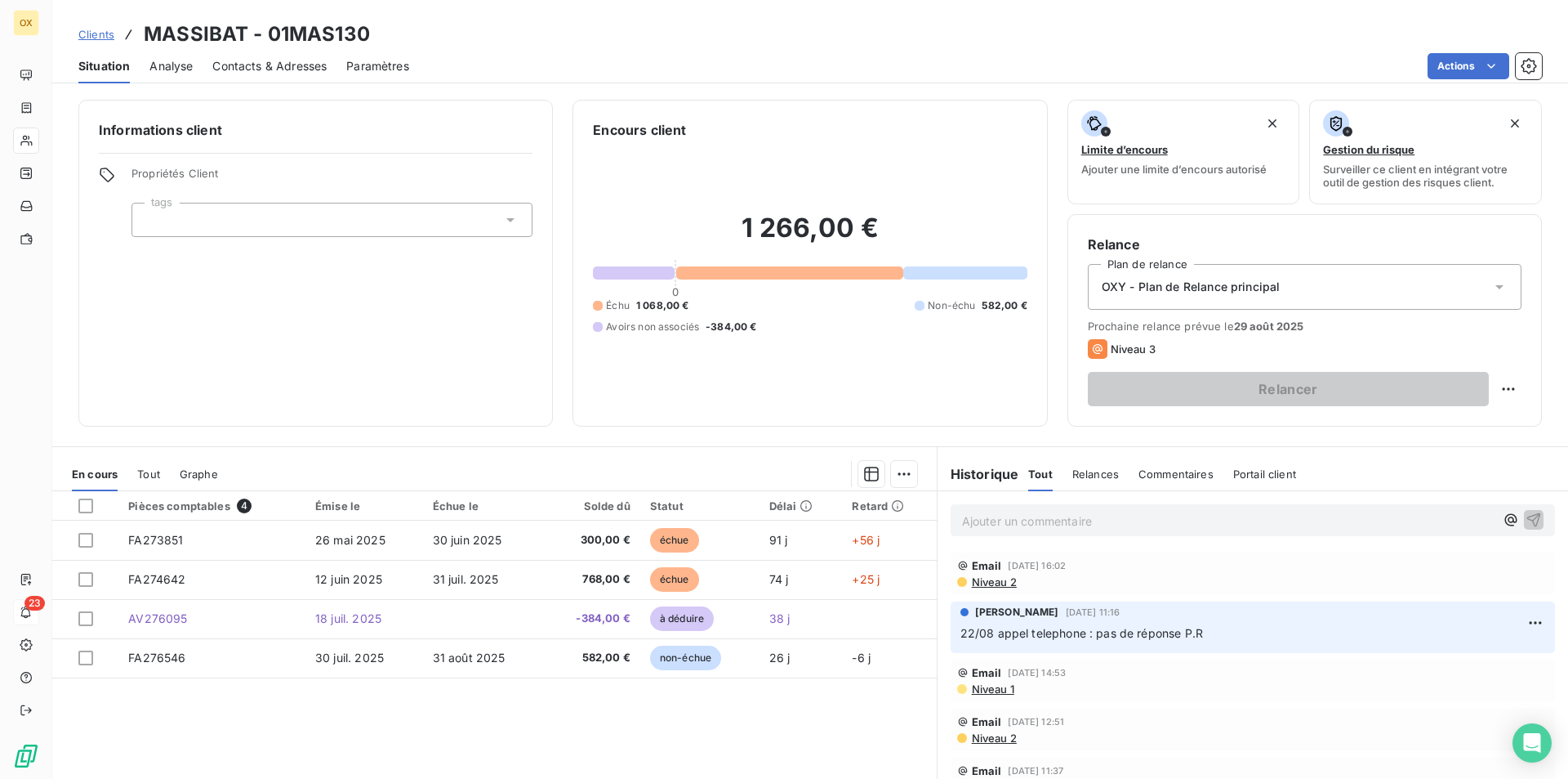
click at [990, 578] on span "Niveau 2" at bounding box center [993, 581] width 46 height 13
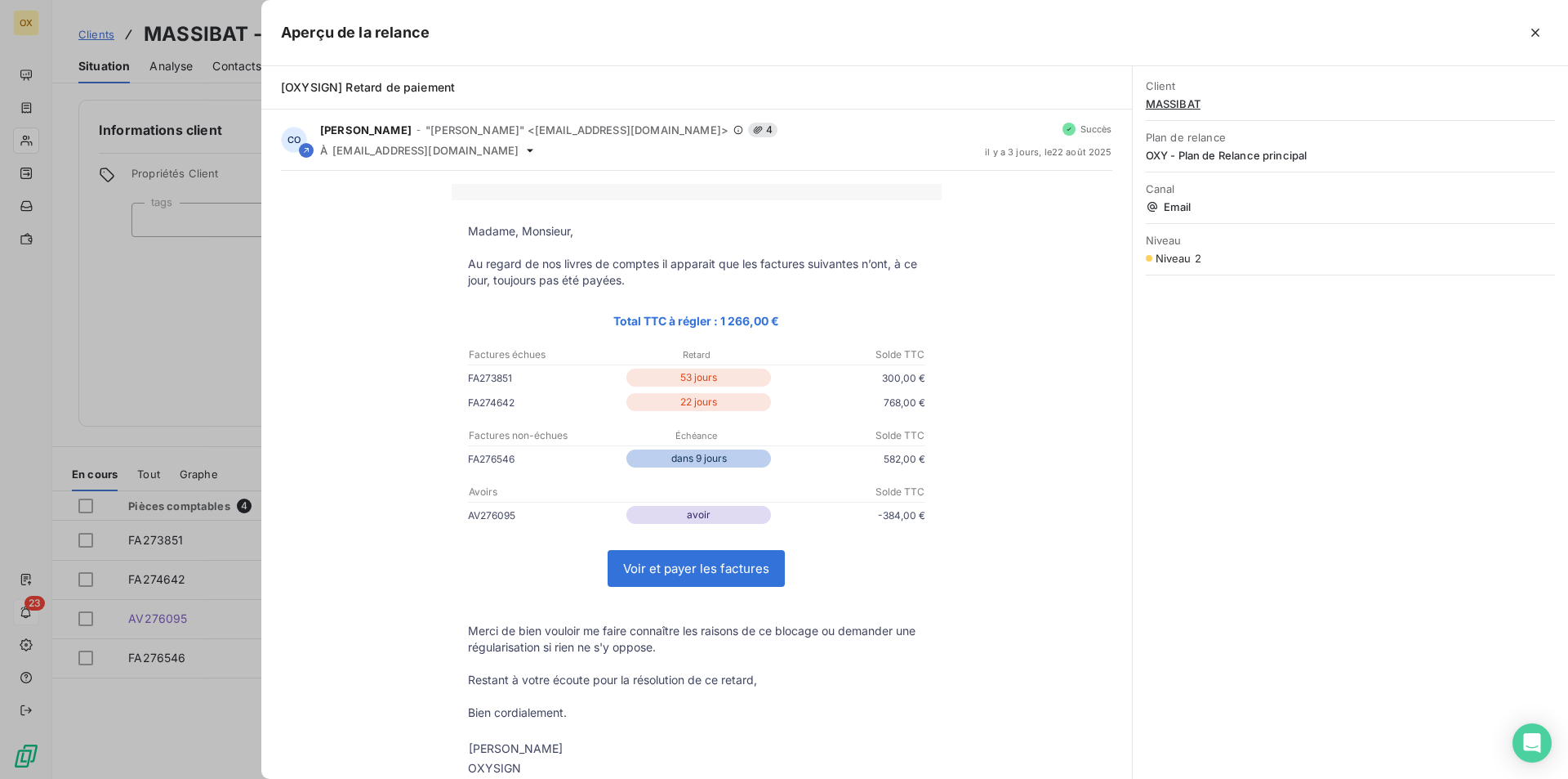
click at [114, 309] on div at bounding box center [784, 390] width 1568 height 779
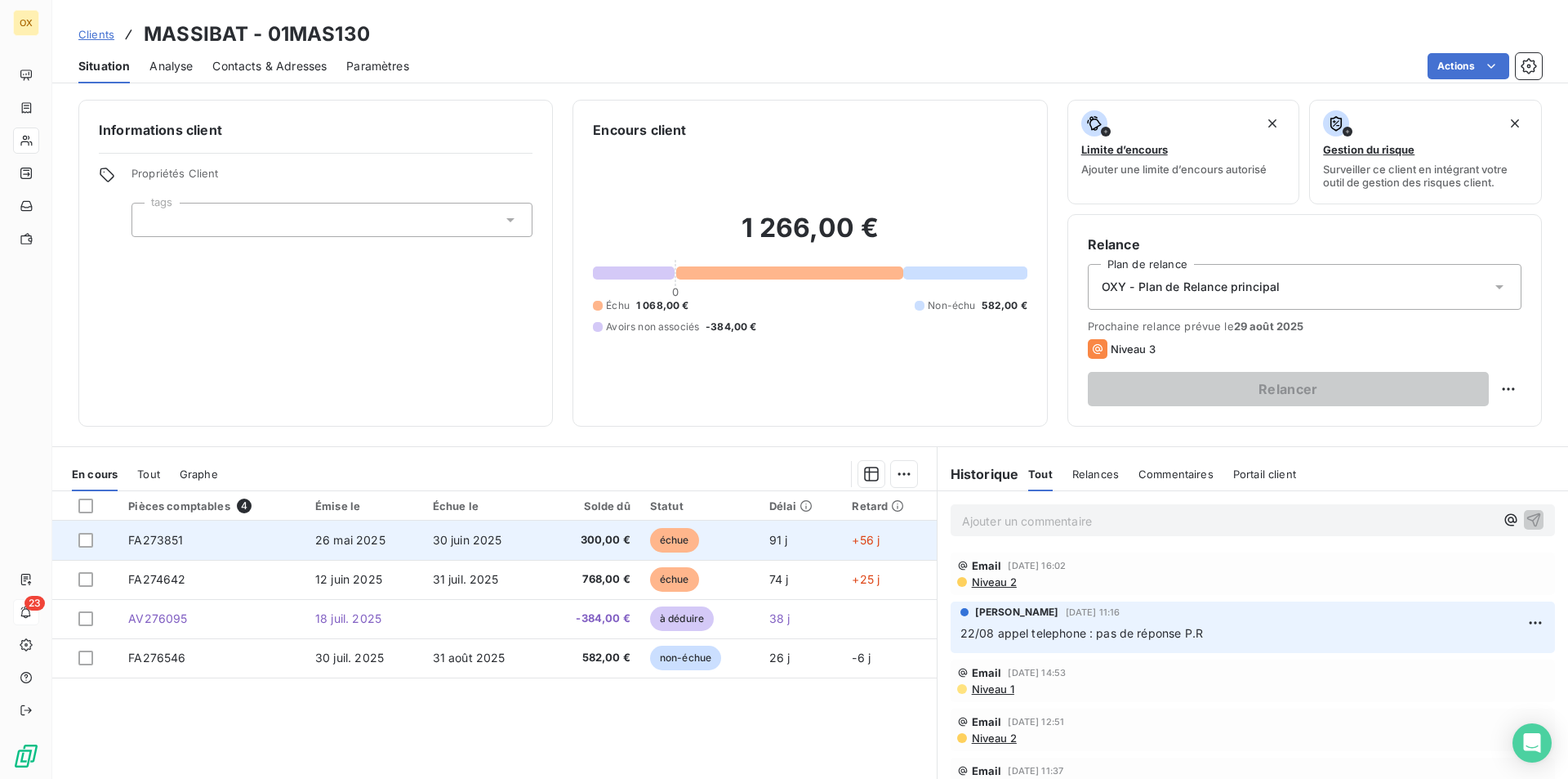
click at [472, 530] on td "30 juin 2025" at bounding box center [483, 540] width 121 height 39
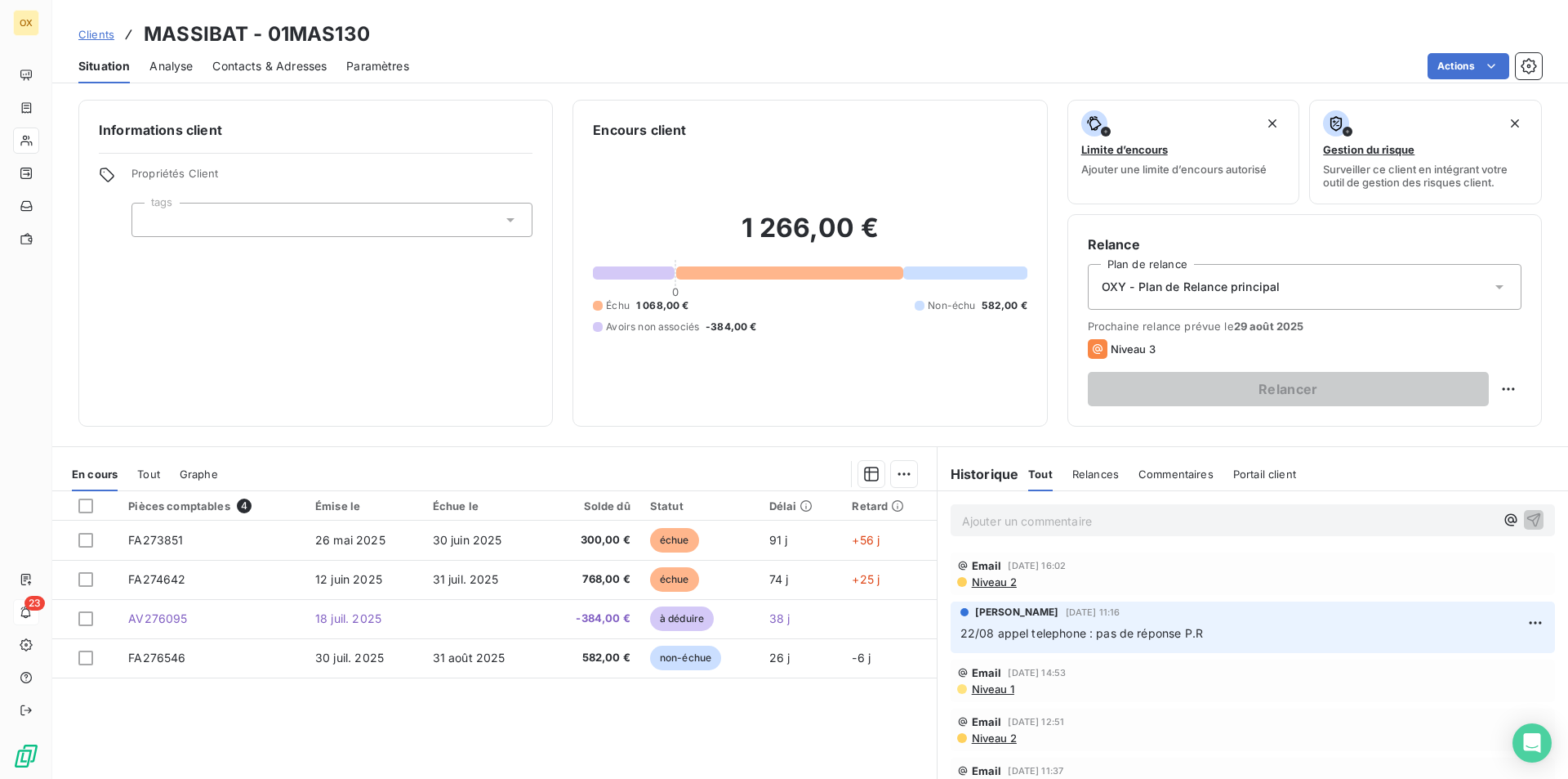
click at [231, 73] on span "Contacts & Adresses" at bounding box center [269, 66] width 114 height 16
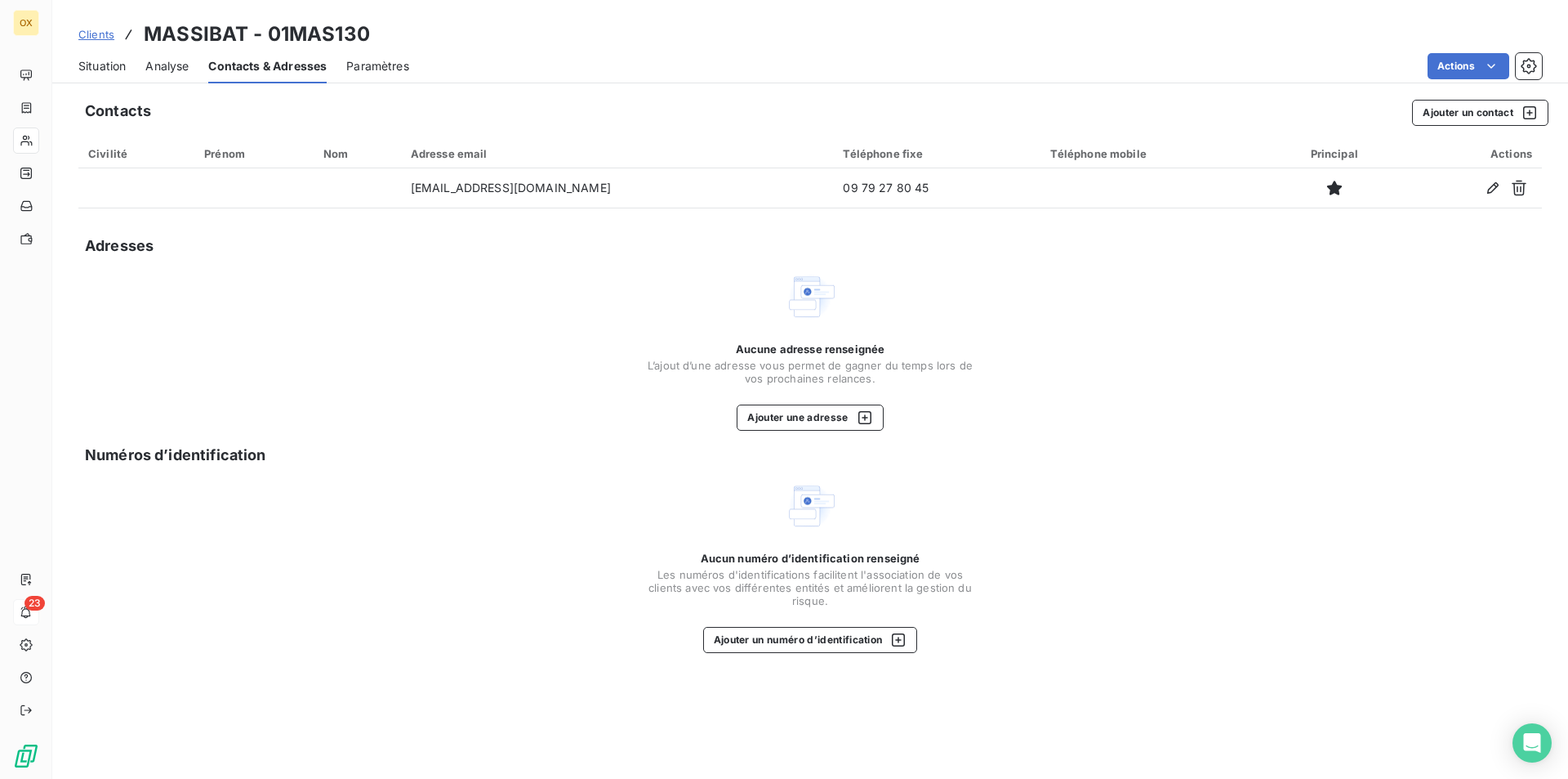
click at [126, 67] on span "Situation" at bounding box center [101, 66] width 47 height 16
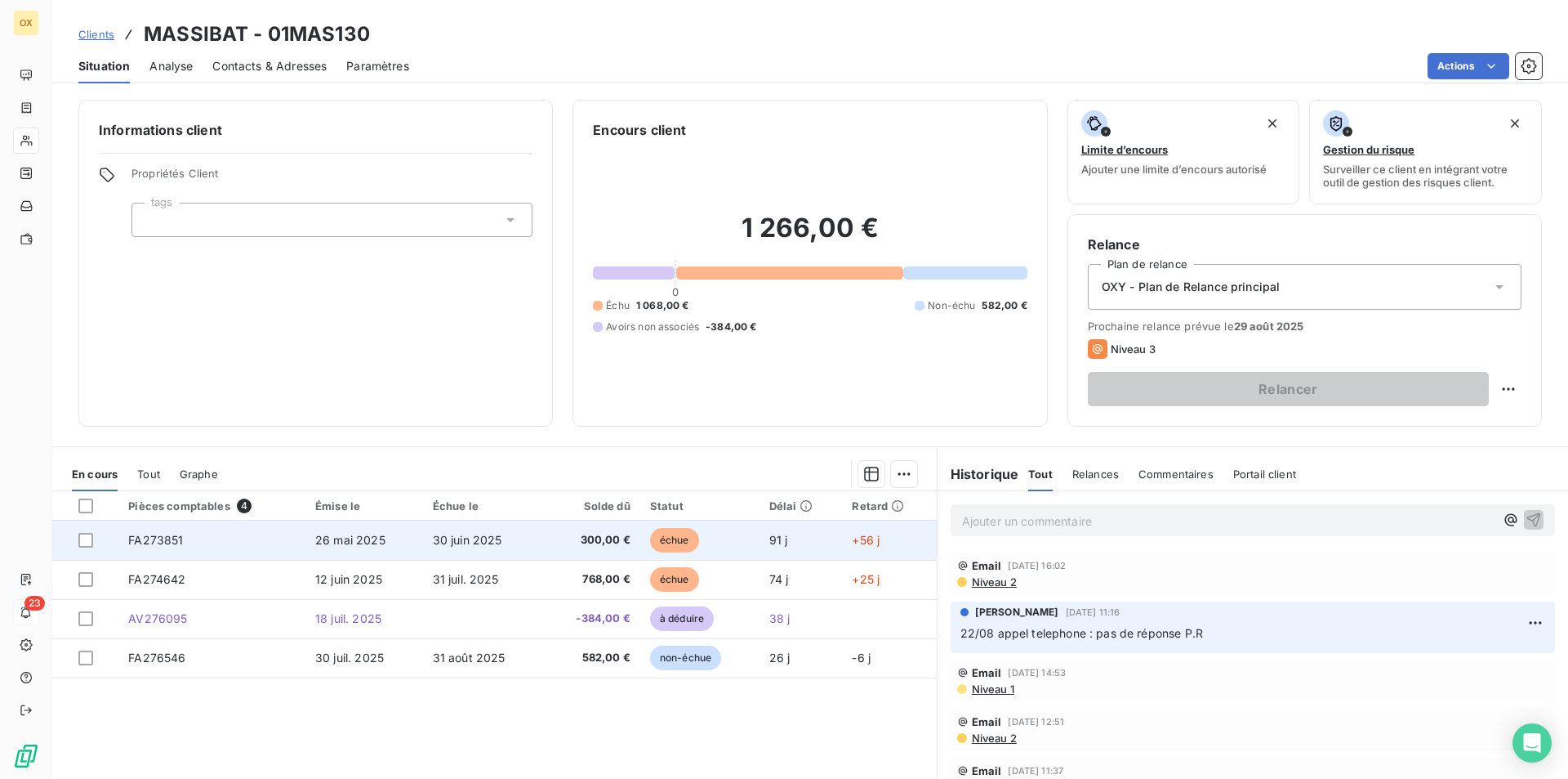
click at [526, 544] on td "30 juin 2025" at bounding box center [483, 540] width 121 height 39
click at [760, 541] on td "91 j" at bounding box center [802, 540] width 83 height 39
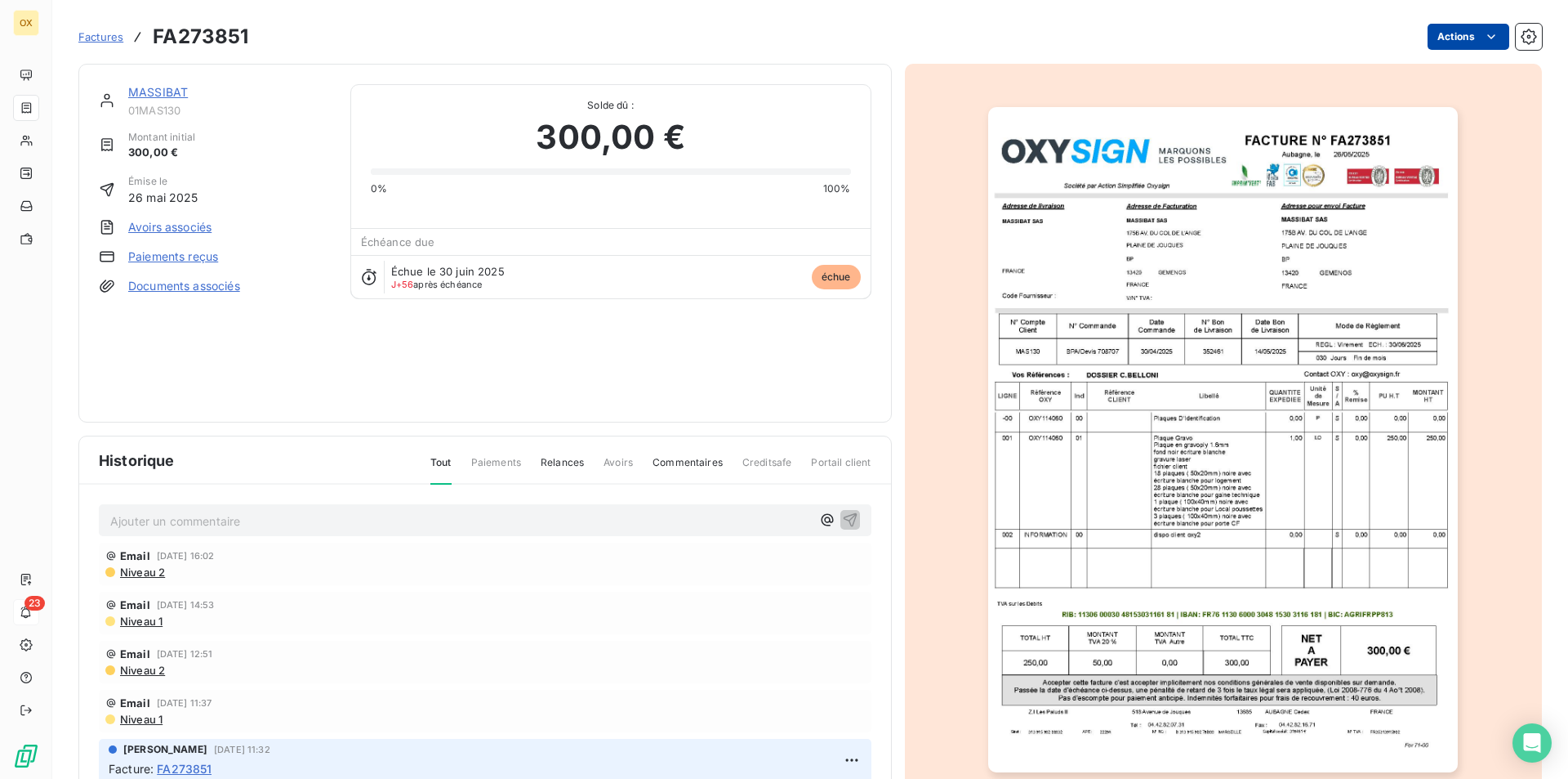
click at [1437, 45] on html "OX 23 Factures FA273851 Actions MASSIBAT 01MAS130 Montant initial 300,00 € Émis…" at bounding box center [784, 390] width 1568 height 779
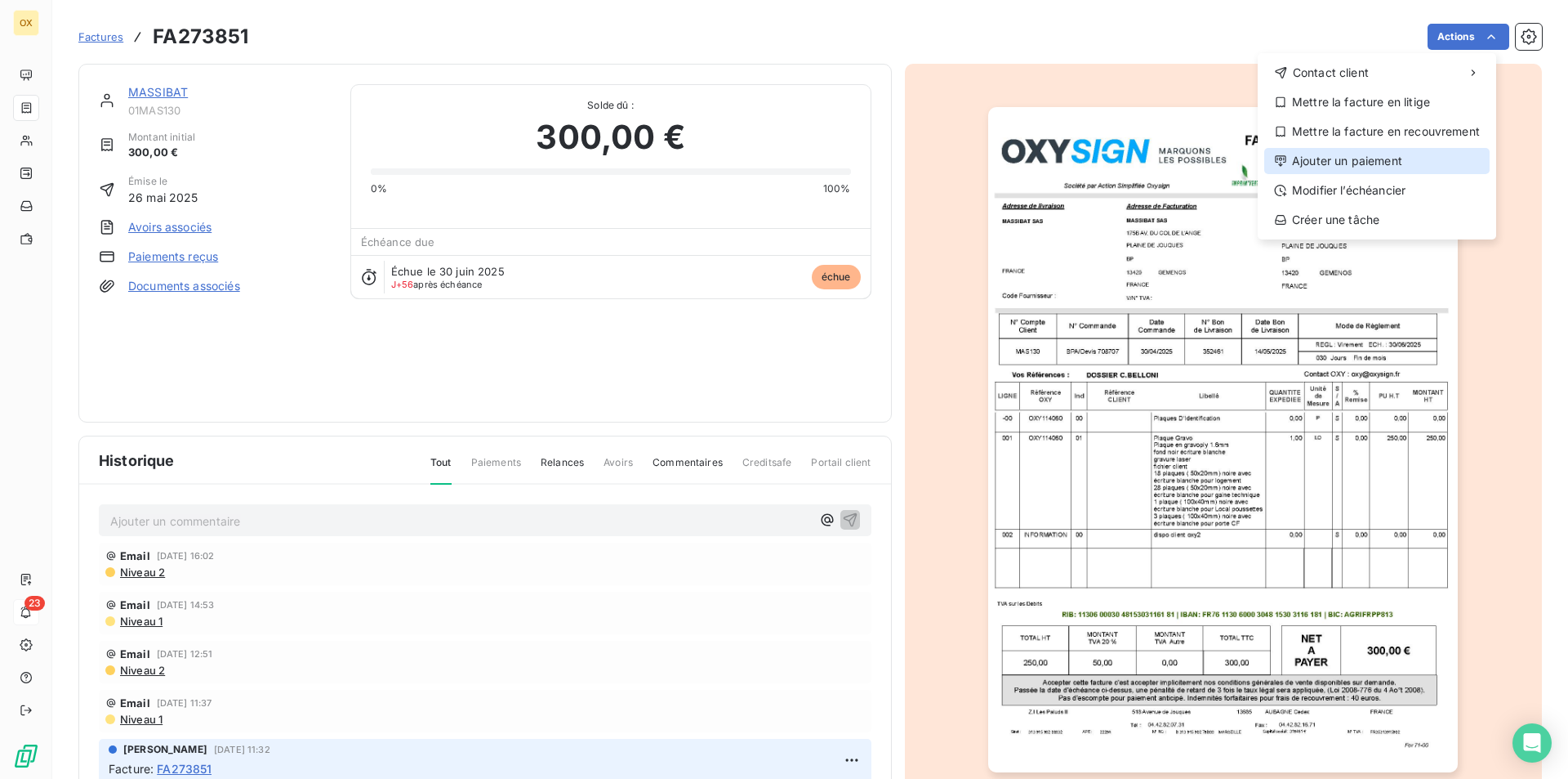
click at [1392, 166] on div "Ajouter un paiement" at bounding box center [1377, 161] width 225 height 26
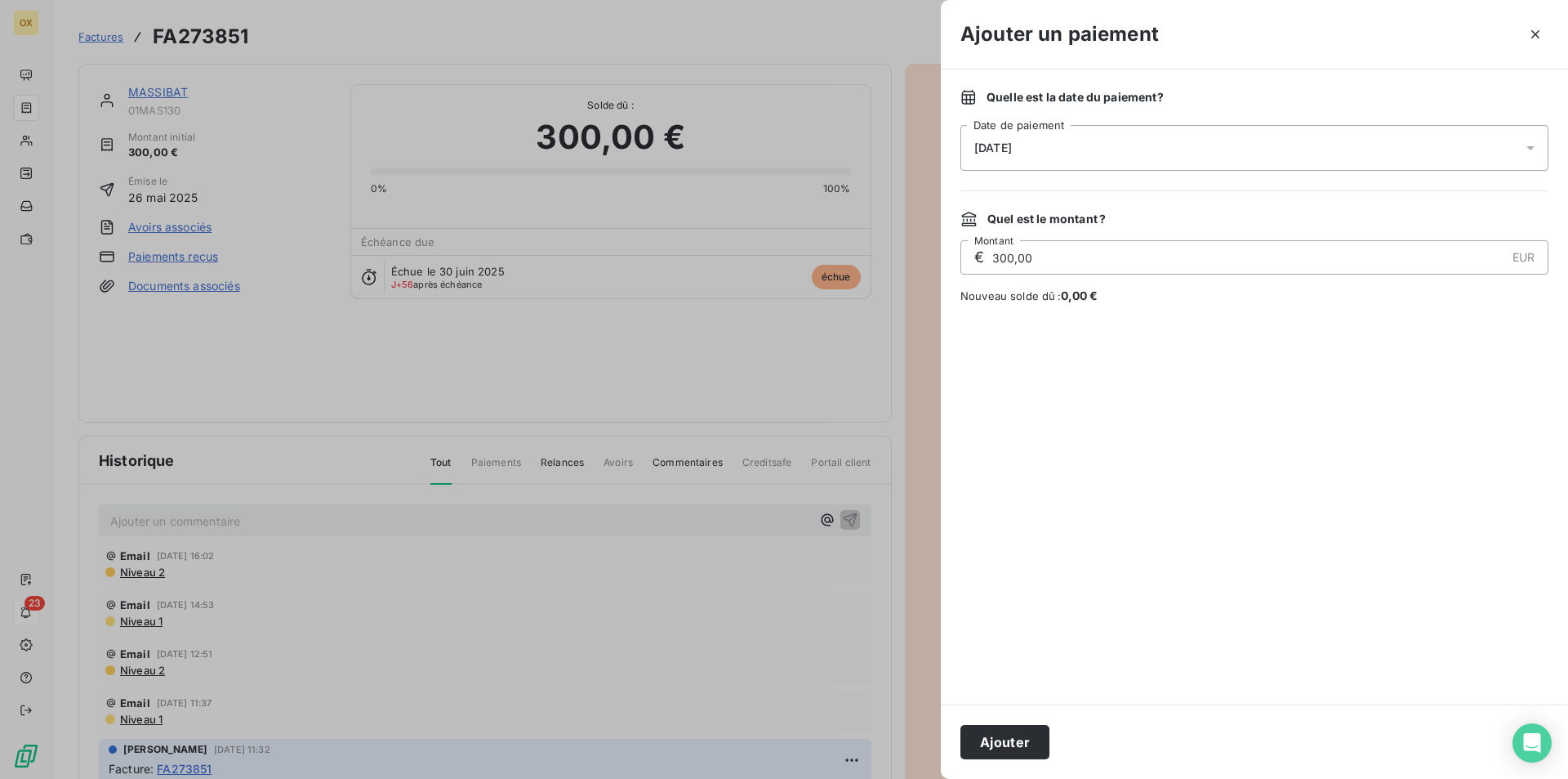
click at [1197, 150] on div "[DATE]" at bounding box center [1254, 148] width 588 height 46
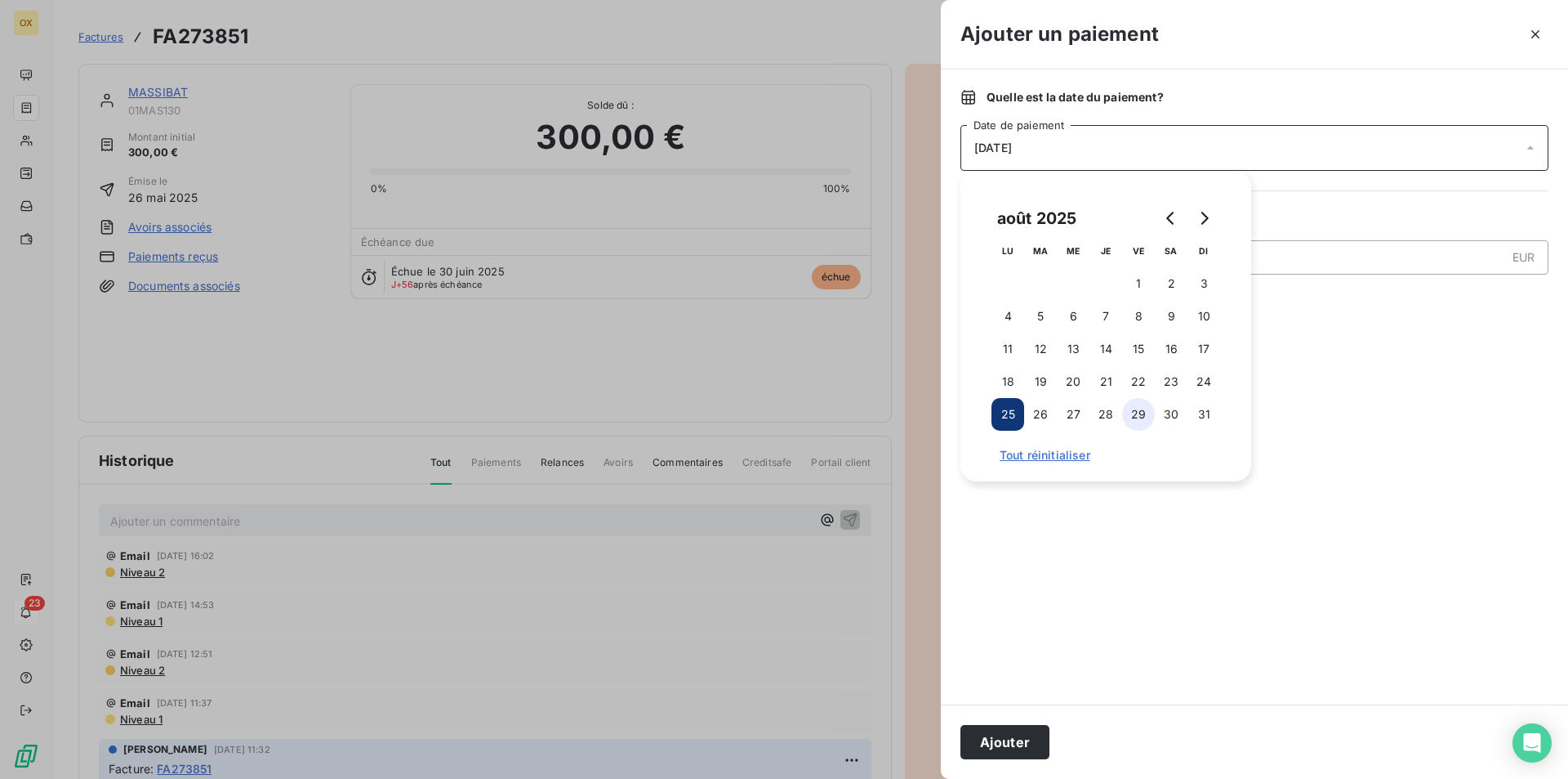
click at [1132, 416] on button "29" at bounding box center [1138, 414] width 33 height 33
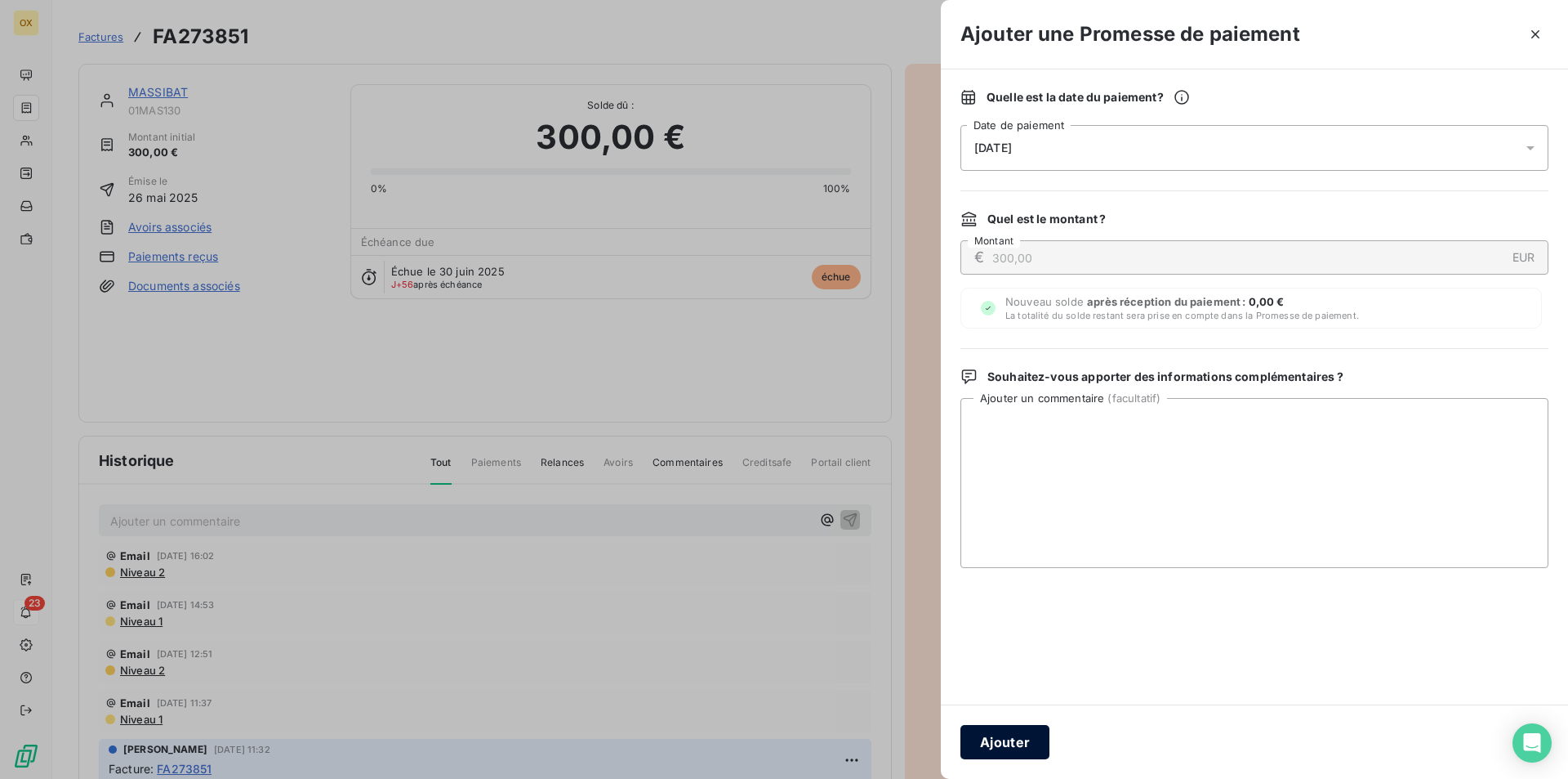
click at [1008, 728] on button "Ajouter" at bounding box center [1005, 742] width 89 height 35
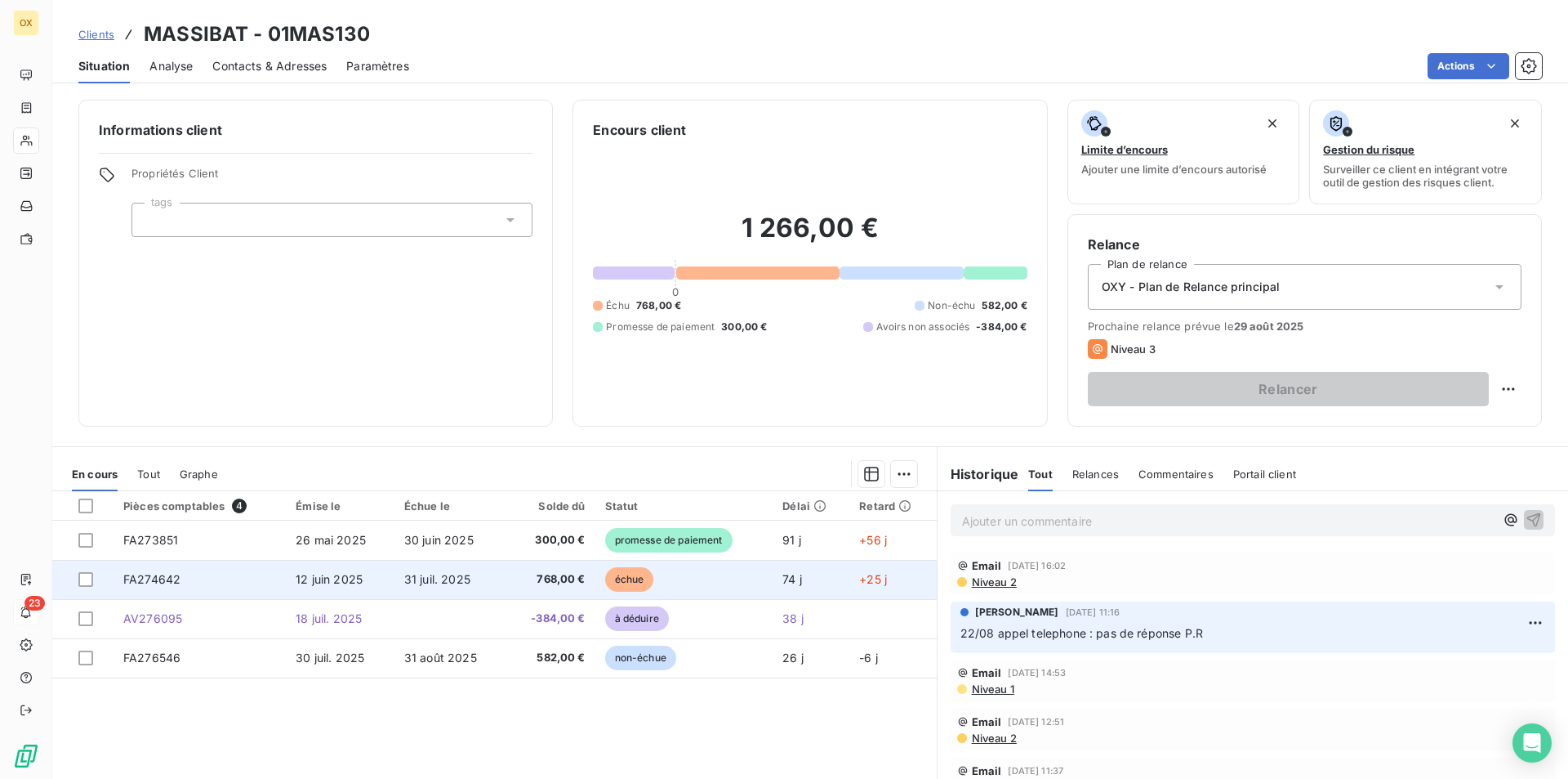
click at [597, 585] on td "échue" at bounding box center [684, 579] width 178 height 39
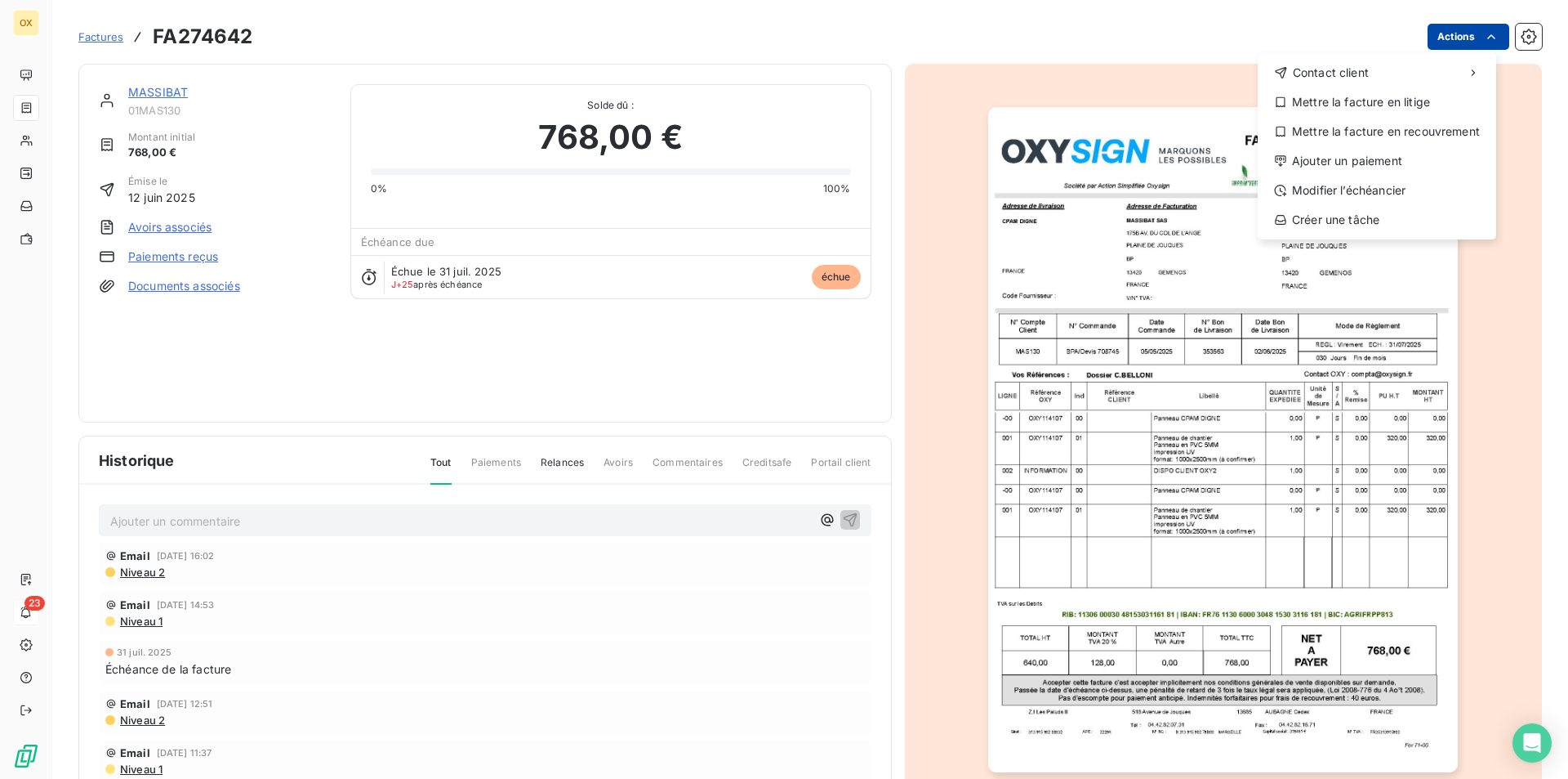
click at [1442, 39] on html "OX 23 Factures FA274642 Actions Contact client Mettre la facture en litige Mett…" at bounding box center [784, 390] width 1568 height 779
click at [1365, 167] on div "Ajouter un paiement" at bounding box center [1377, 161] width 225 height 26
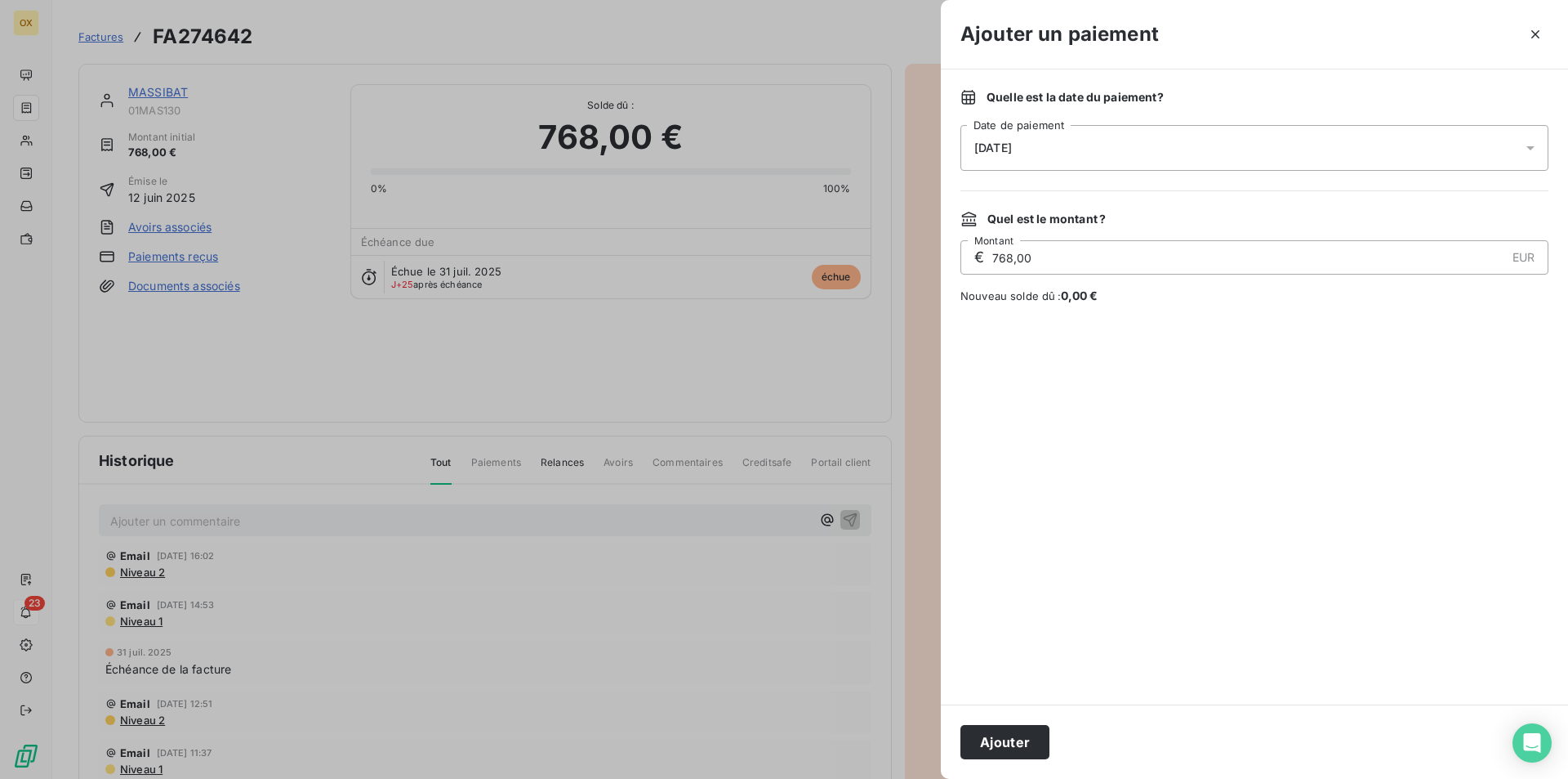
click at [1171, 138] on div "[DATE]" at bounding box center [1254, 148] width 588 height 46
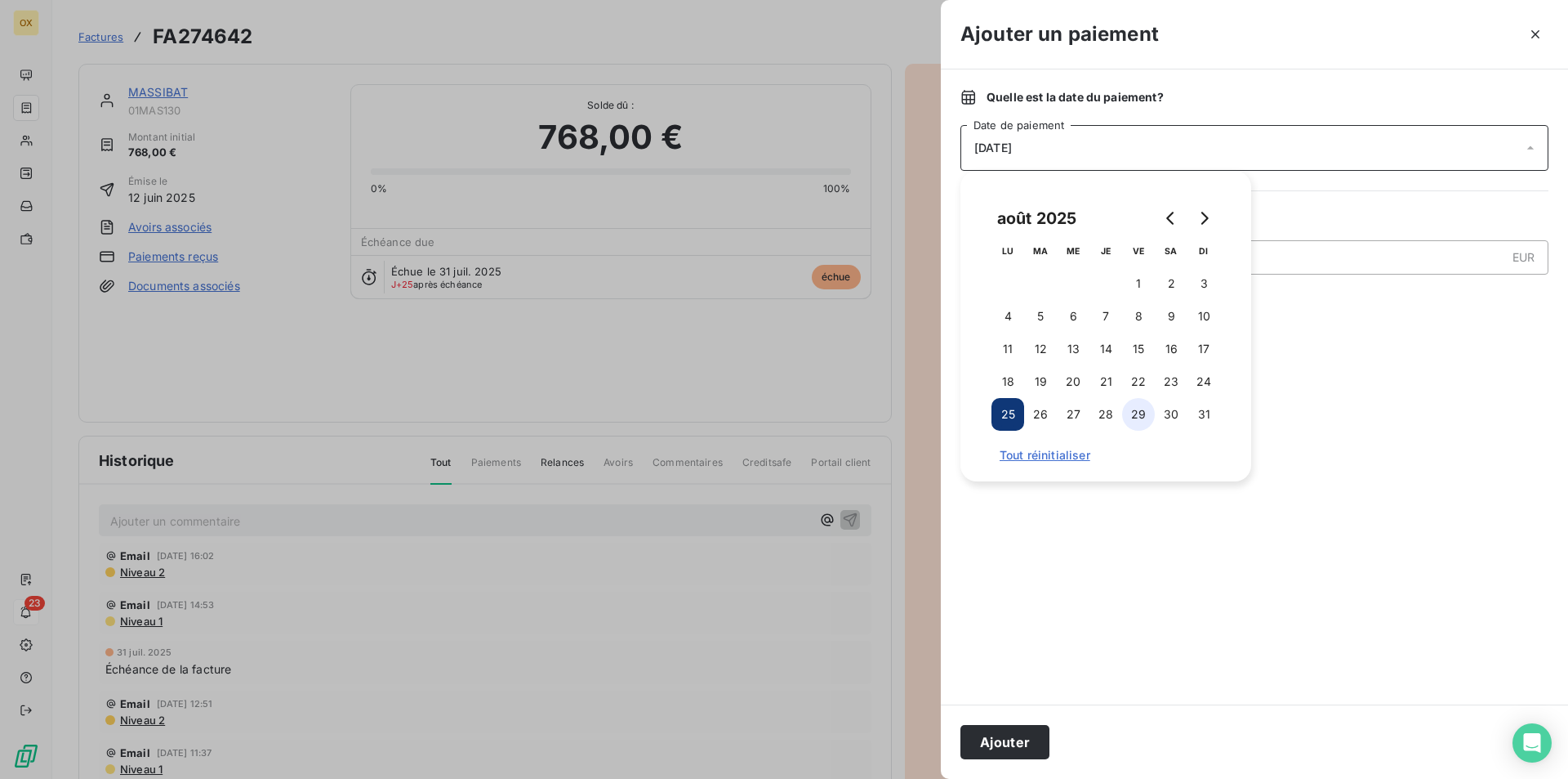
click at [1132, 412] on button "29" at bounding box center [1138, 414] width 33 height 33
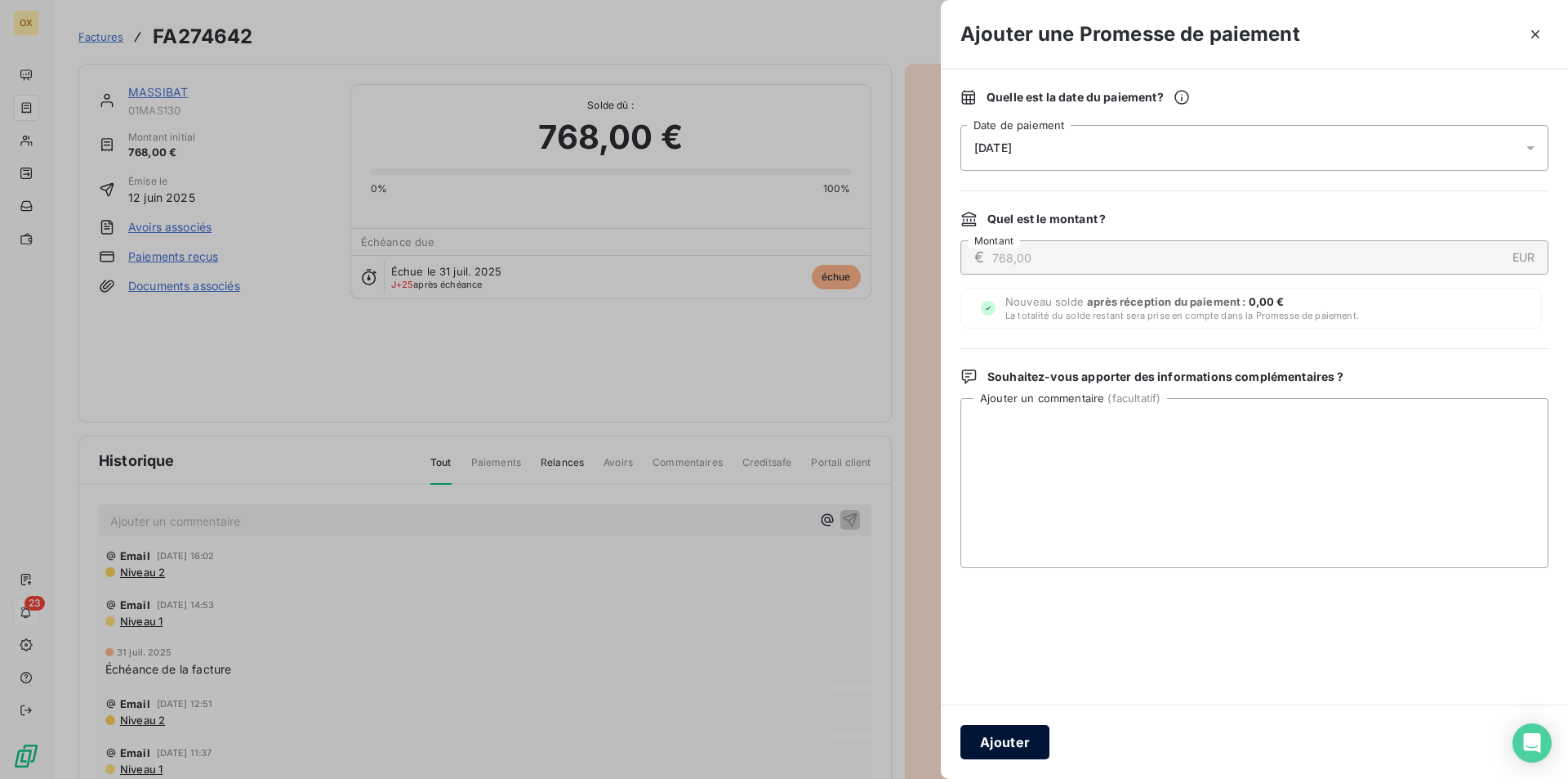
click at [988, 750] on button "Ajouter" at bounding box center [1005, 742] width 89 height 35
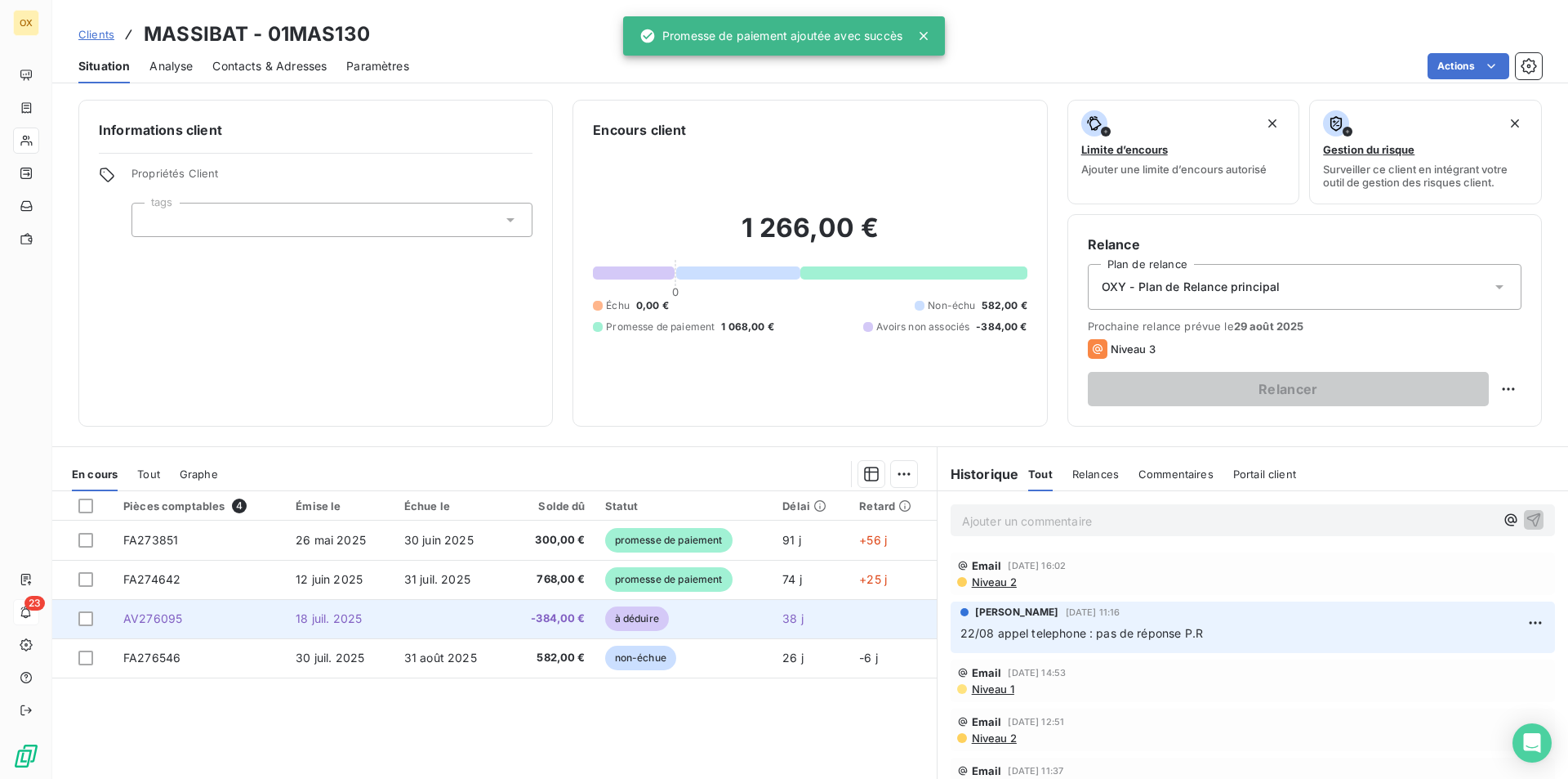
click at [622, 626] on span "à déduire" at bounding box center [637, 618] width 64 height 25
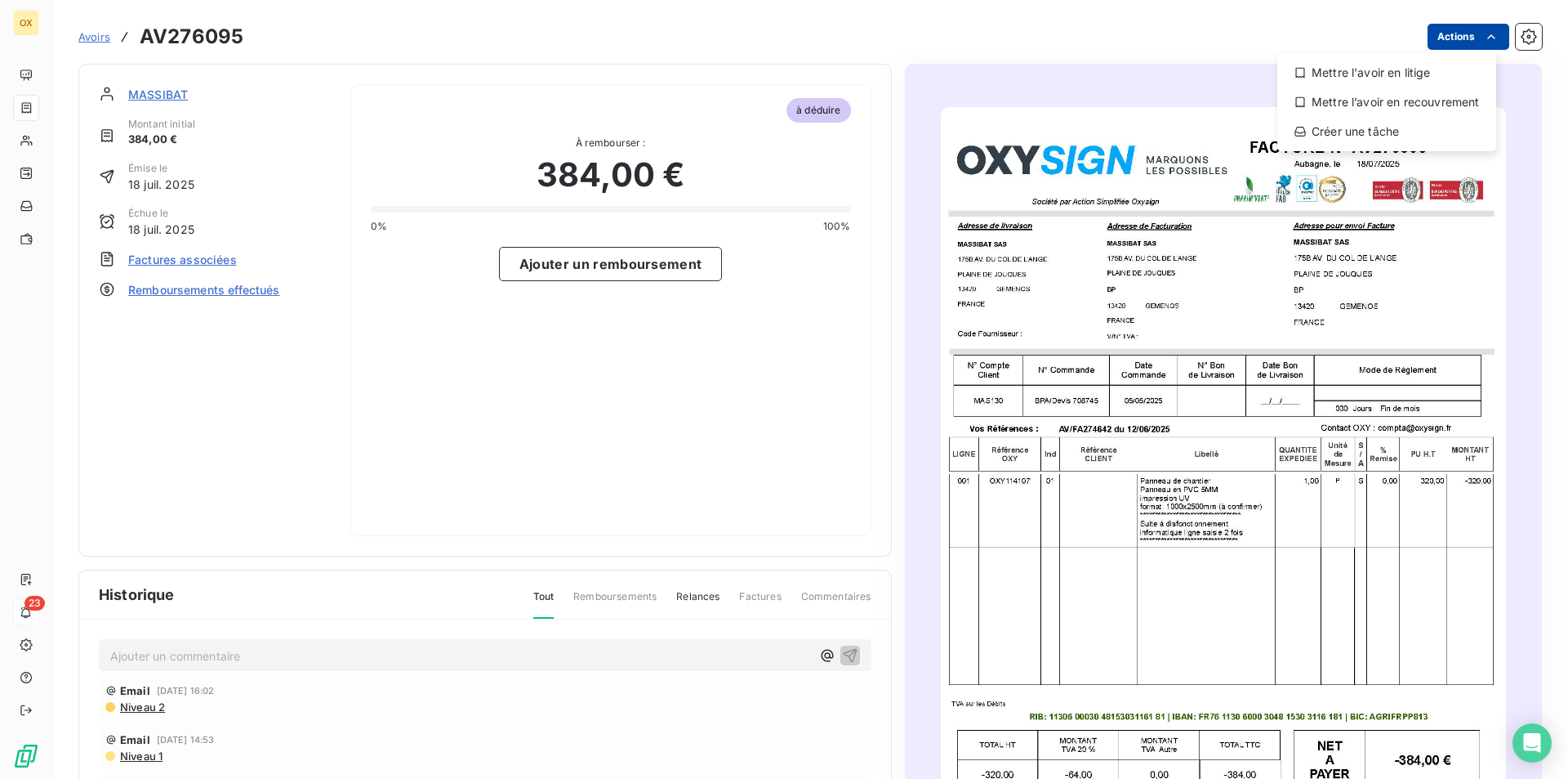
click at [1483, 28] on html "OX 23 Avoirs AV276095 Actions Mettre l'avoir en litige Mettre l’avoir en recouv…" at bounding box center [784, 390] width 1568 height 779
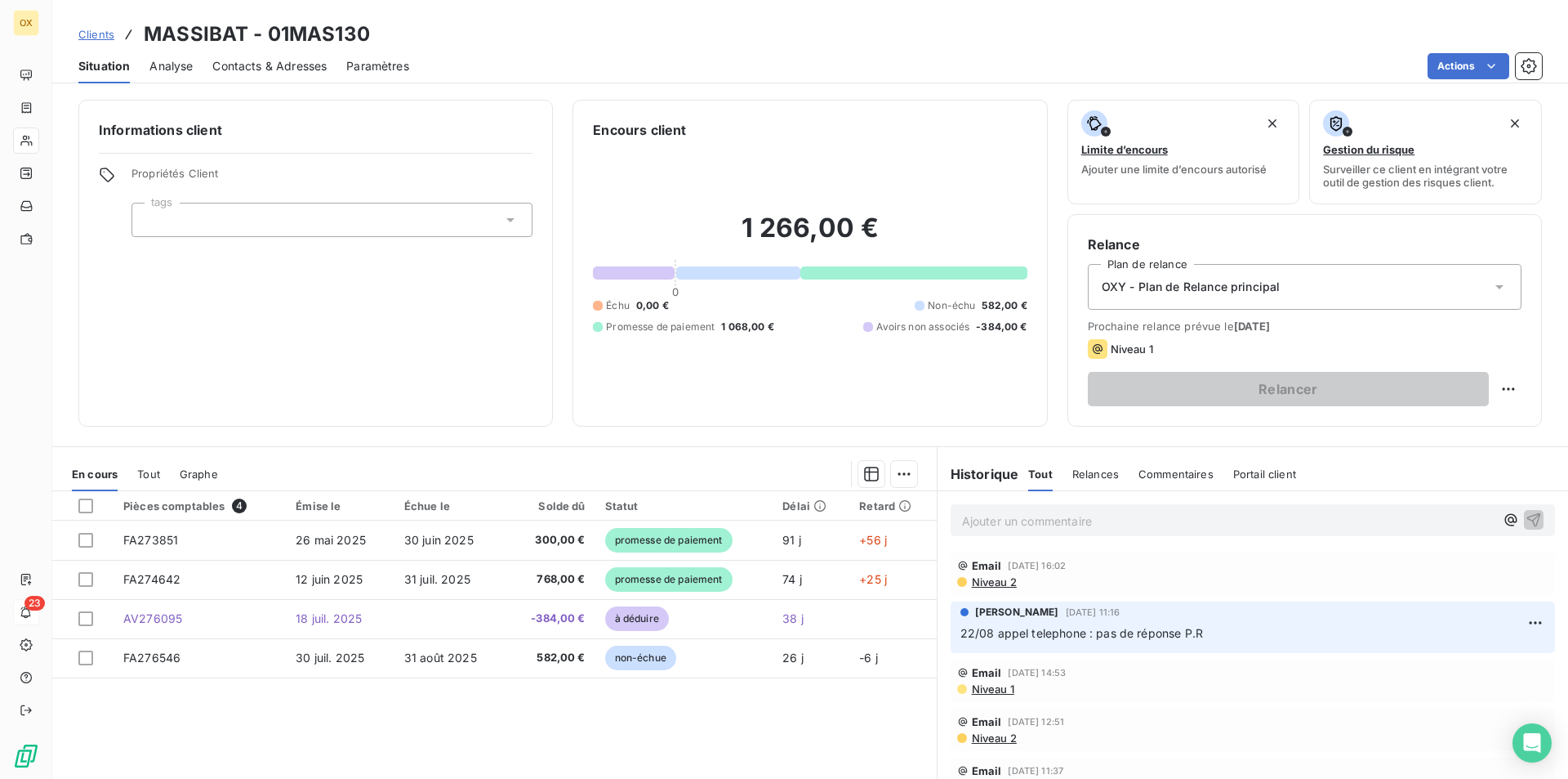
click at [1004, 529] on p "Ajouter un commentaire ﻿" at bounding box center [1228, 521] width 532 height 20
click at [1525, 524] on icon "button" at bounding box center [1533, 519] width 16 height 16
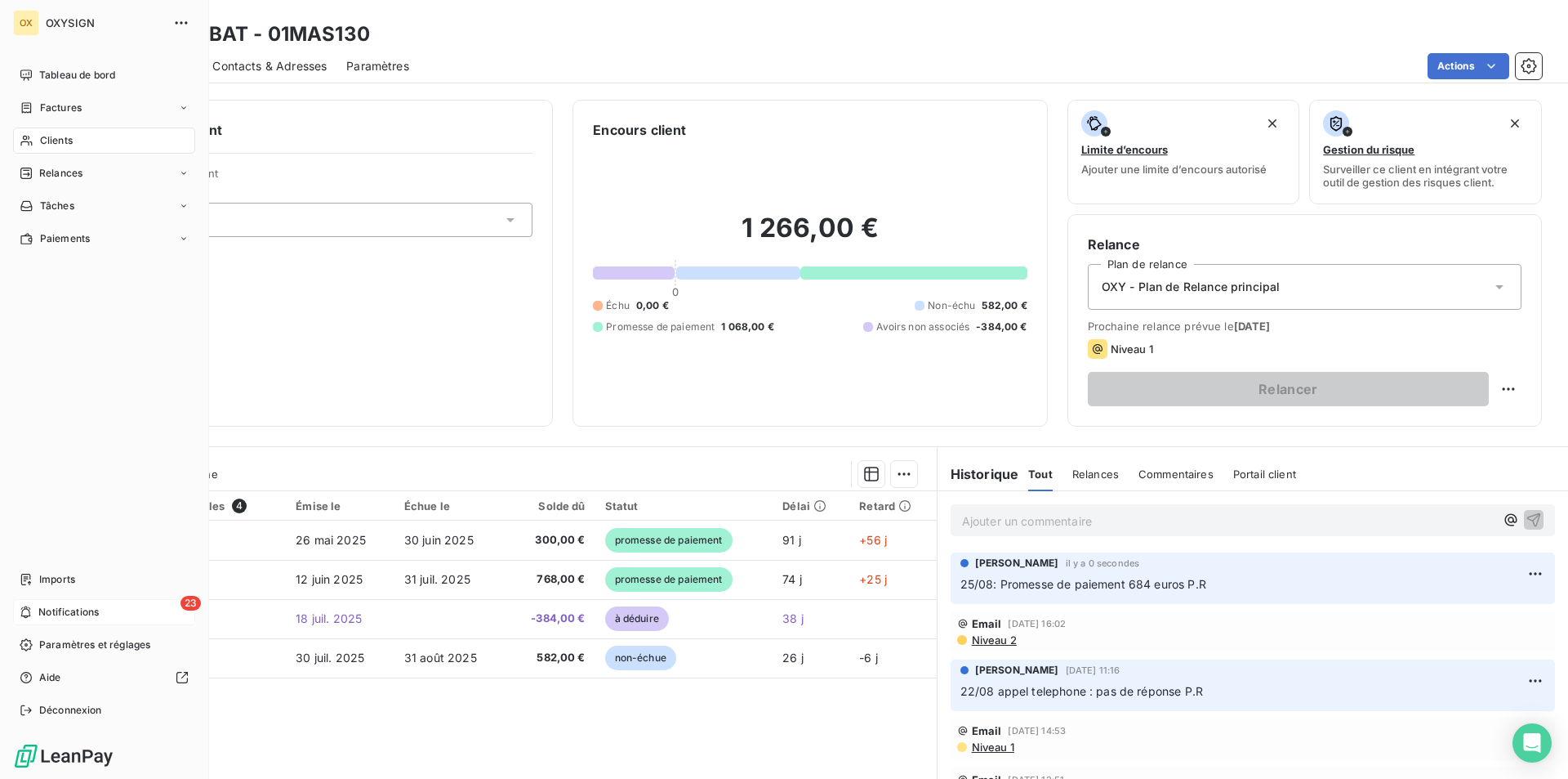
click at [77, 145] on div "Clients" at bounding box center [104, 140] width 182 height 26
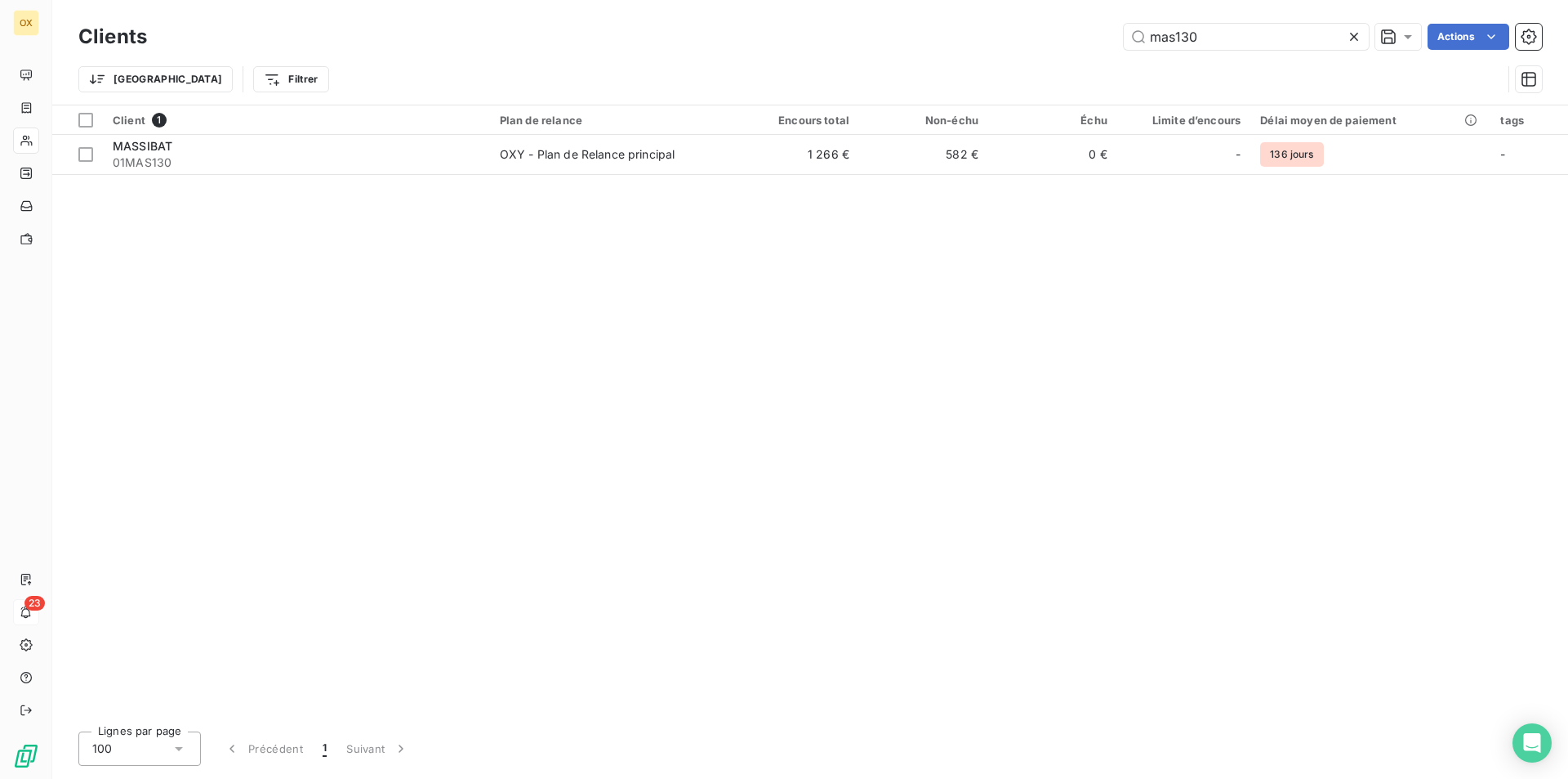
click at [1352, 43] on icon at bounding box center [1354, 36] width 16 height 16
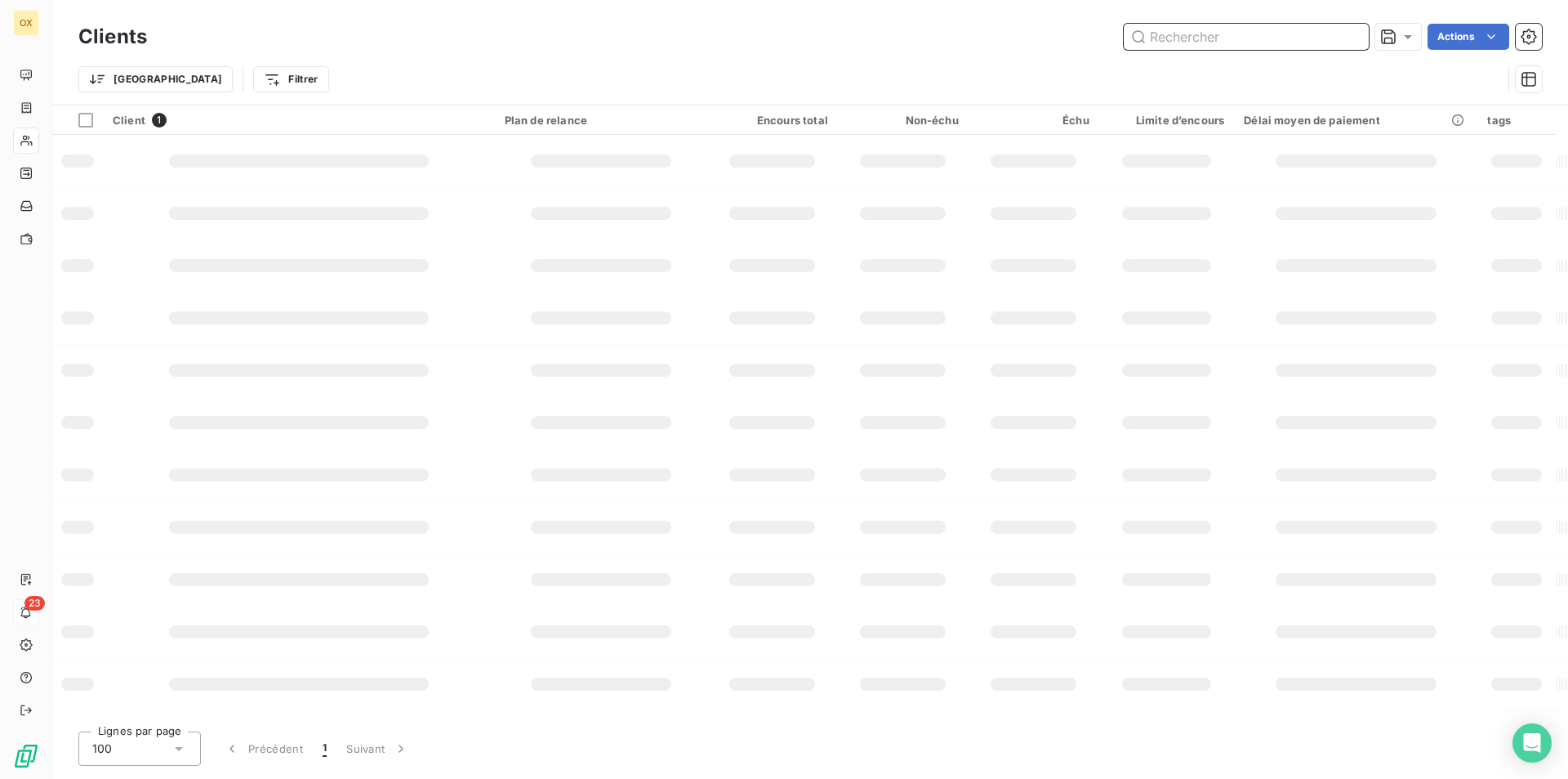
click at [1352, 43] on input "text" at bounding box center [1246, 36] width 245 height 26
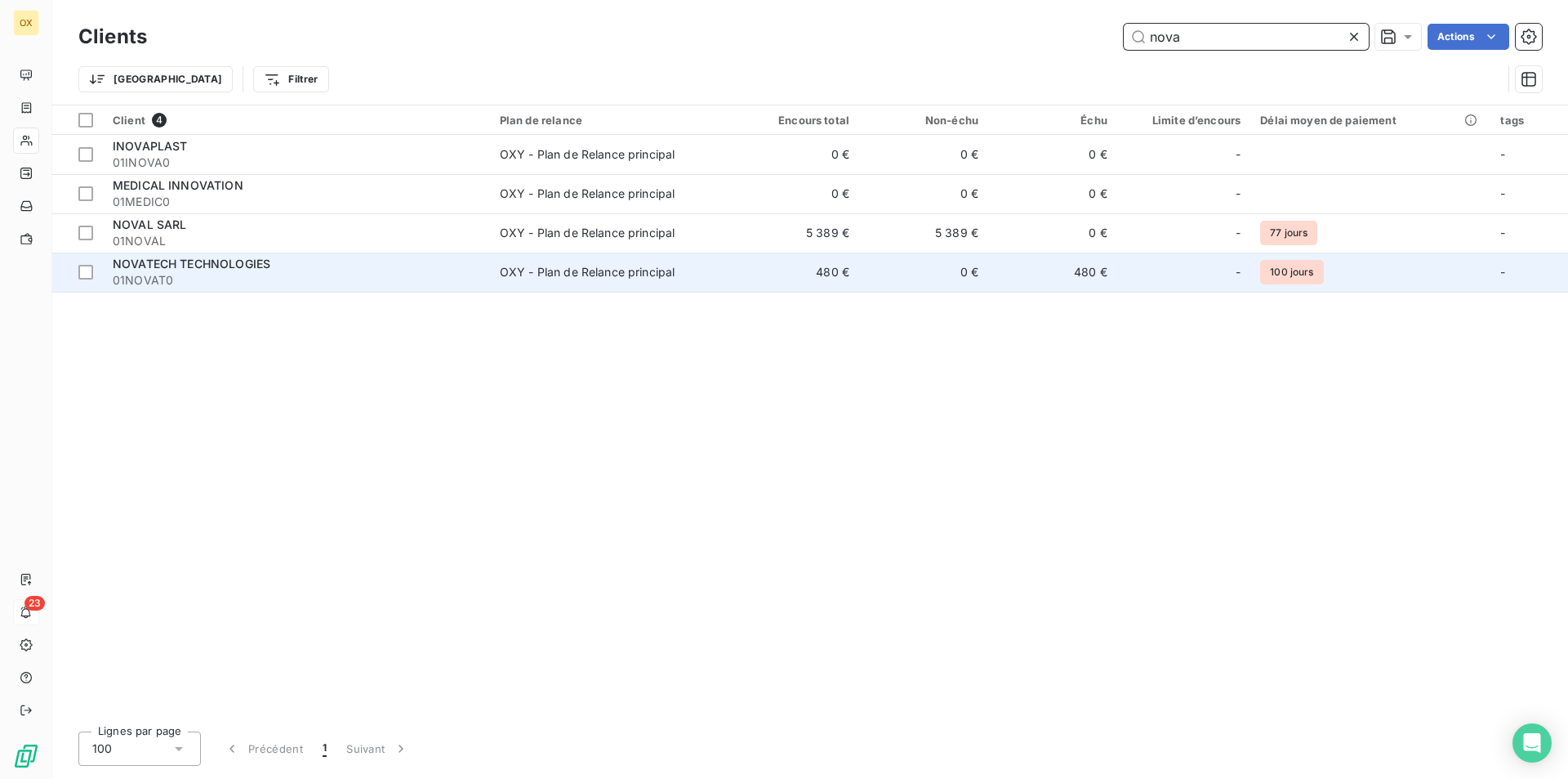
type input "nova"
click at [618, 279] on div "OXY - Plan de Relance principal" at bounding box center [588, 271] width 176 height 16
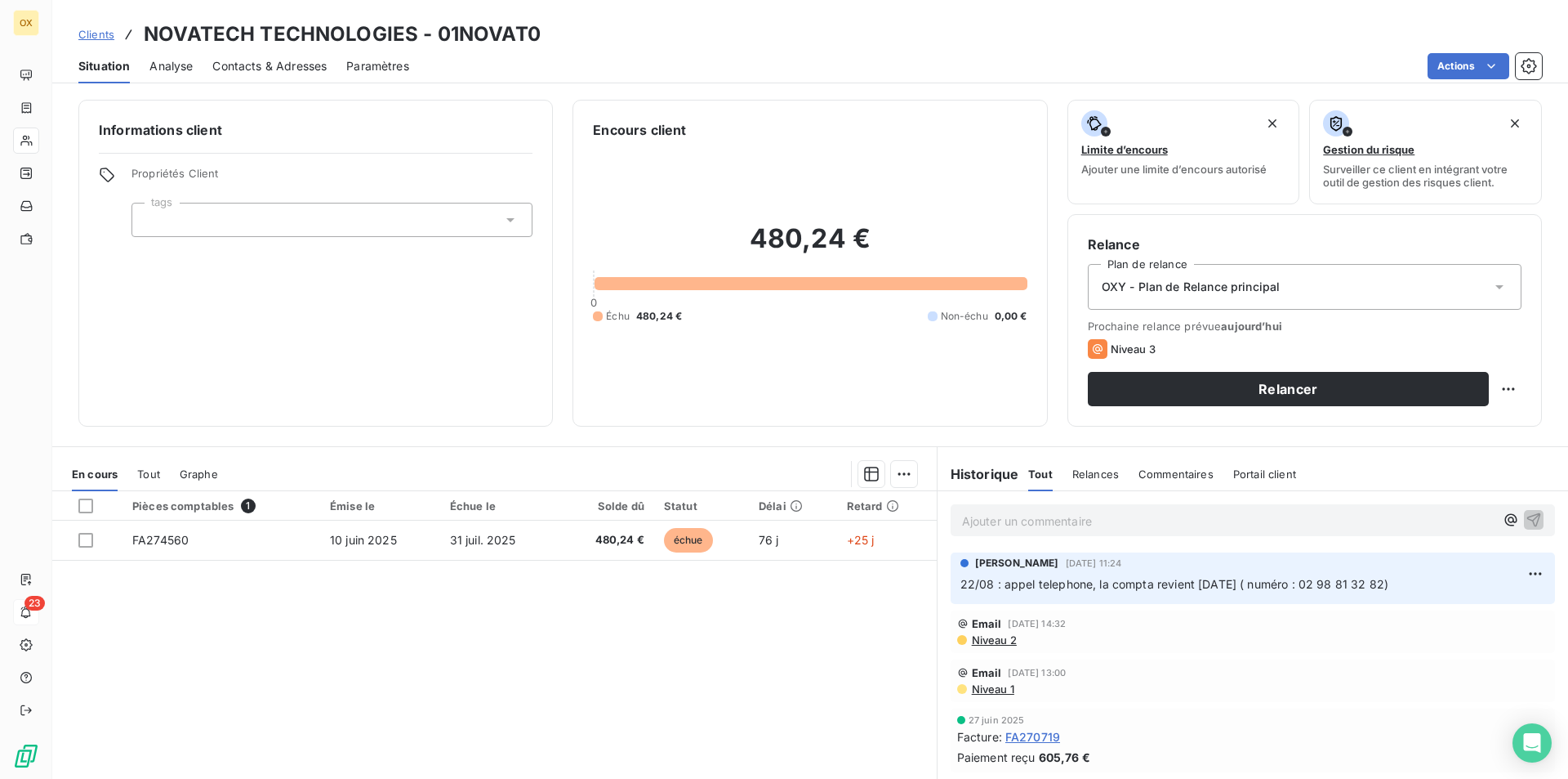
click at [166, 59] on span "Analyse" at bounding box center [171, 66] width 43 height 16
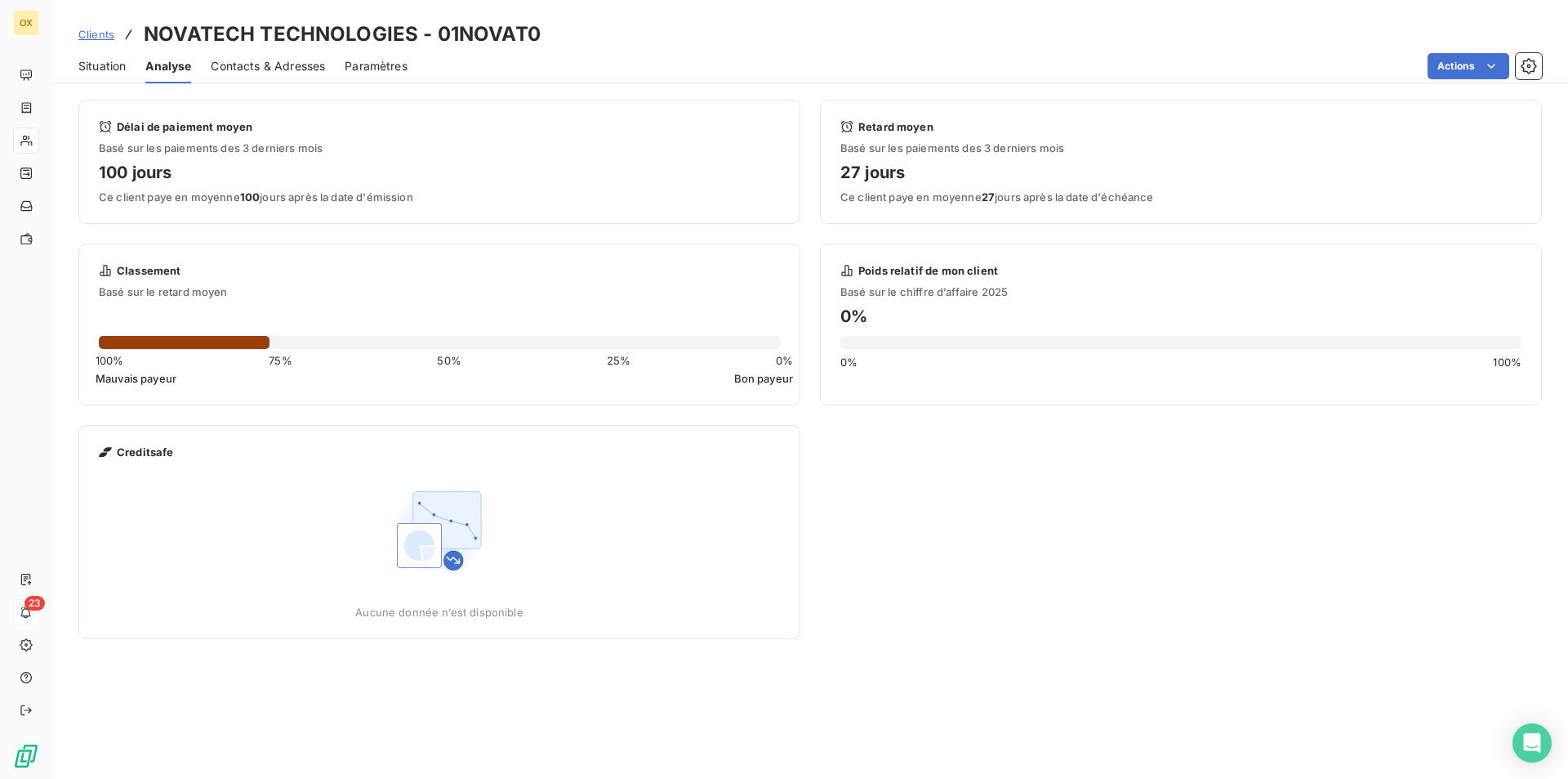
click at [274, 71] on span "Contacts & Adresses" at bounding box center [268, 66] width 114 height 16
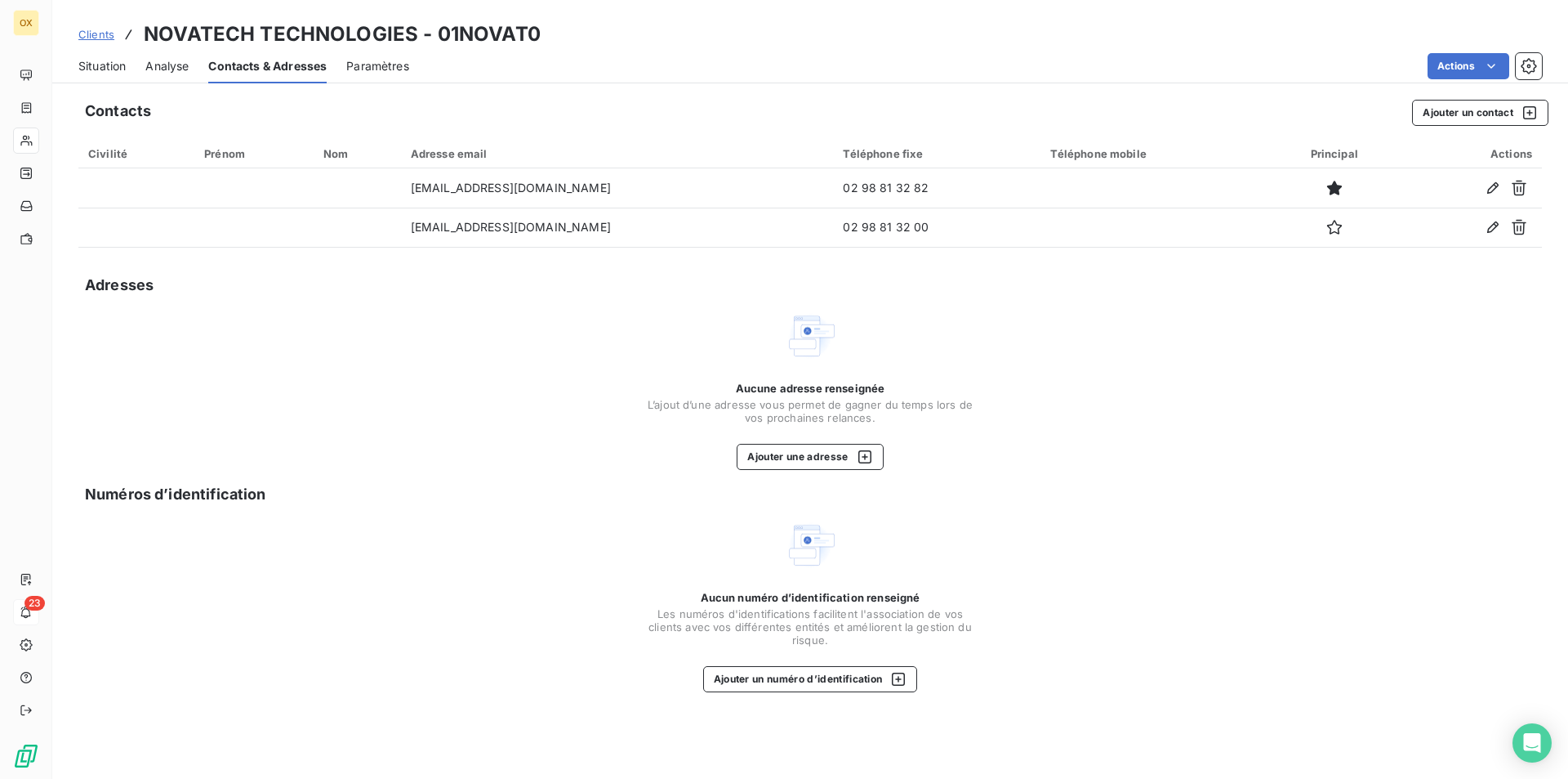
click at [125, 74] on span "Situation" at bounding box center [101, 66] width 47 height 16
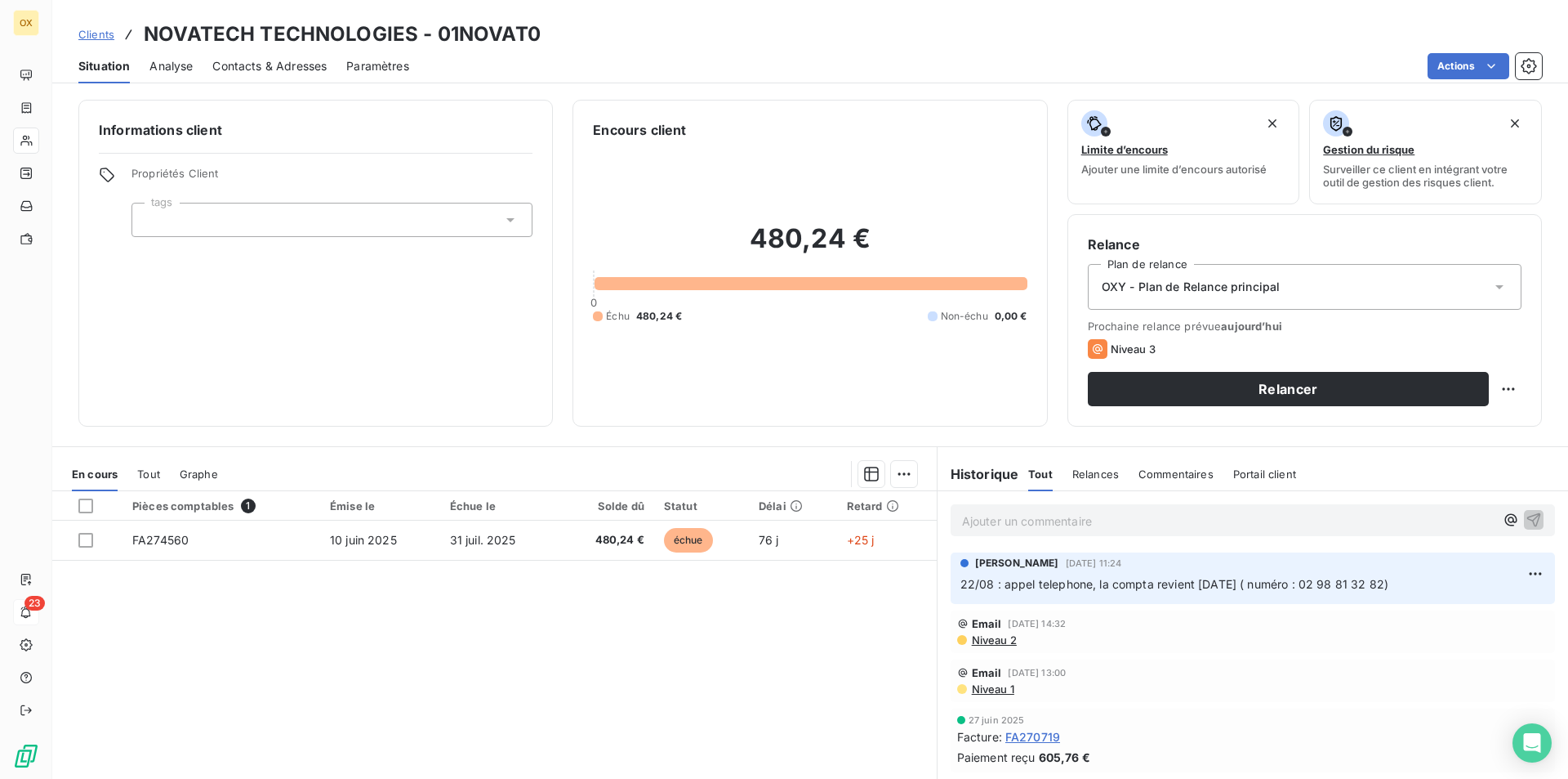
click at [283, 71] on span "Contacts & Adresses" at bounding box center [269, 66] width 114 height 16
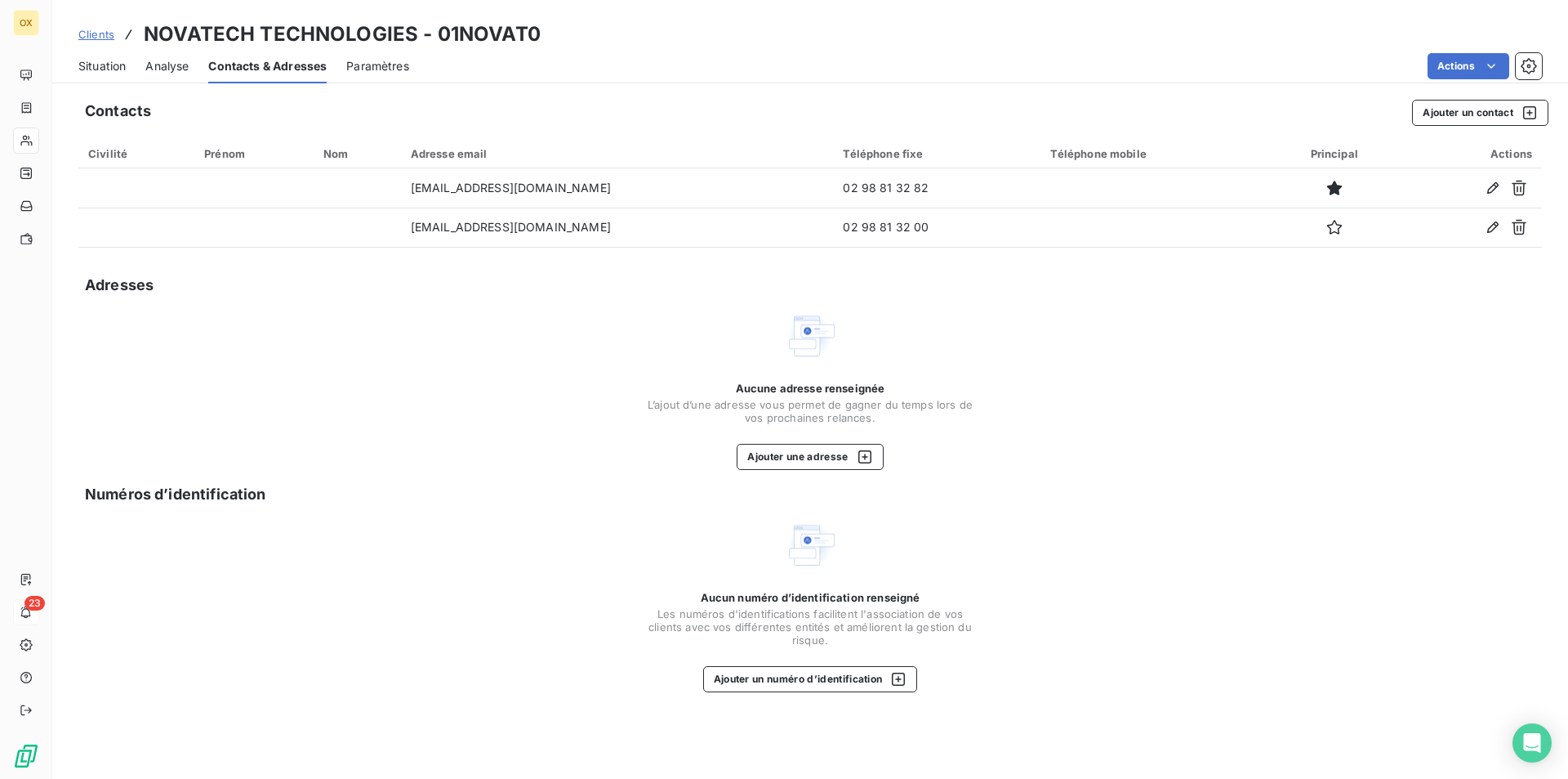
click at [95, 71] on span "Situation" at bounding box center [101, 66] width 47 height 16
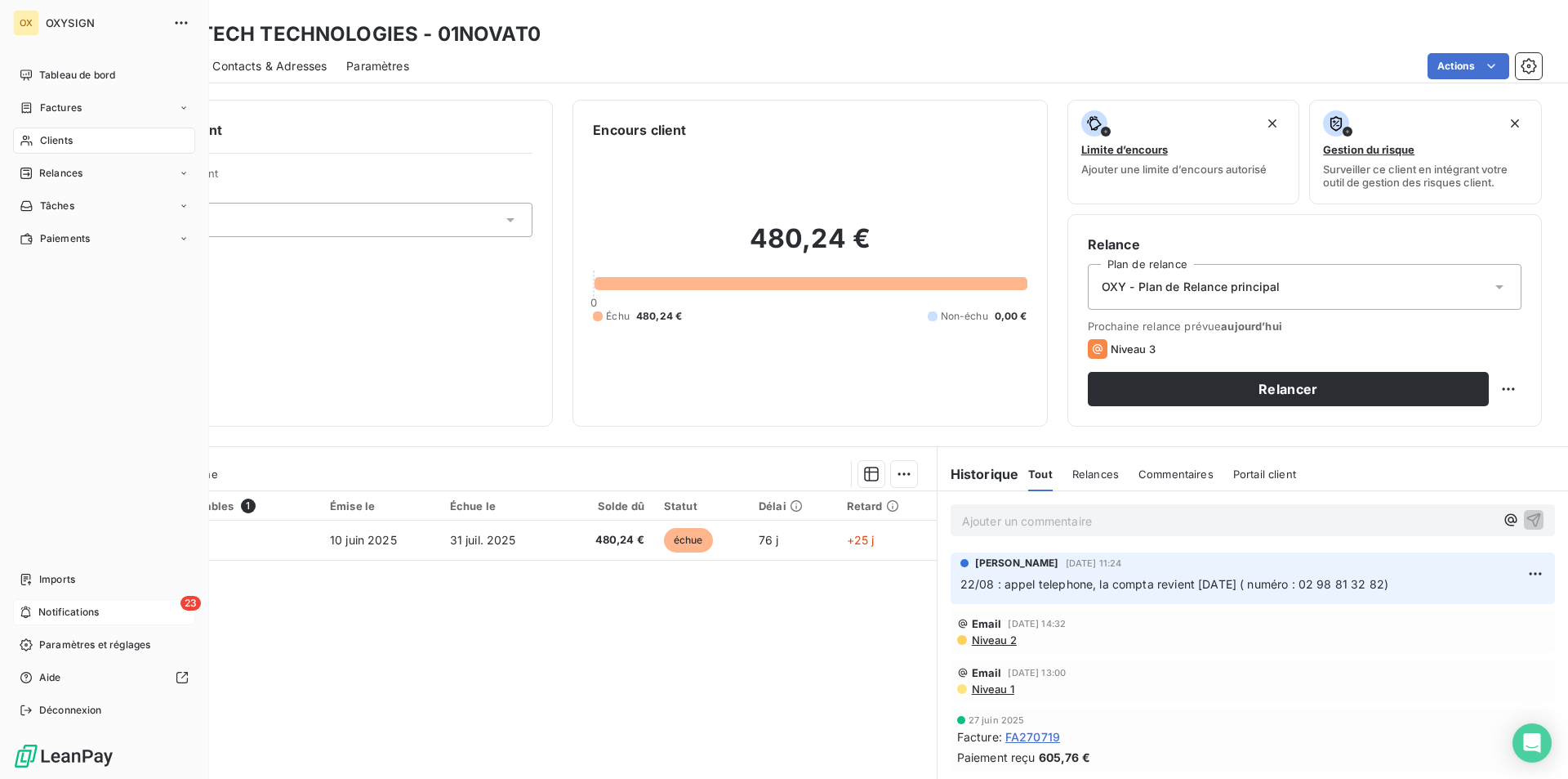
click at [41, 138] on span "Clients" at bounding box center [56, 140] width 33 height 15
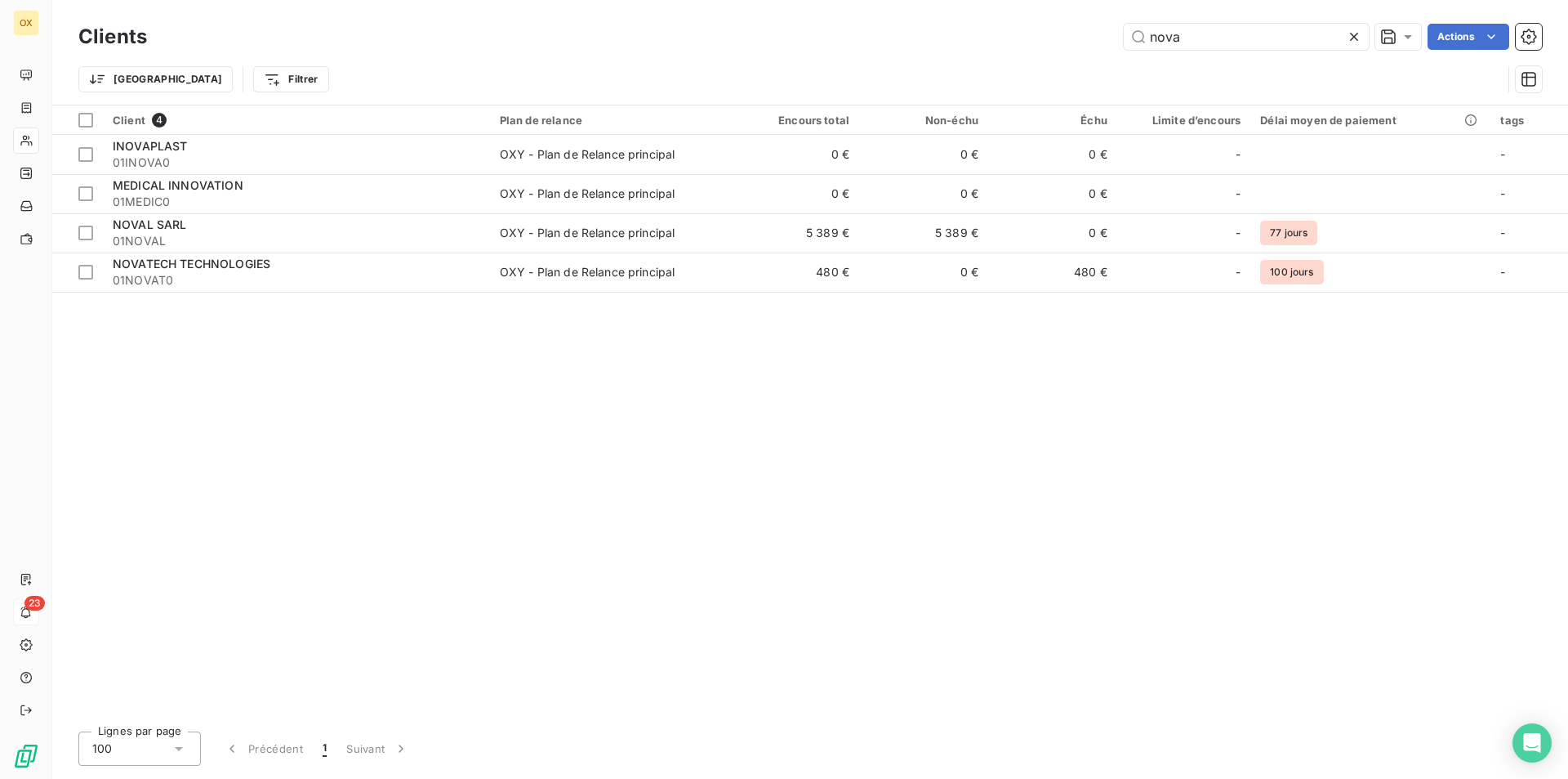
click at [1364, 38] on div at bounding box center [1358, 36] width 23 height 26
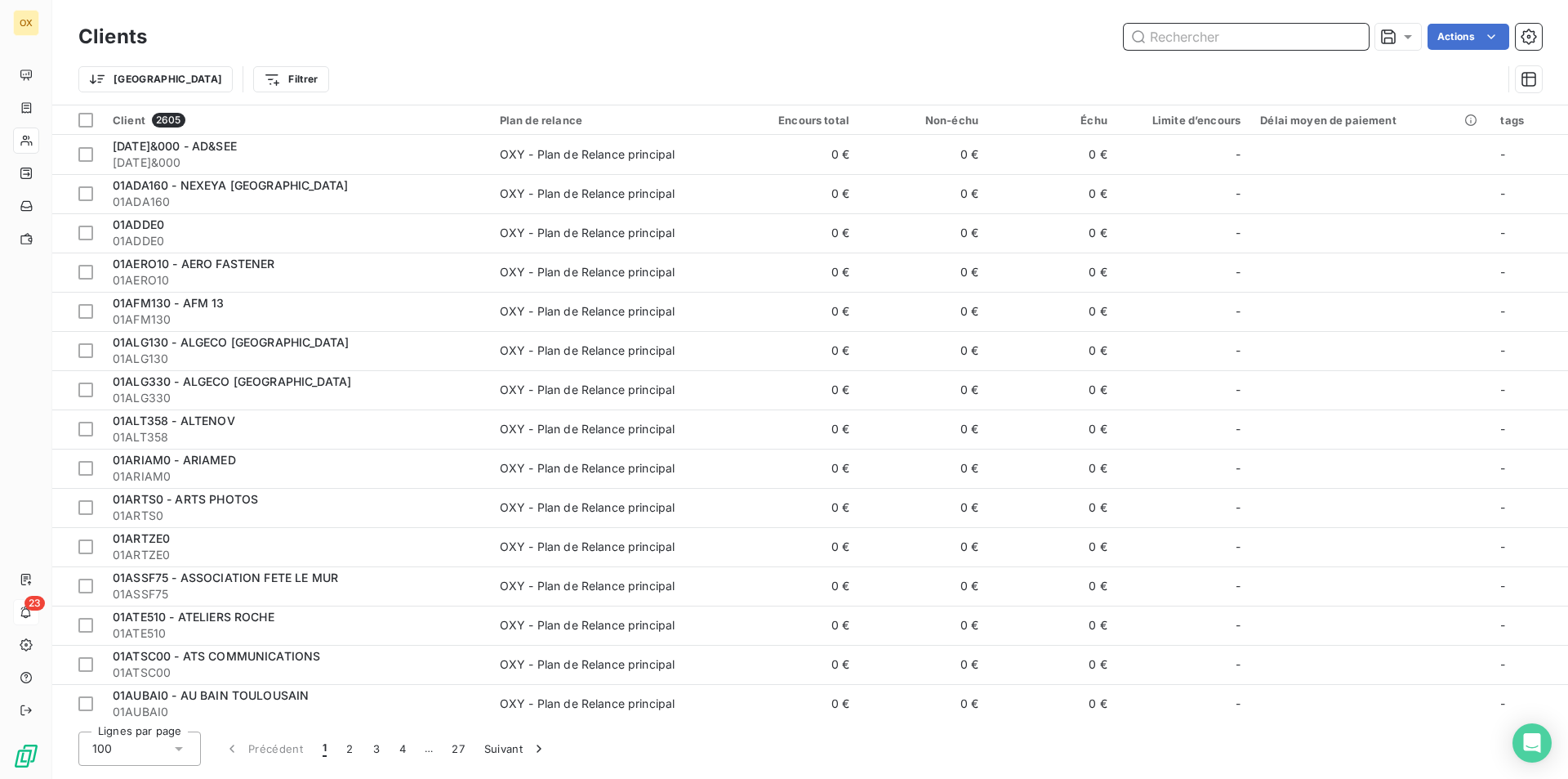
click at [1360, 38] on input "text" at bounding box center [1246, 36] width 245 height 26
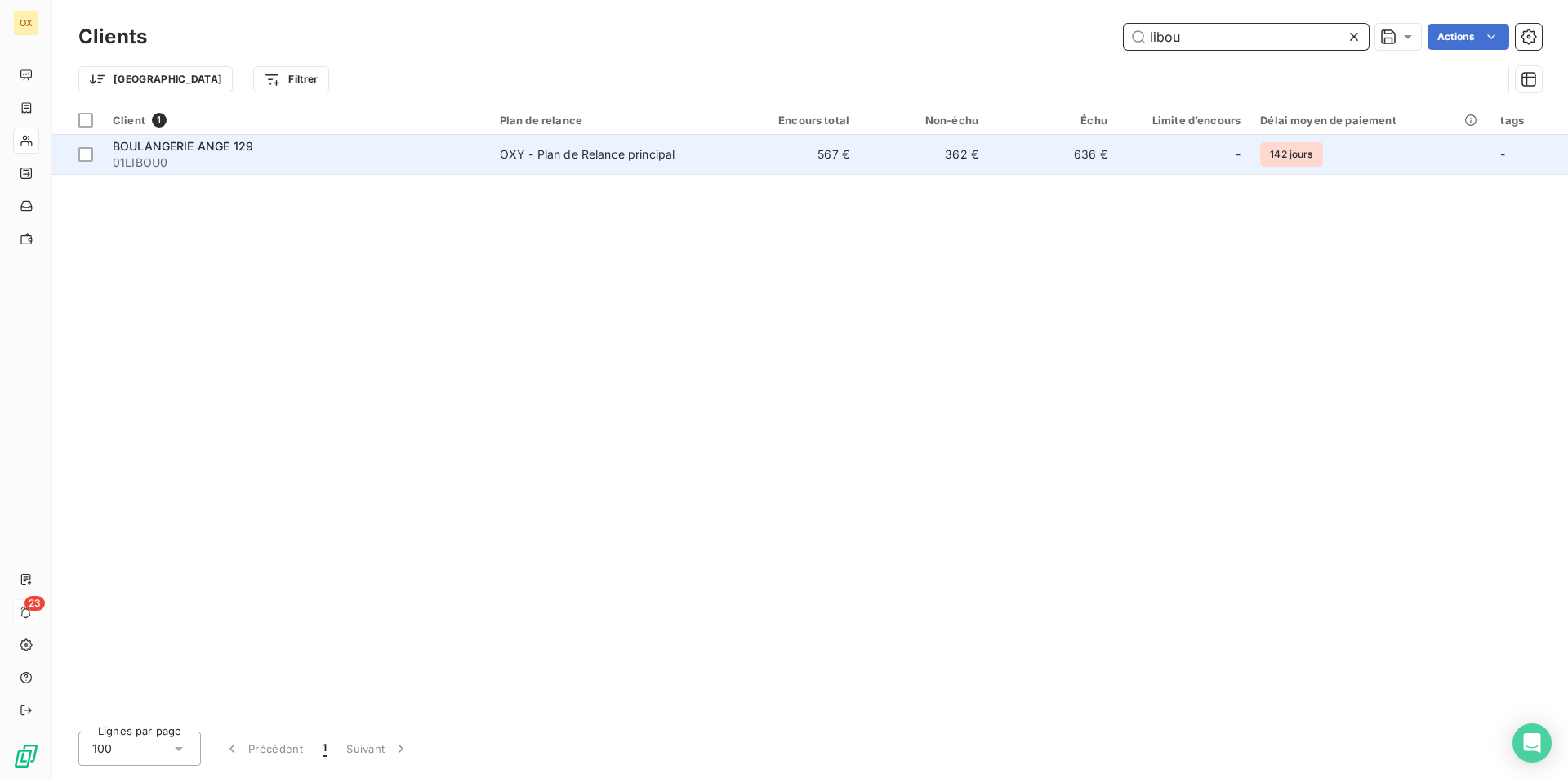
type input "libou"
click at [1087, 153] on td "636 €" at bounding box center [1053, 154] width 129 height 39
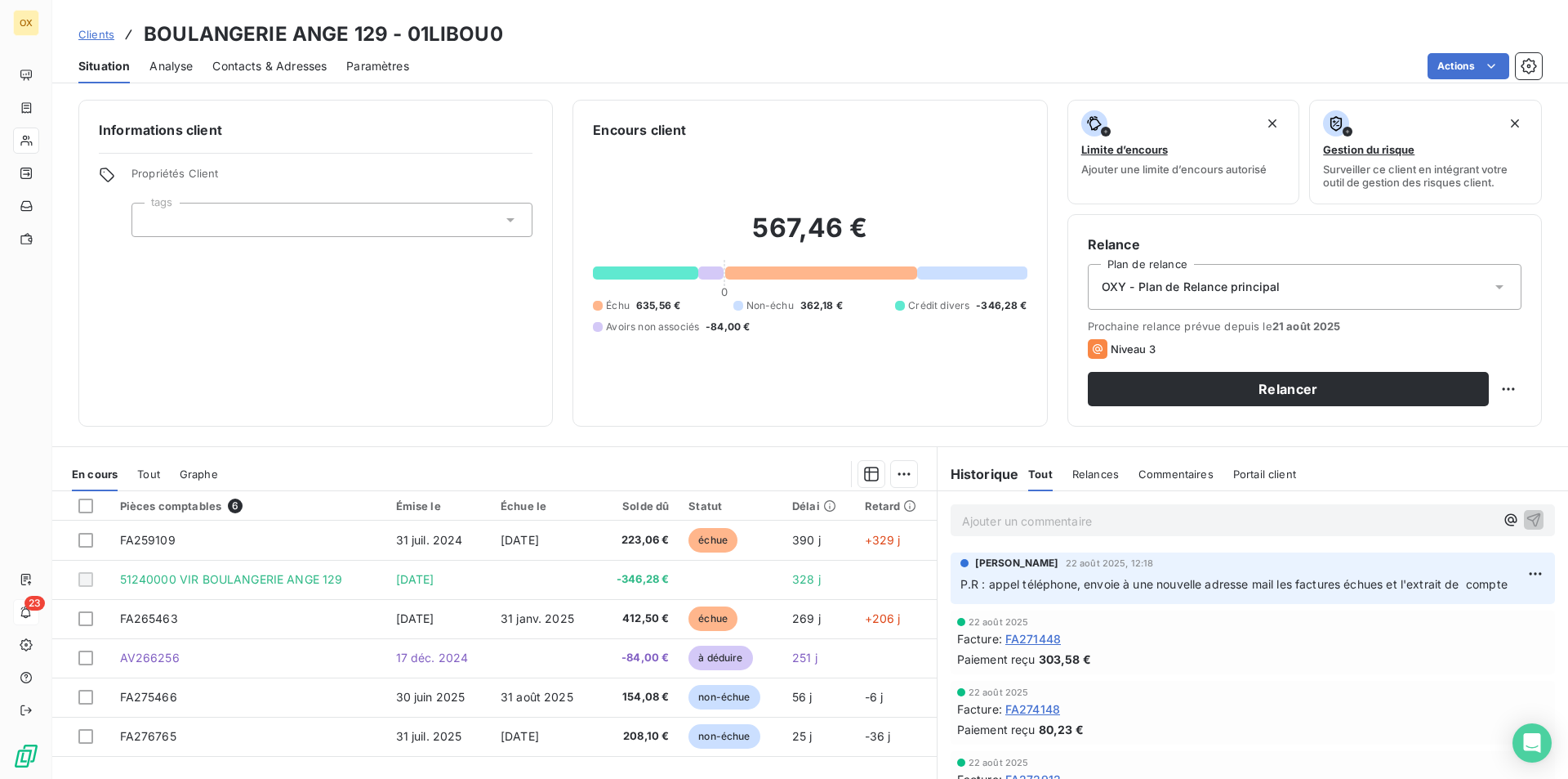
click at [145, 459] on div "Tout" at bounding box center [149, 474] width 23 height 35
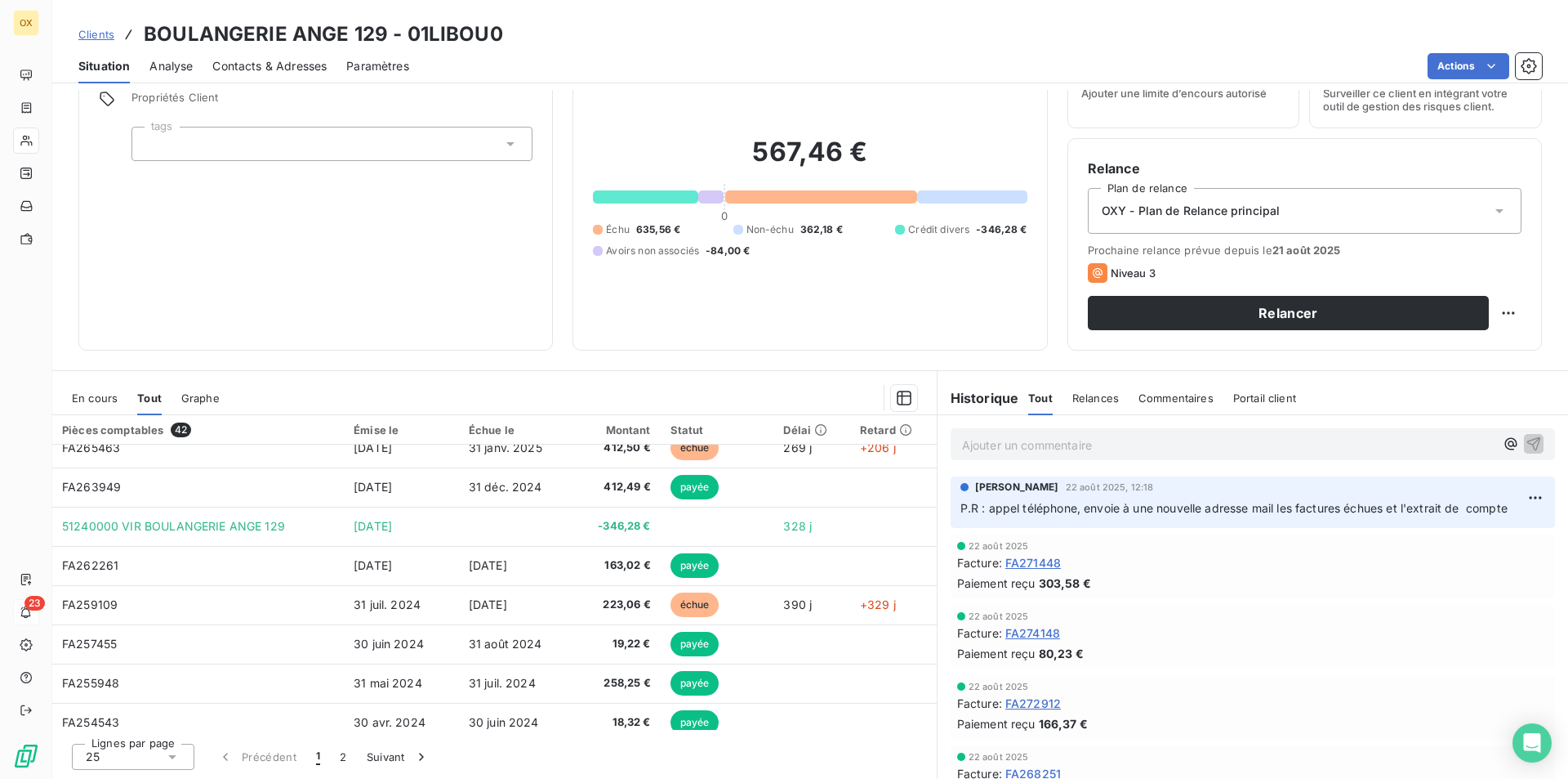
scroll to position [327, 0]
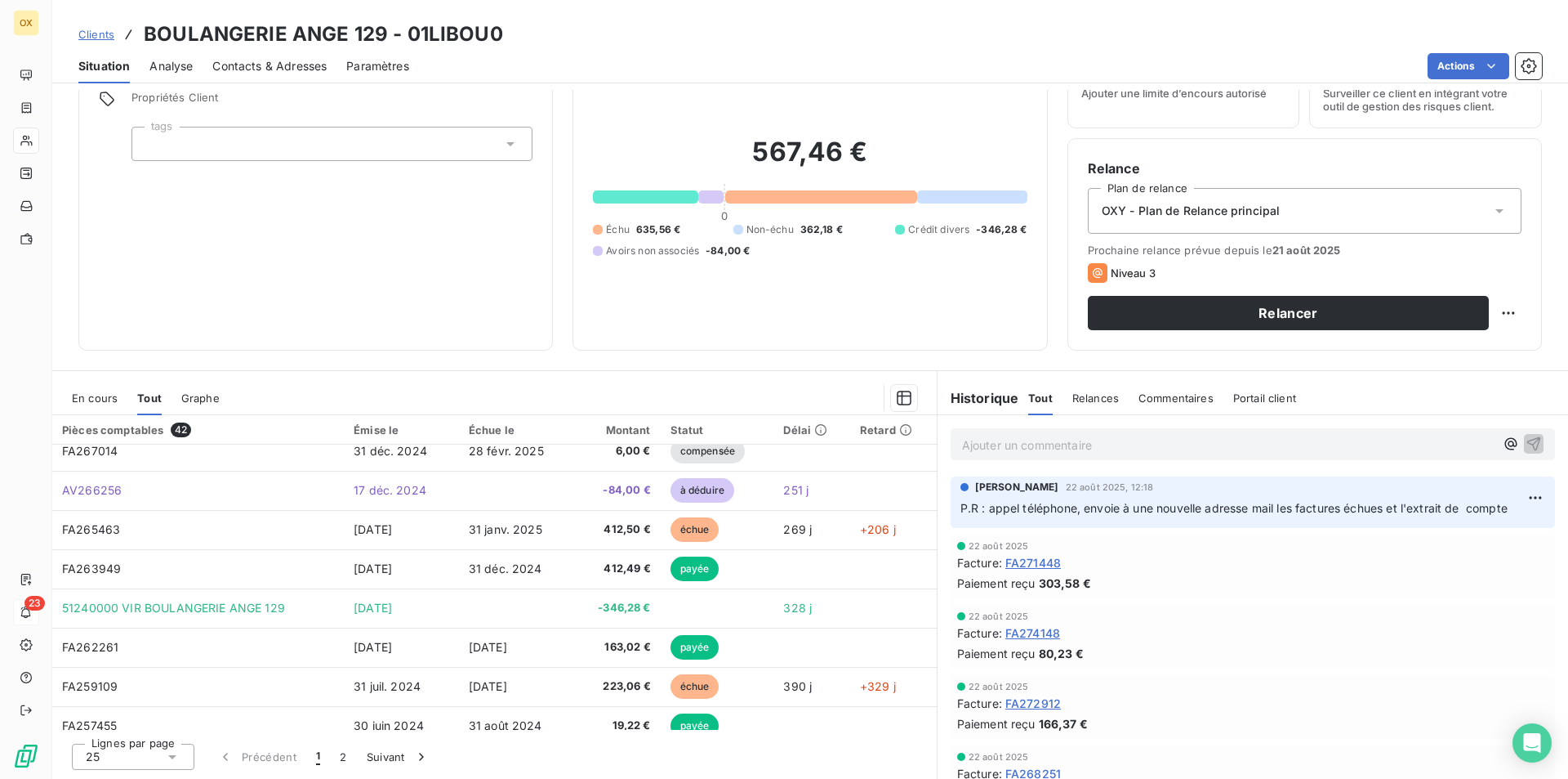
click at [88, 398] on span "En cours" at bounding box center [95, 397] width 46 height 13
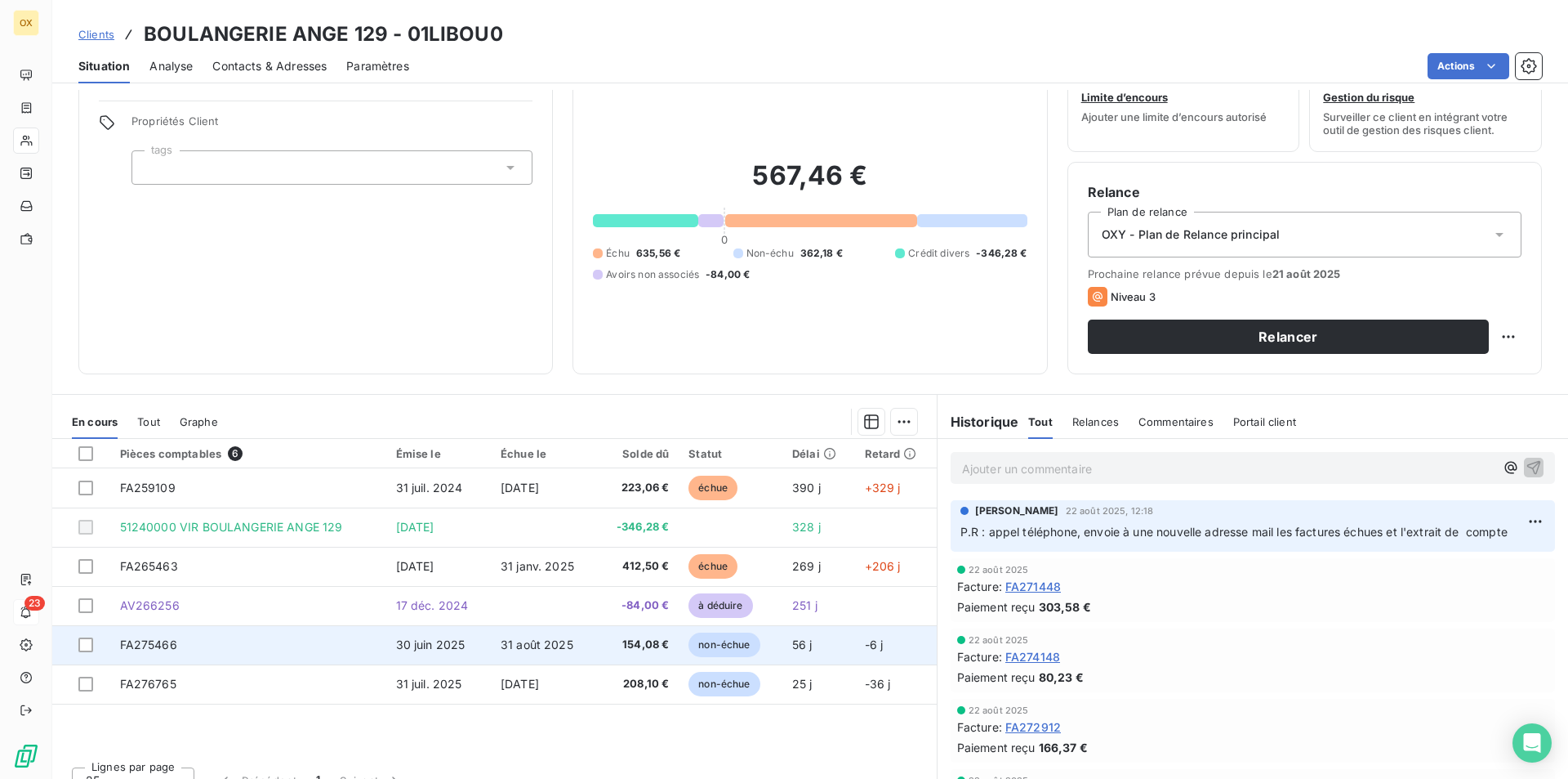
scroll to position [76, 0]
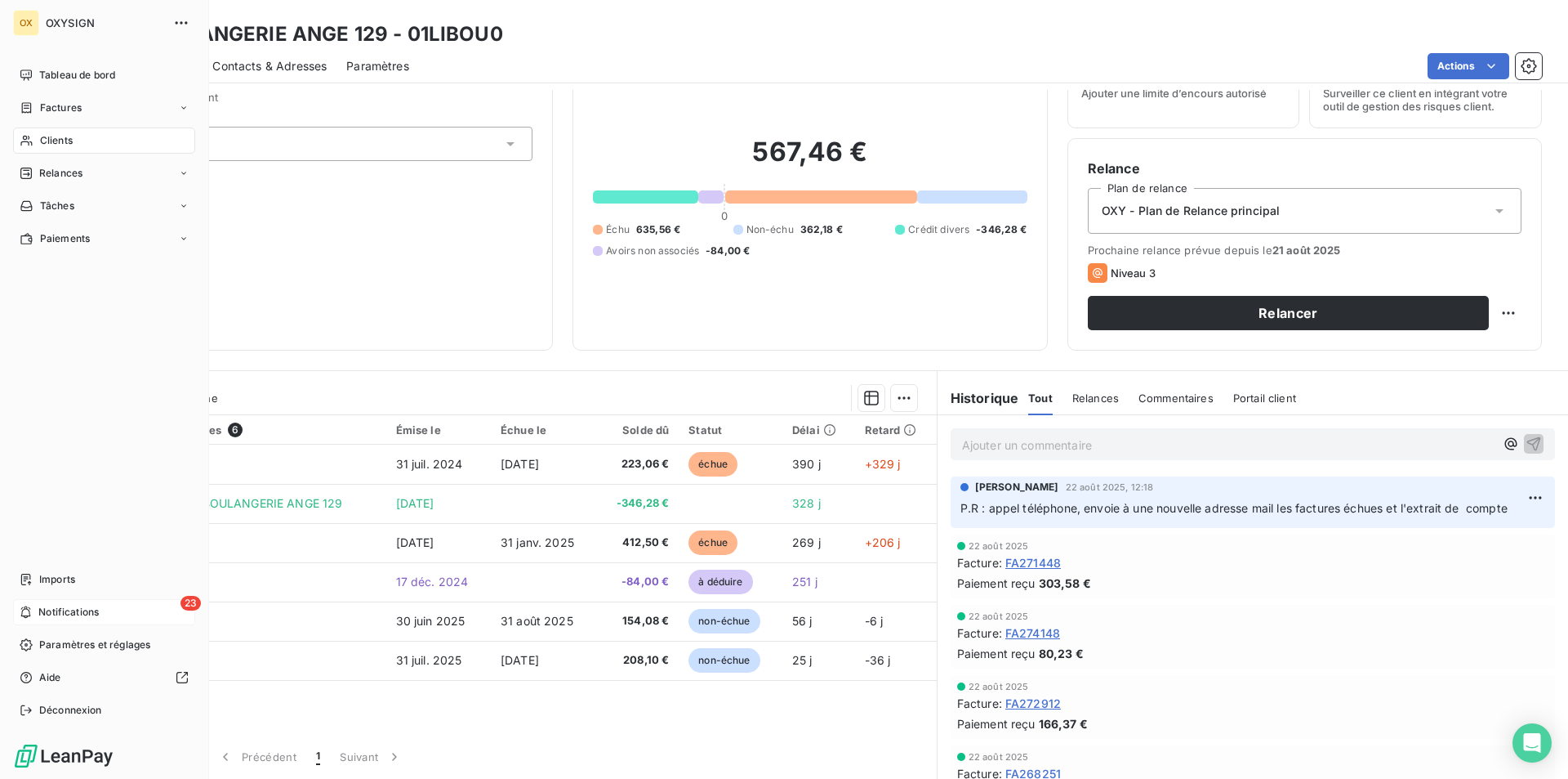
click at [71, 133] on span "Clients" at bounding box center [56, 140] width 33 height 15
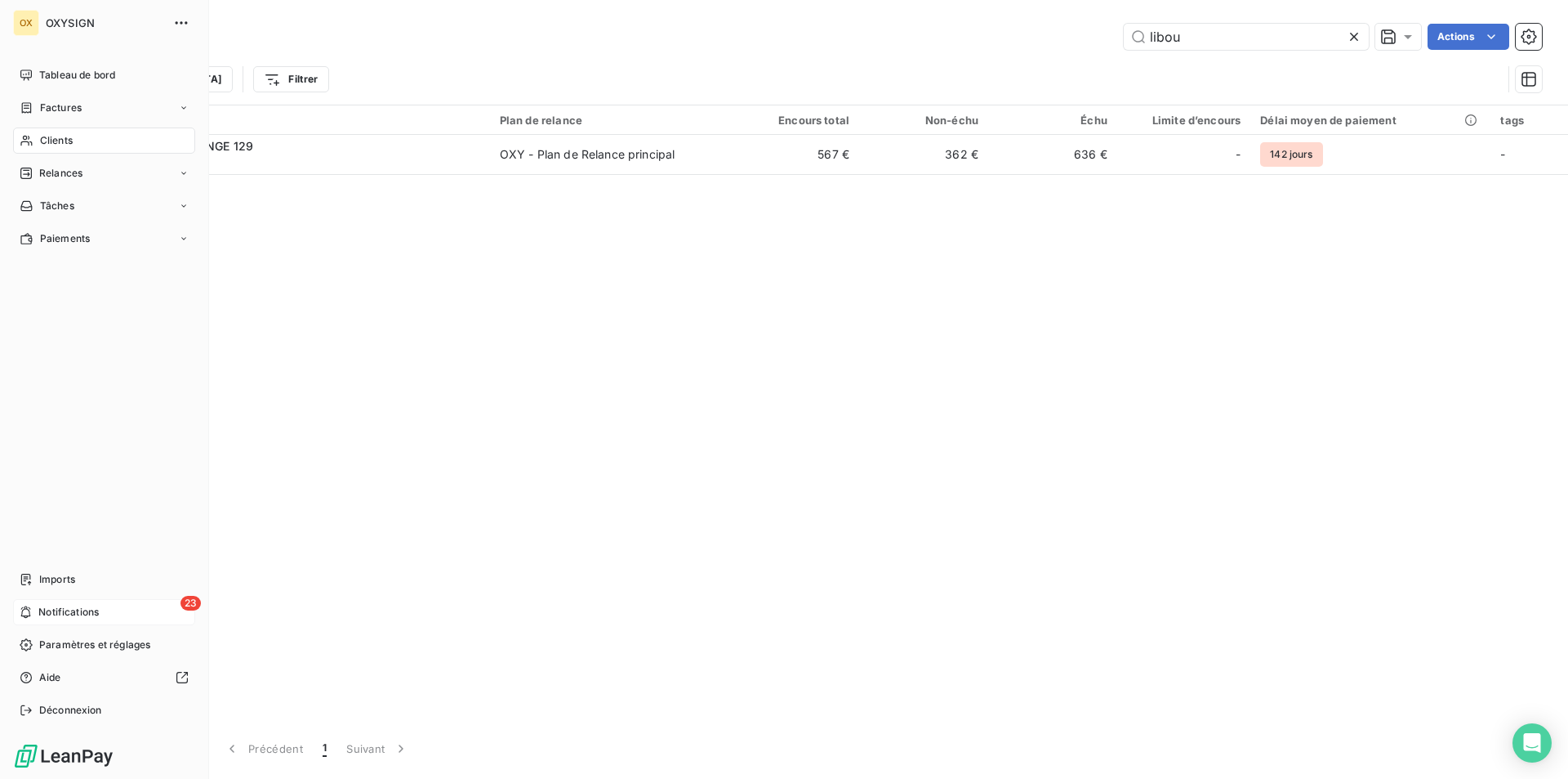
click at [50, 607] on span "Notifications" at bounding box center [68, 612] width 60 height 15
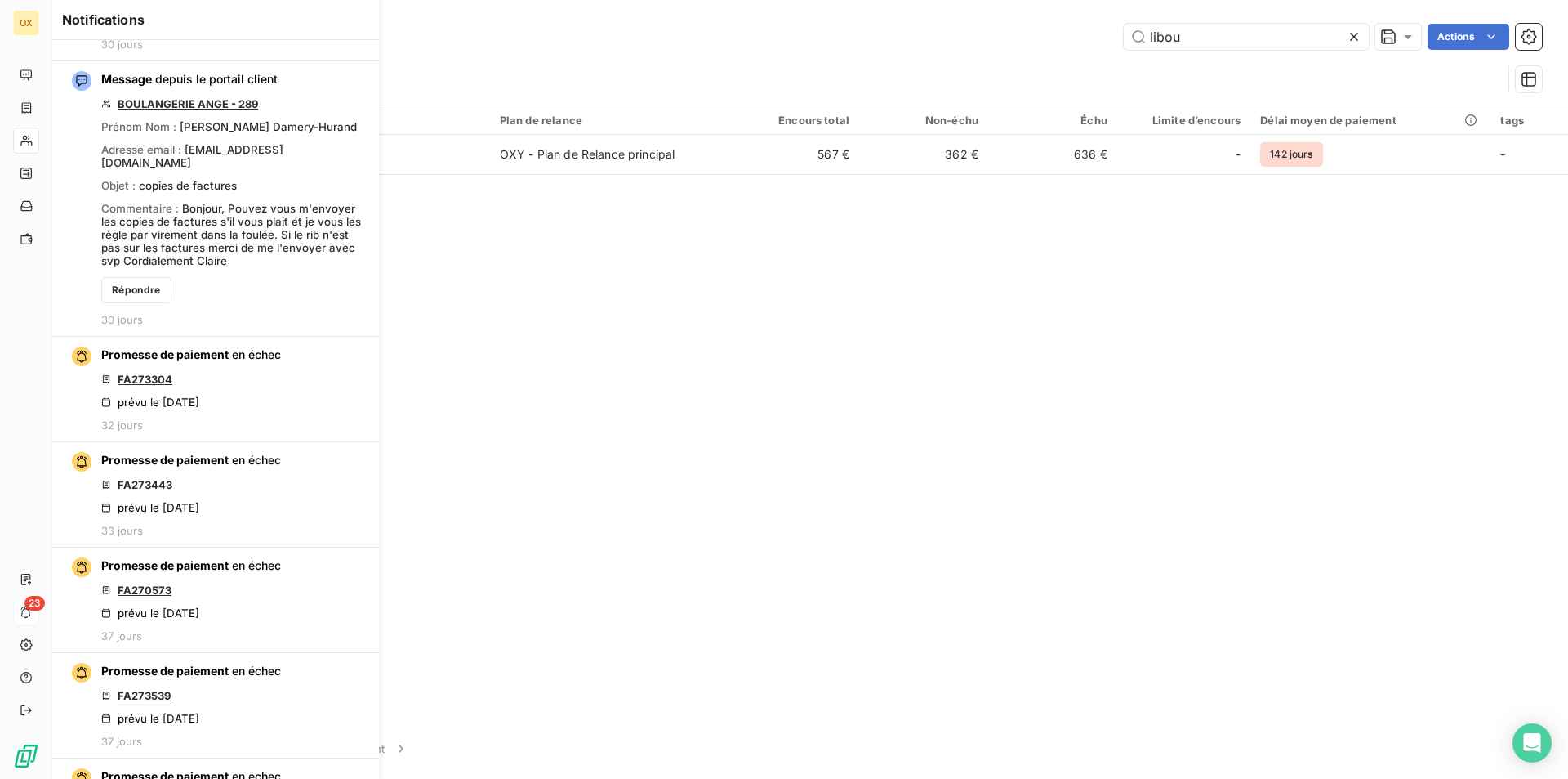
scroll to position [4576, 0]
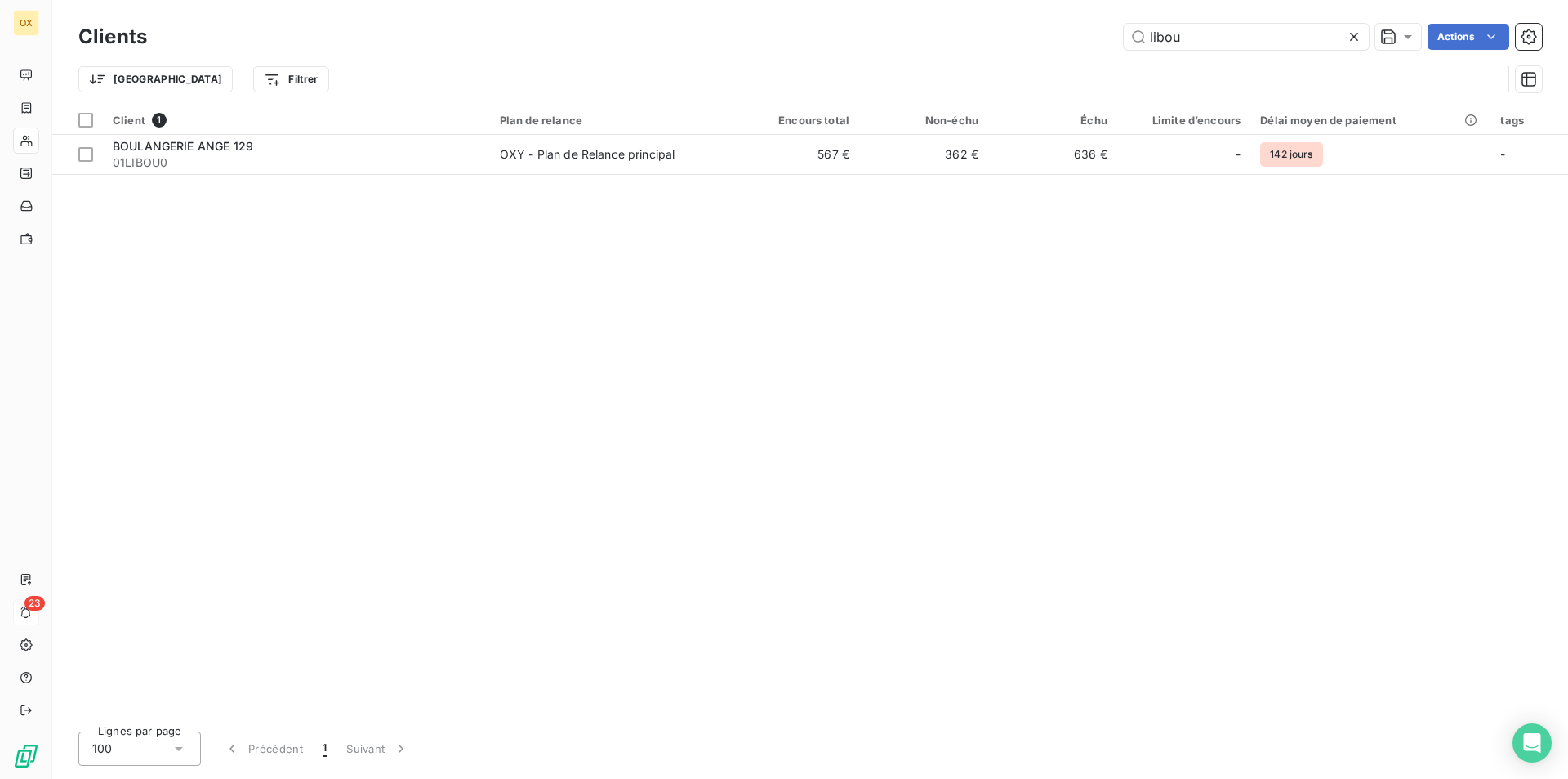
click at [434, 515] on div "Client 1 Plan de relance Encours total Non-échu Échu Limite d’encours Délai moy…" at bounding box center [810, 412] width 1516 height 613
click at [1352, 39] on icon at bounding box center [1354, 36] width 16 height 16
